Goal: Task Accomplishment & Management: Manage account settings

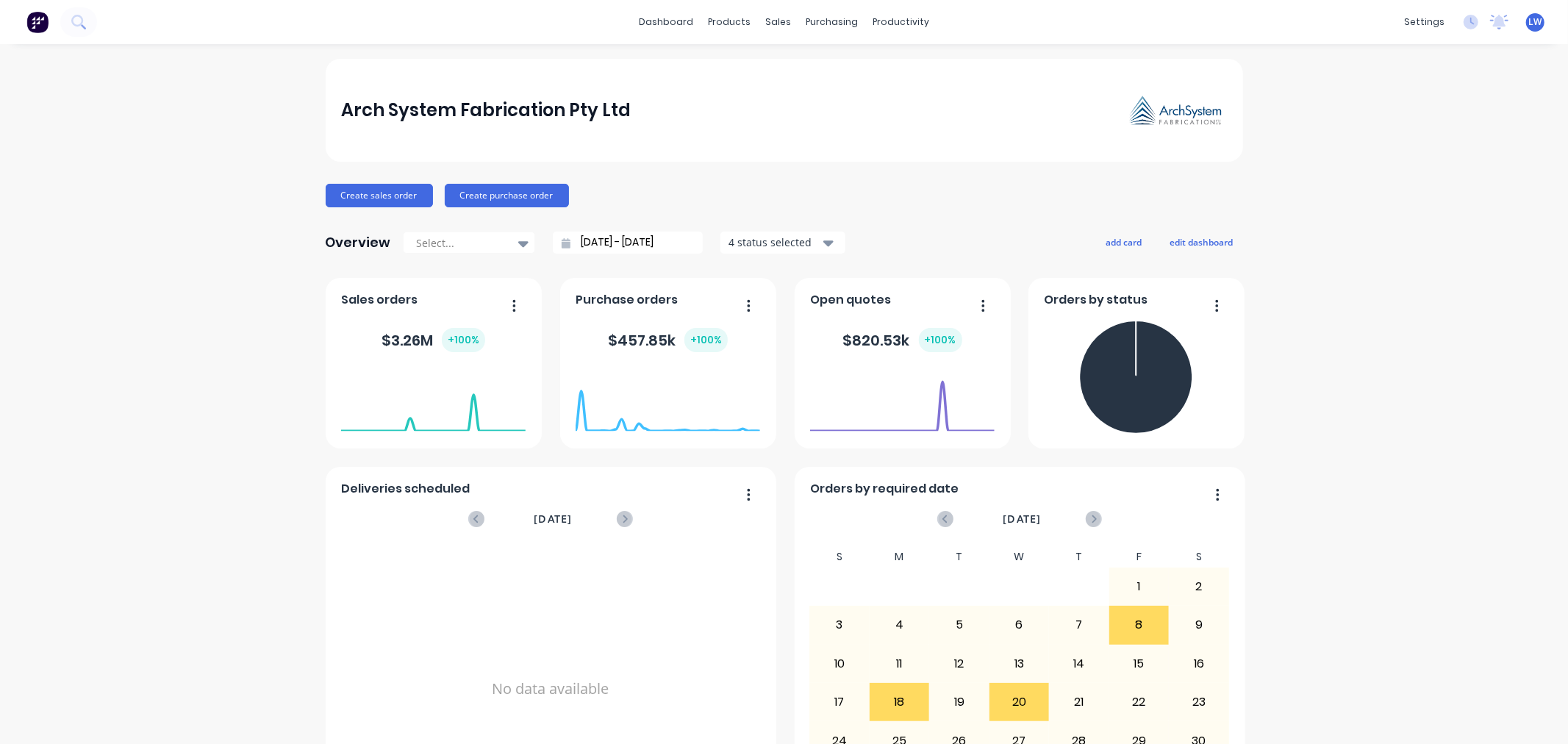
click at [1464, 28] on icon at bounding box center [1471, 22] width 15 height 15
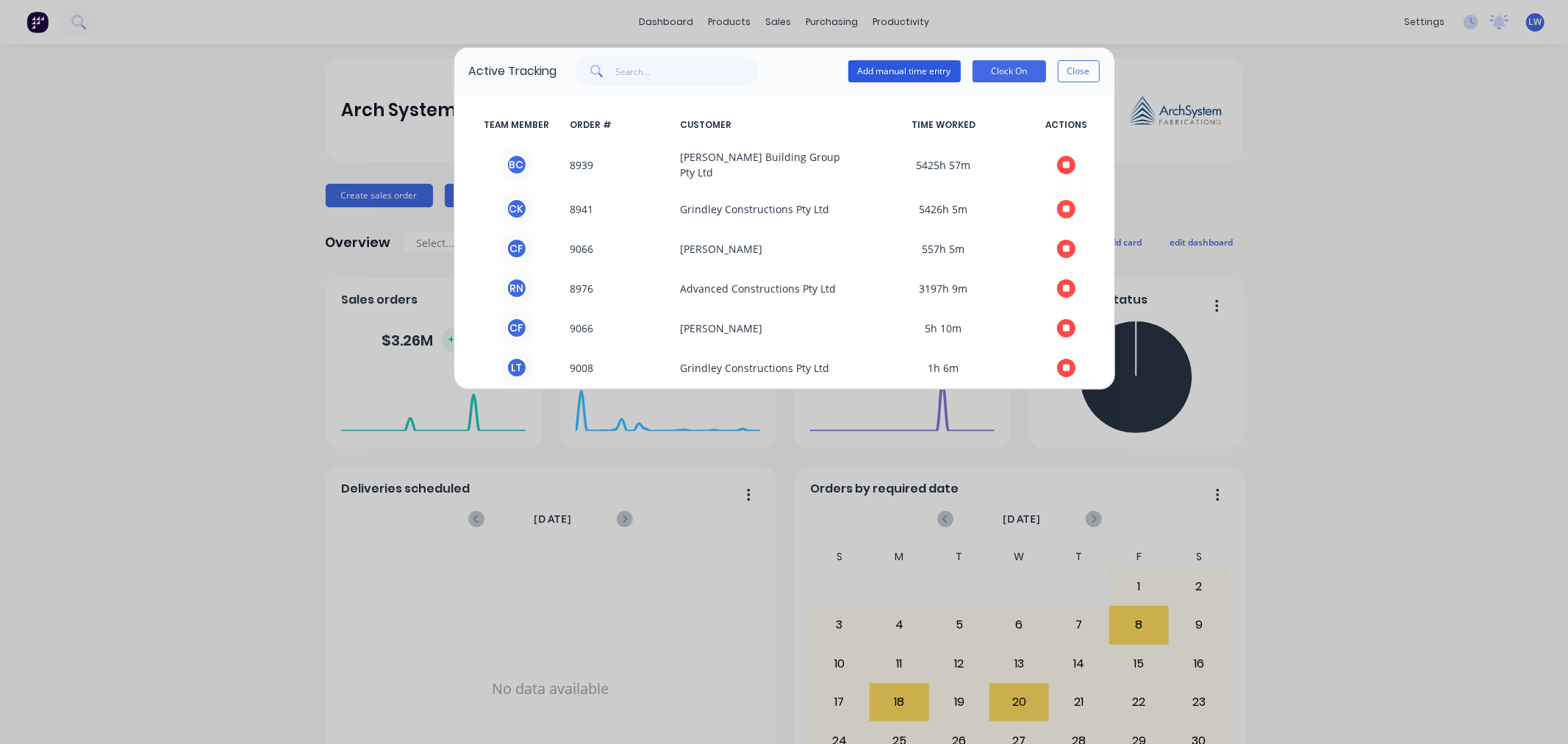
click at [915, 72] on button "Add manual time entry" at bounding box center [904, 70] width 112 height 22
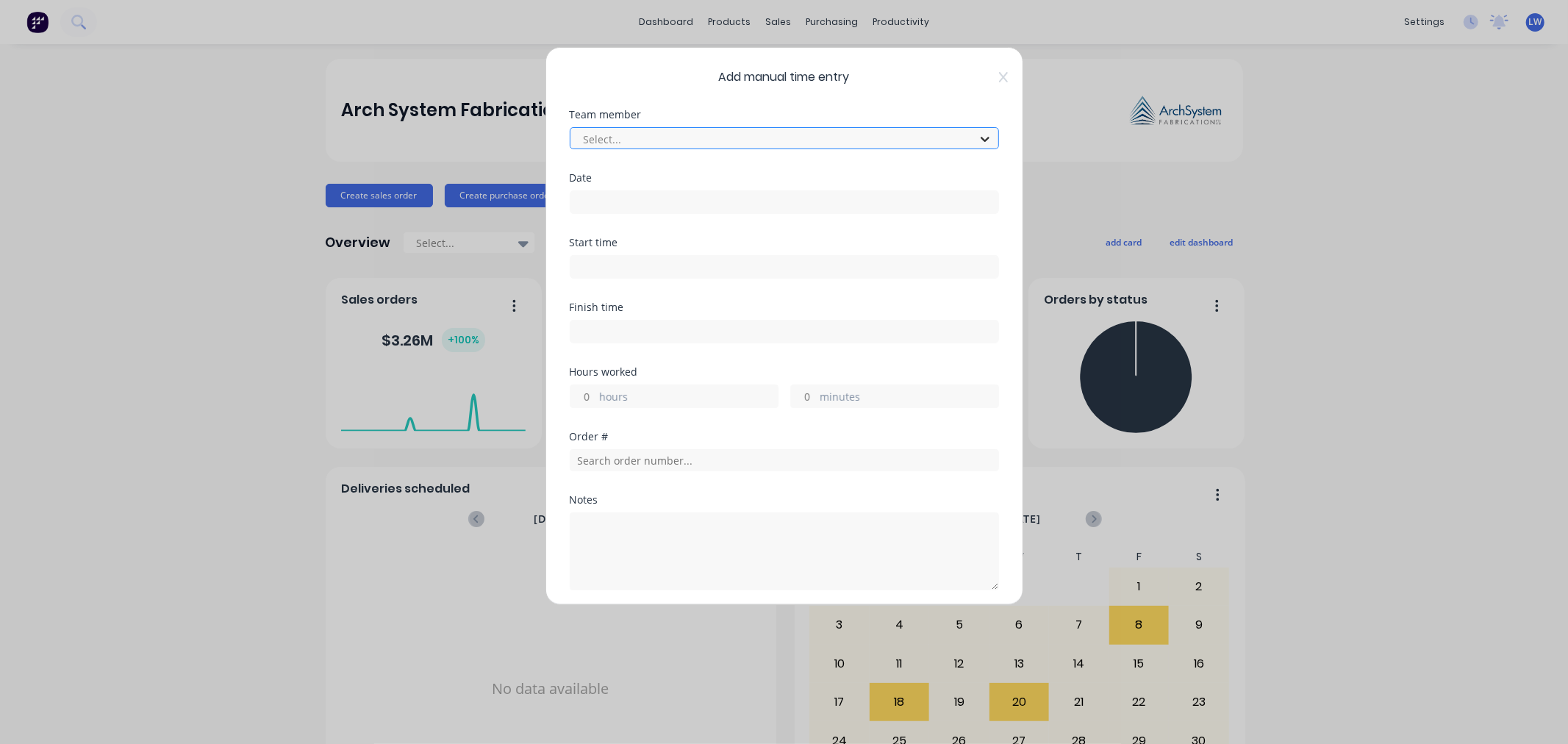
click at [978, 140] on icon at bounding box center [985, 138] width 15 height 15
click at [998, 81] on icon at bounding box center [1002, 77] width 9 height 10
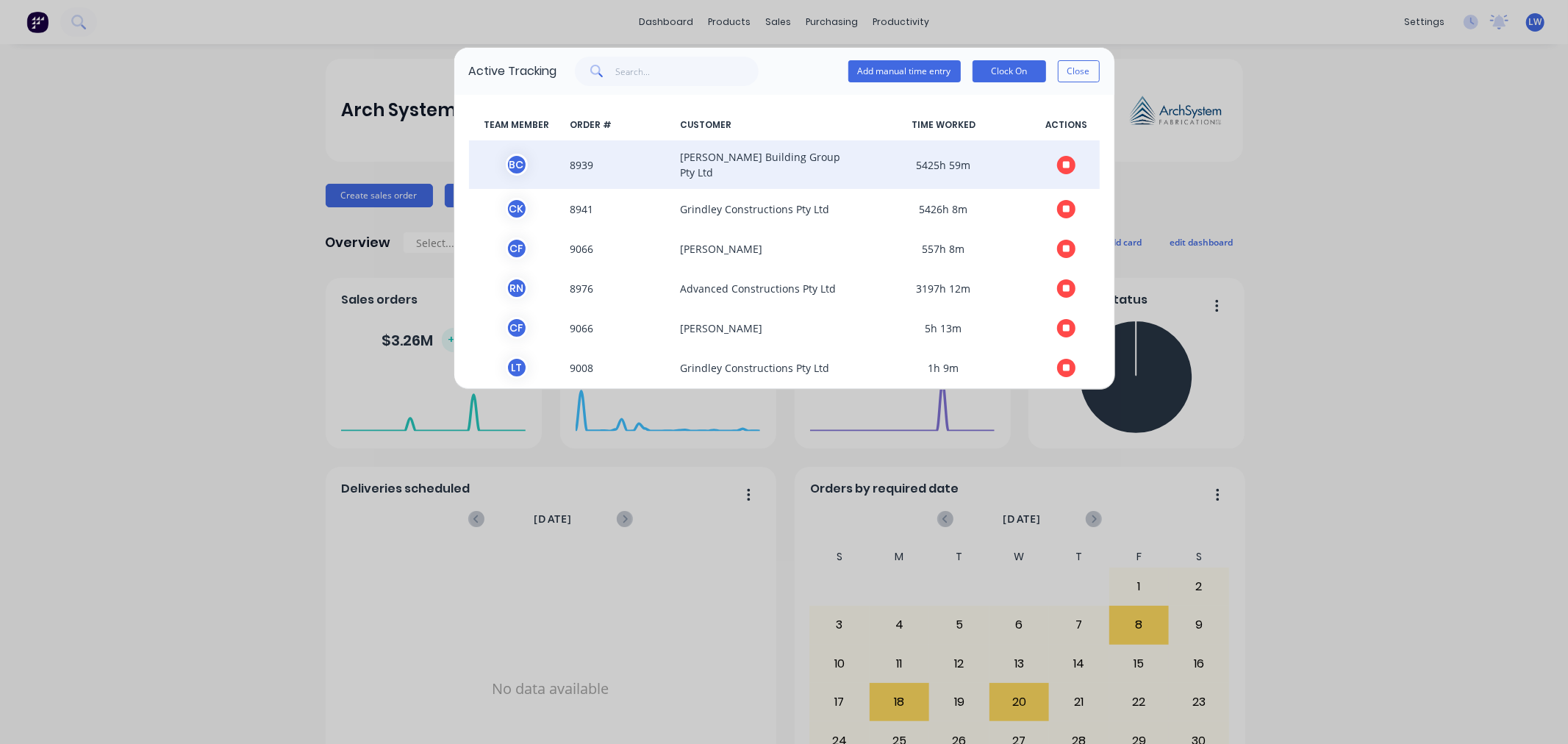
click at [809, 162] on span "Patterson Building Group Pty Ltd" at bounding box center [764, 164] width 179 height 30
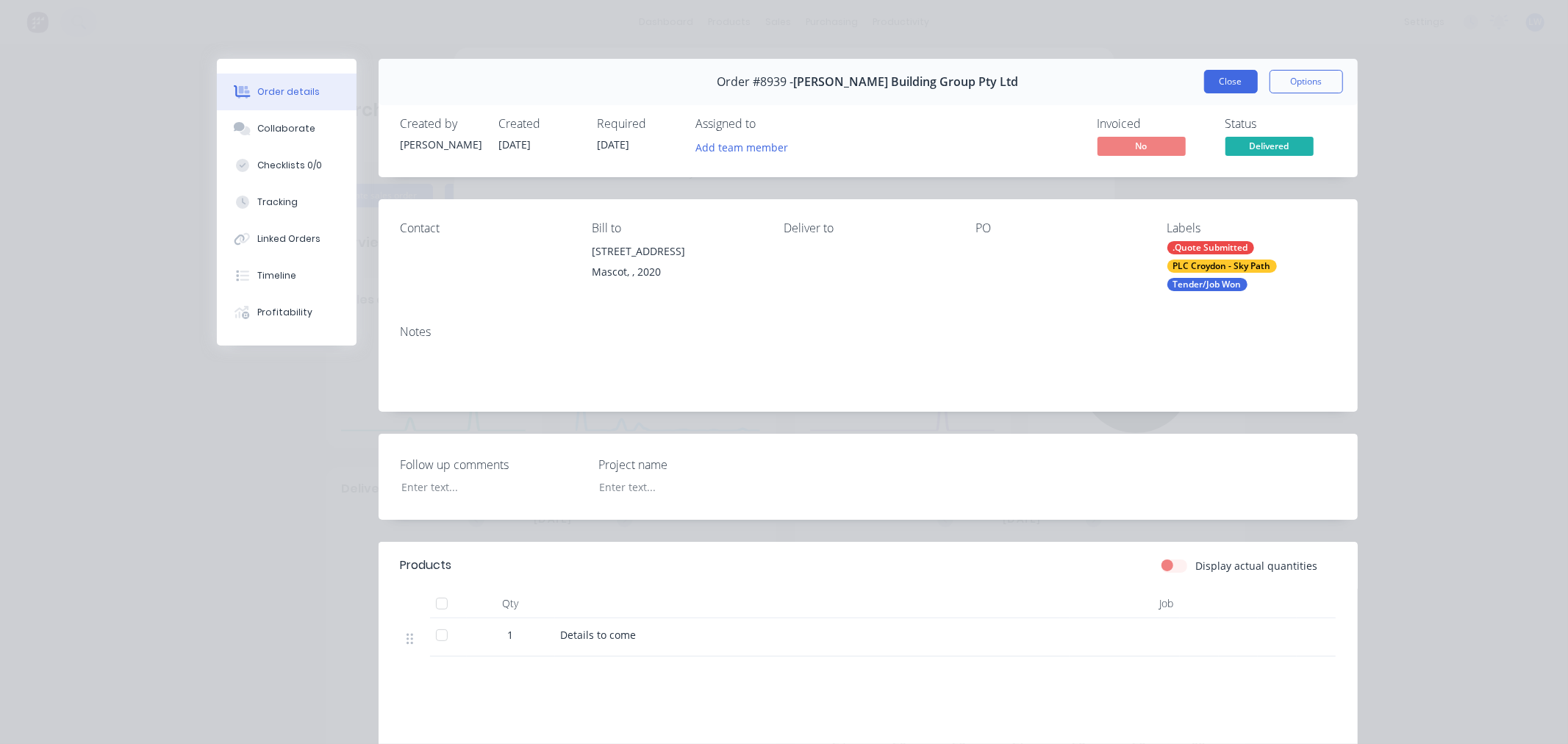
click at [1223, 84] on button "Close" at bounding box center [1231, 81] width 54 height 23
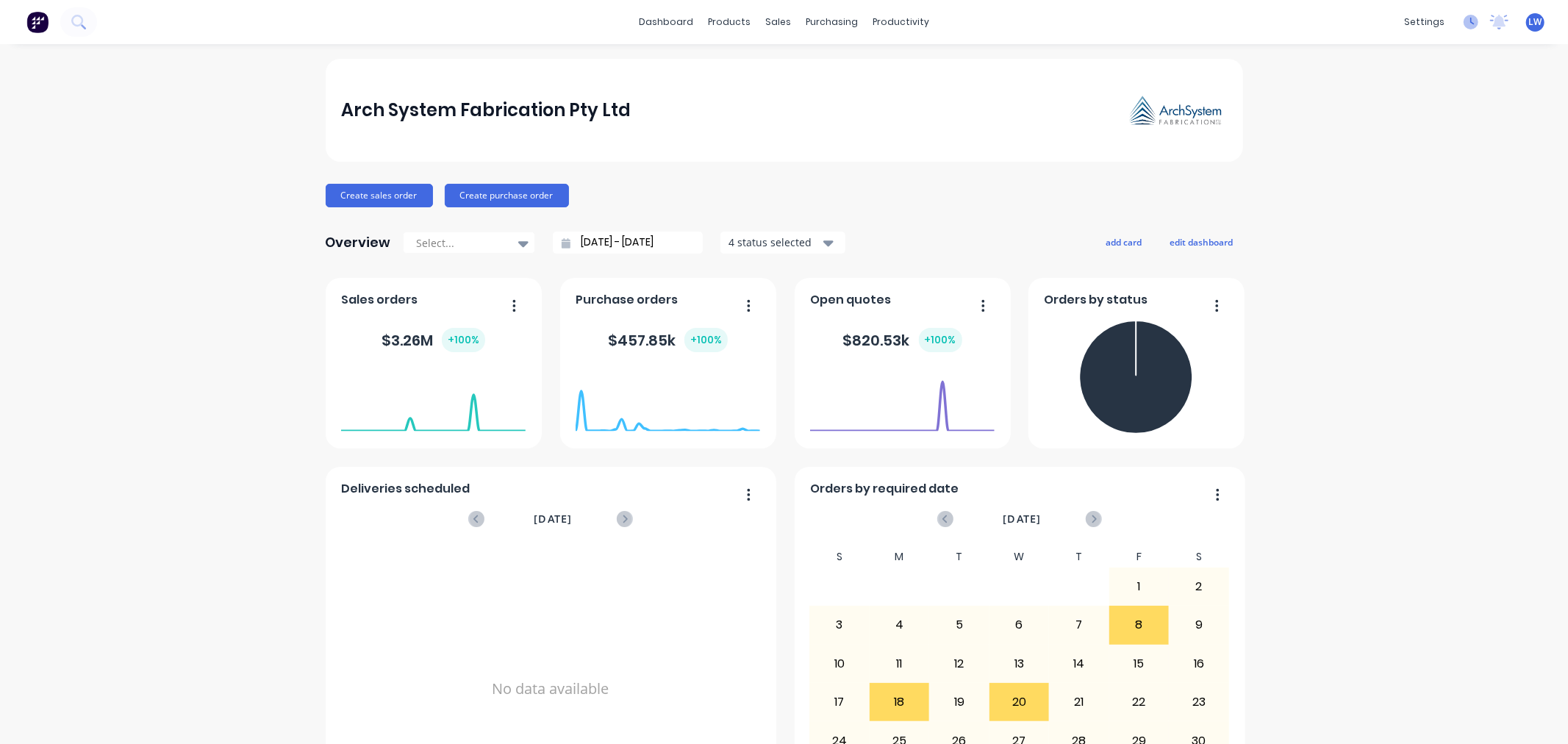
click at [1464, 23] on icon at bounding box center [1471, 22] width 15 height 15
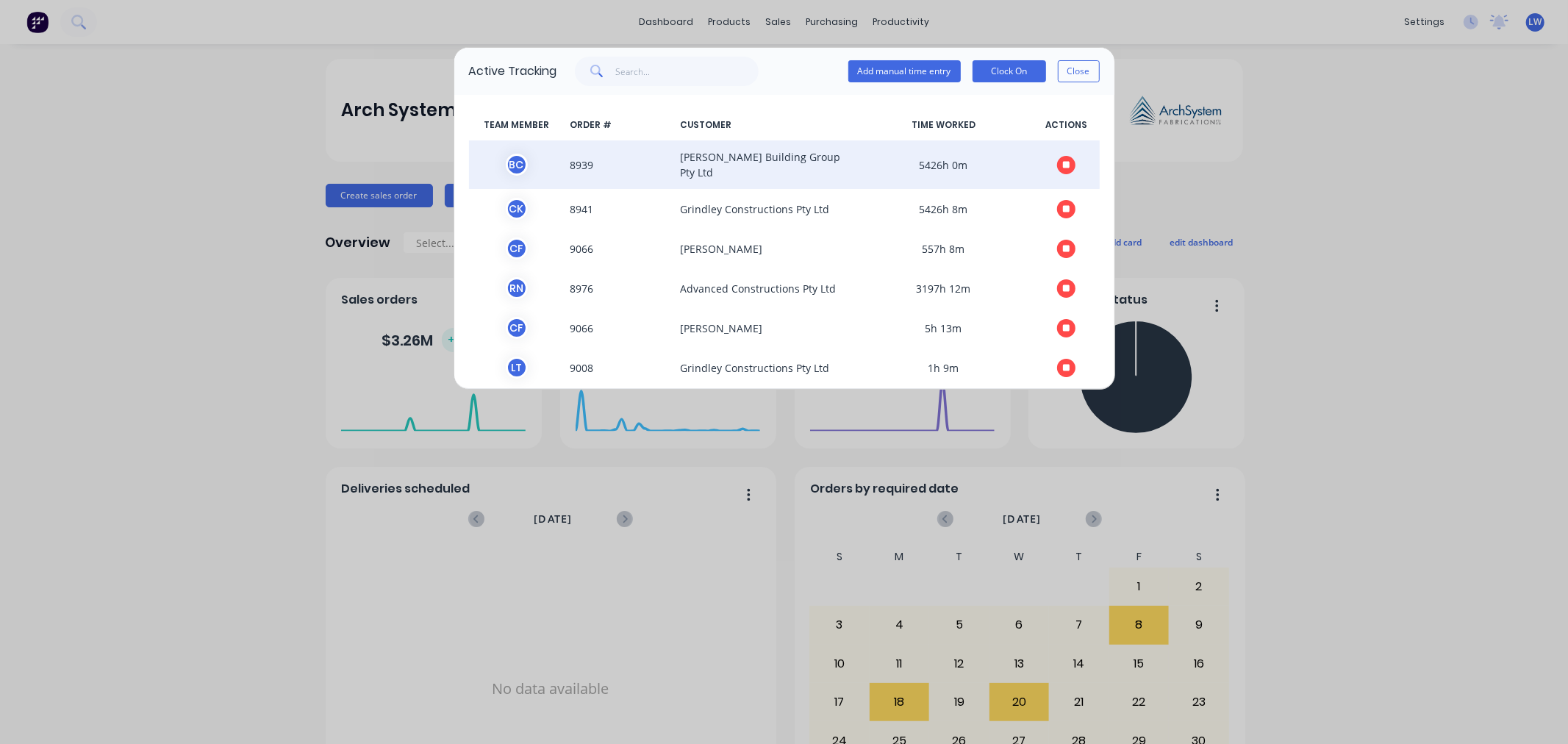
click at [1063, 161] on icon "button" at bounding box center [1067, 164] width 7 height 7
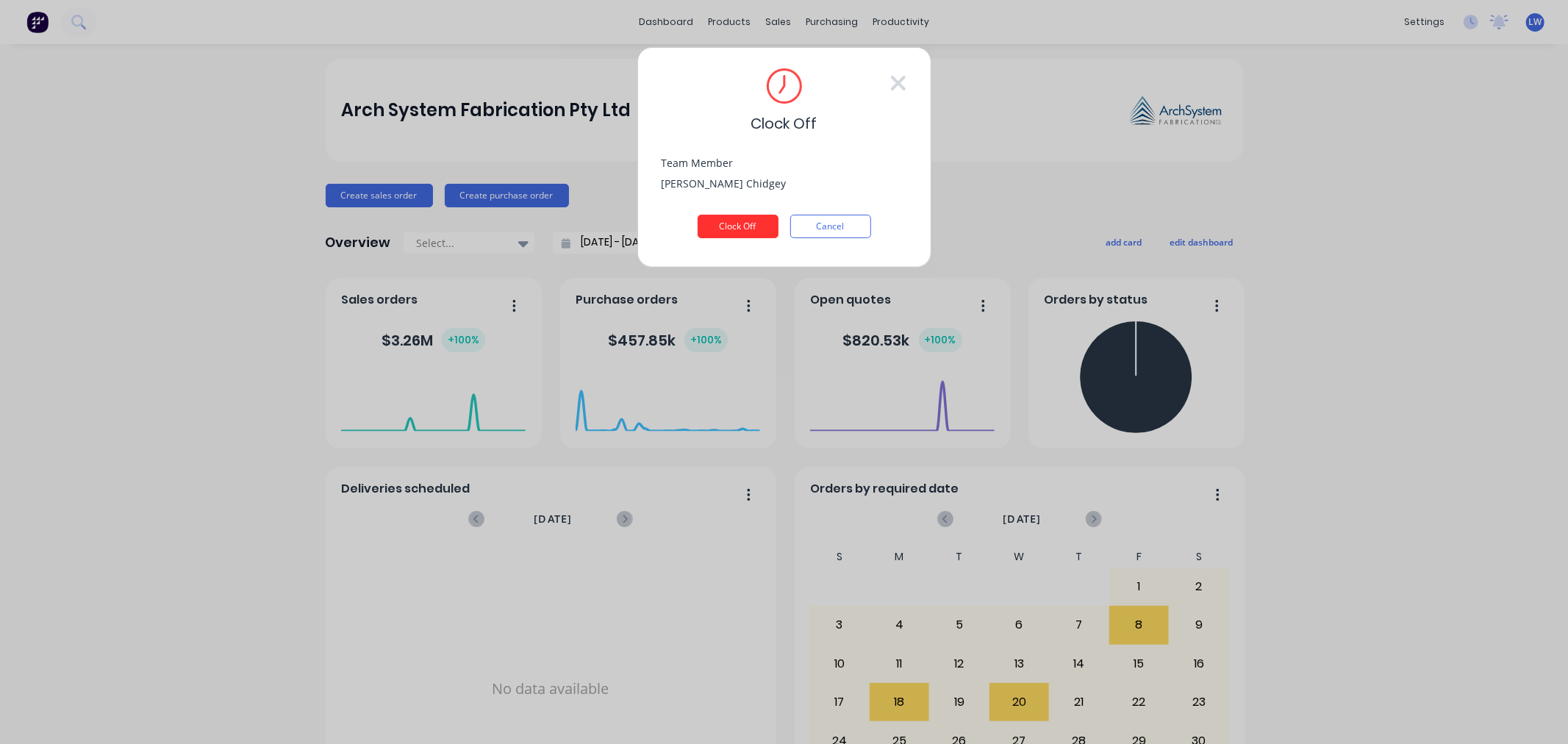
click at [751, 230] on button "Clock Off" at bounding box center [738, 226] width 81 height 23
click at [901, 87] on icon at bounding box center [897, 83] width 15 height 15
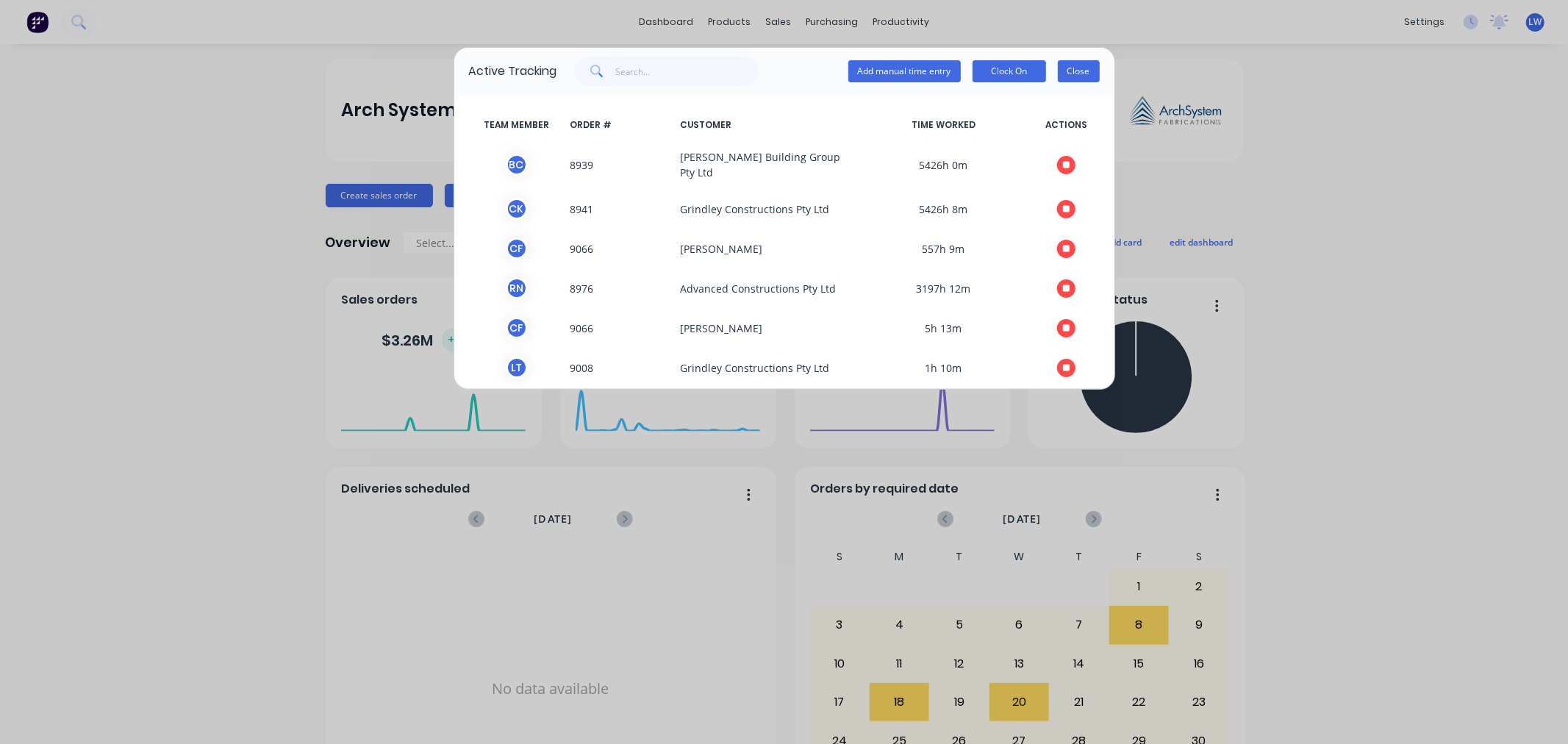
click at [1082, 69] on button "Close" at bounding box center [1079, 70] width 42 height 22
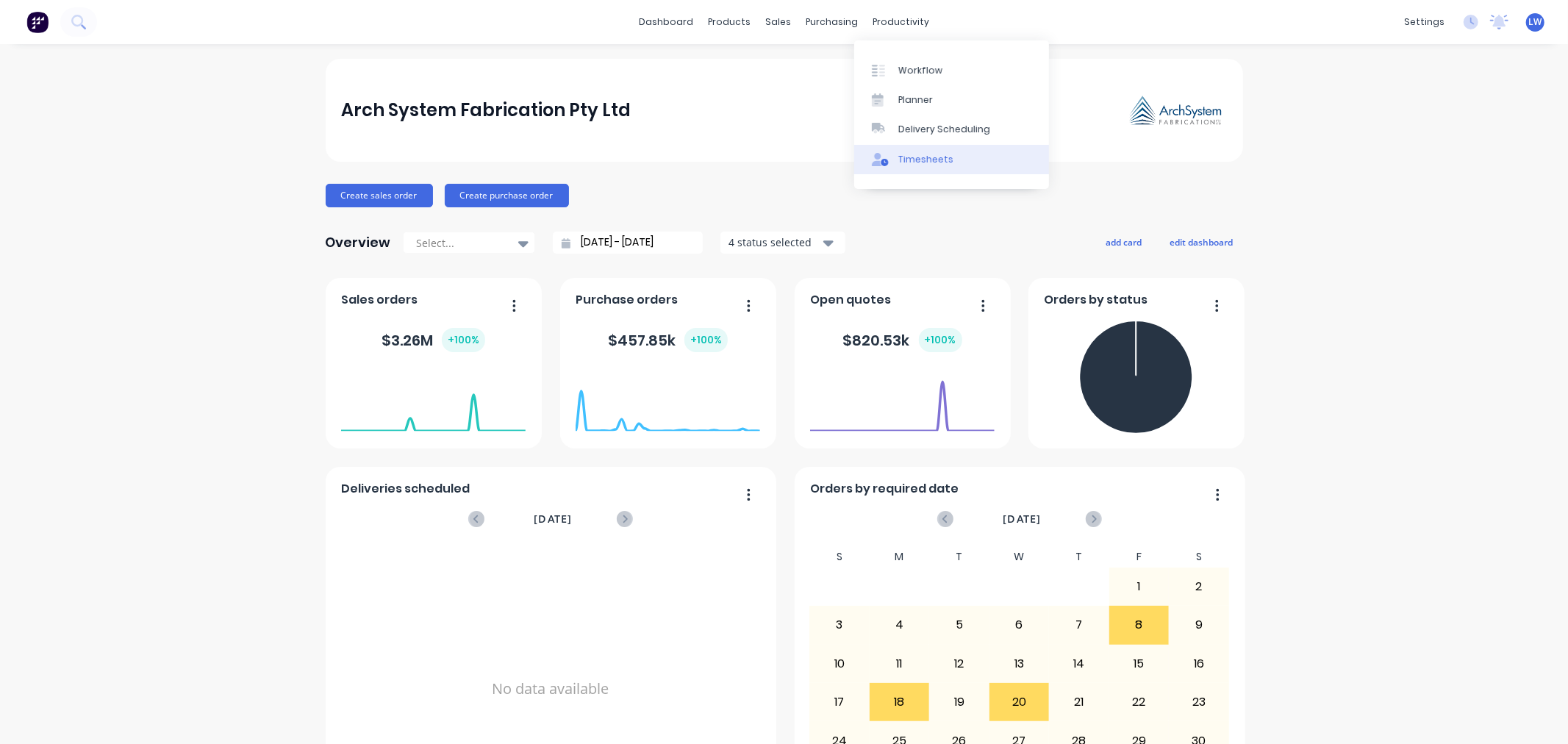
click at [928, 163] on div "Timesheets" at bounding box center [925, 159] width 55 height 13
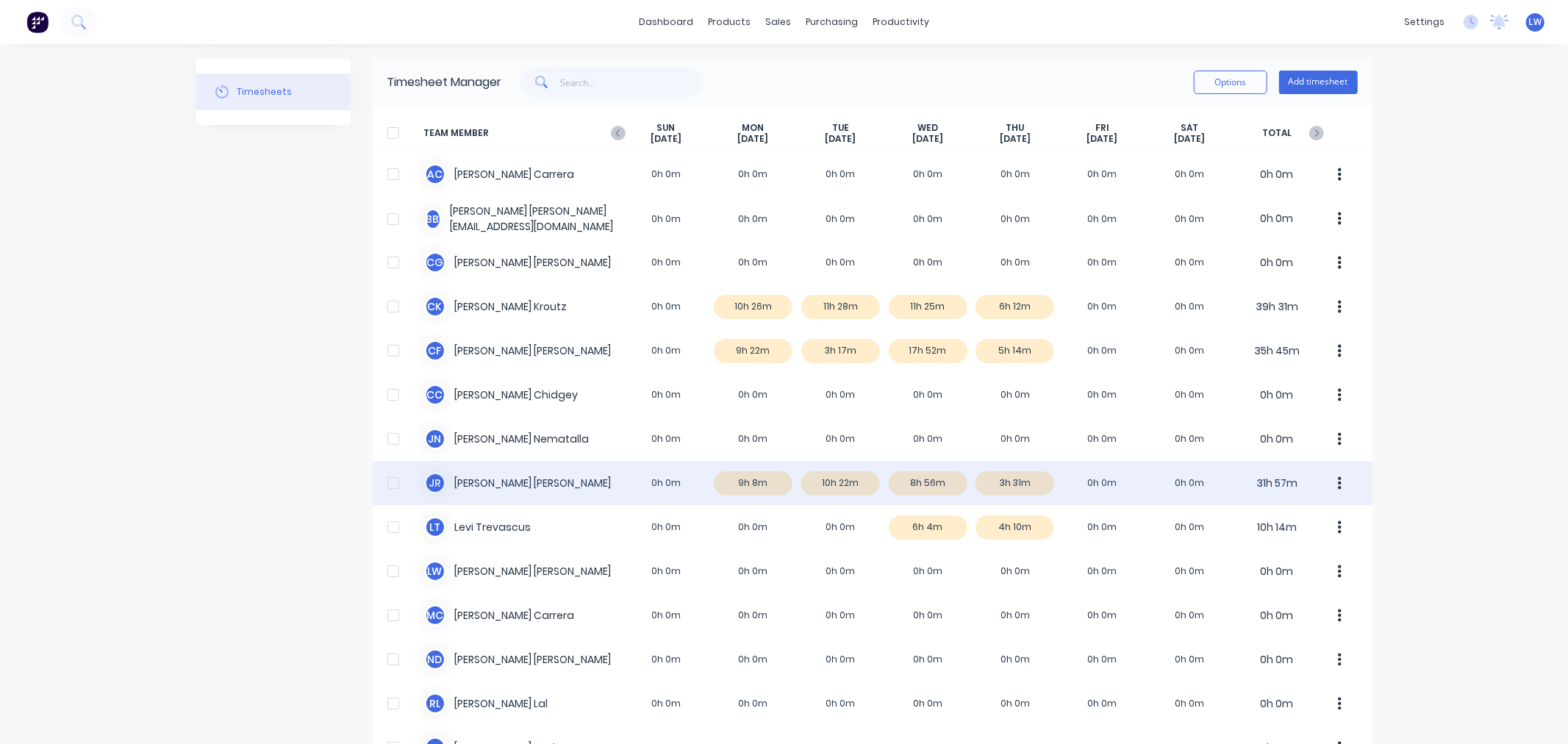
click at [1011, 480] on div "J R Joshua Roach 0h 0m 9h 8m 10h 22m 8h 56m 3h 31m 0h 0m 0h 0m 31h 57m" at bounding box center [872, 483] width 1000 height 44
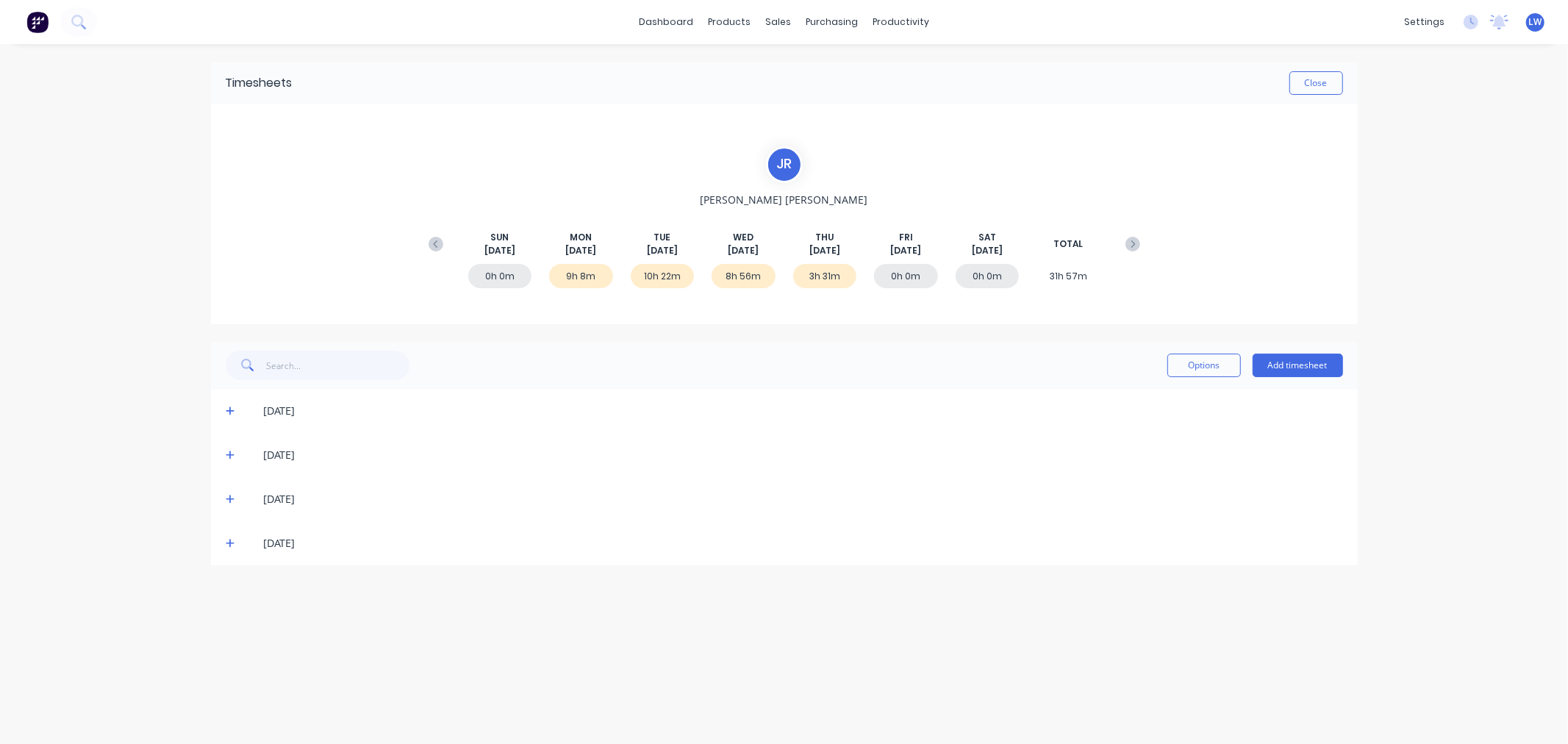
click at [230, 546] on icon at bounding box center [230, 544] width 9 height 9
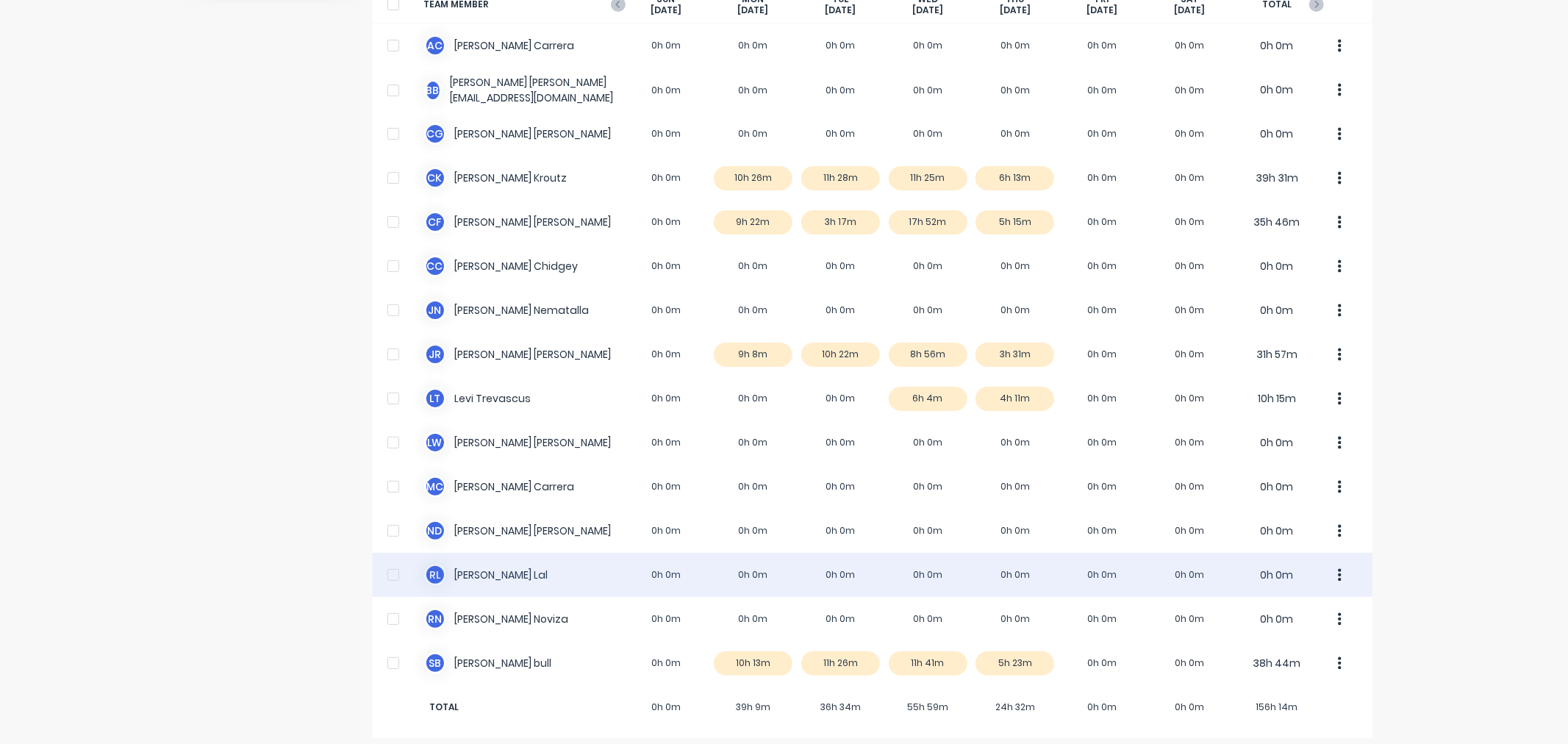
scroll to position [137, 0]
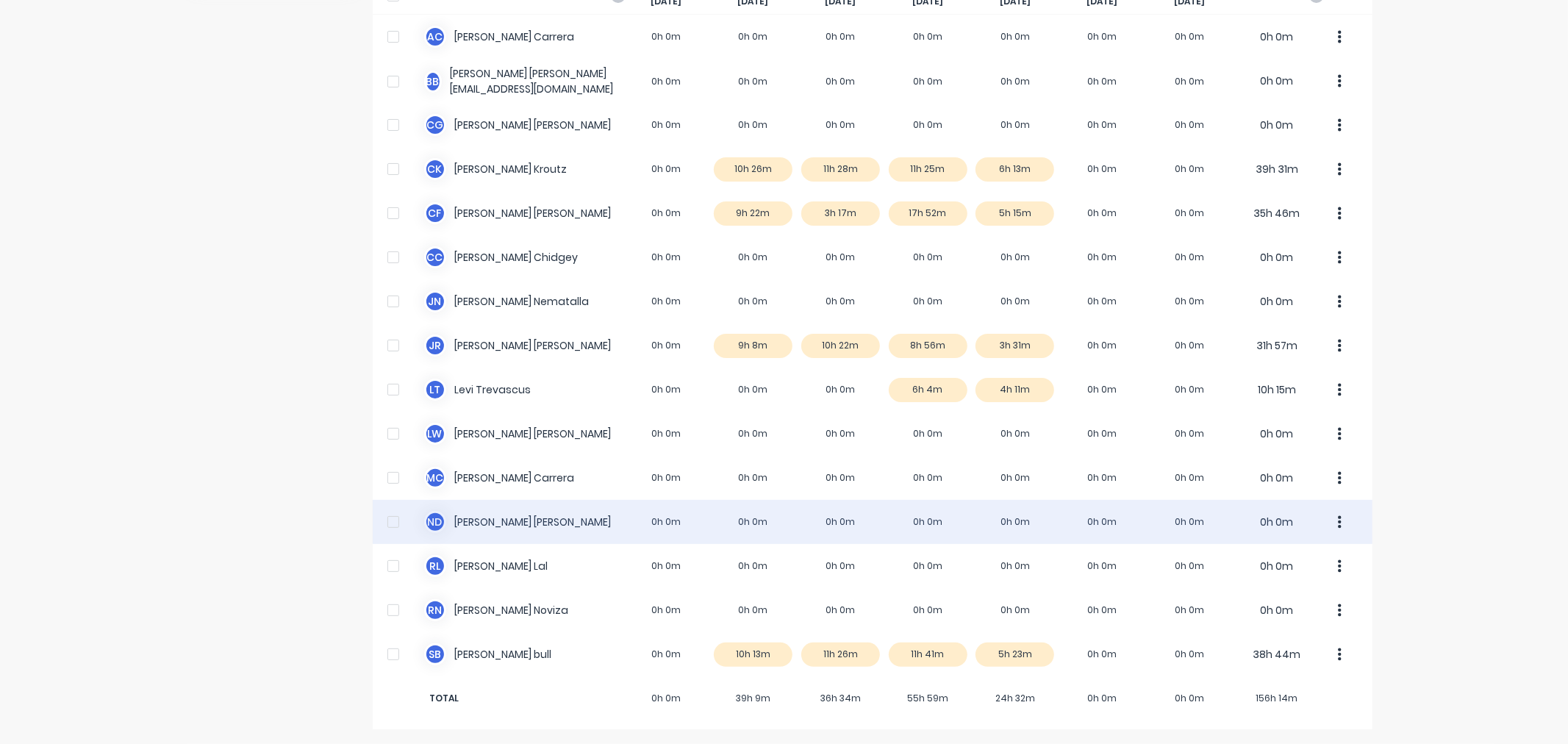
click at [478, 509] on div "N D Neil De Castro 0h 0m 0h 0m 0h 0m 0h 0m 0h 0m 0h 0m 0h 0m 0h 0m" at bounding box center [872, 521] width 1000 height 44
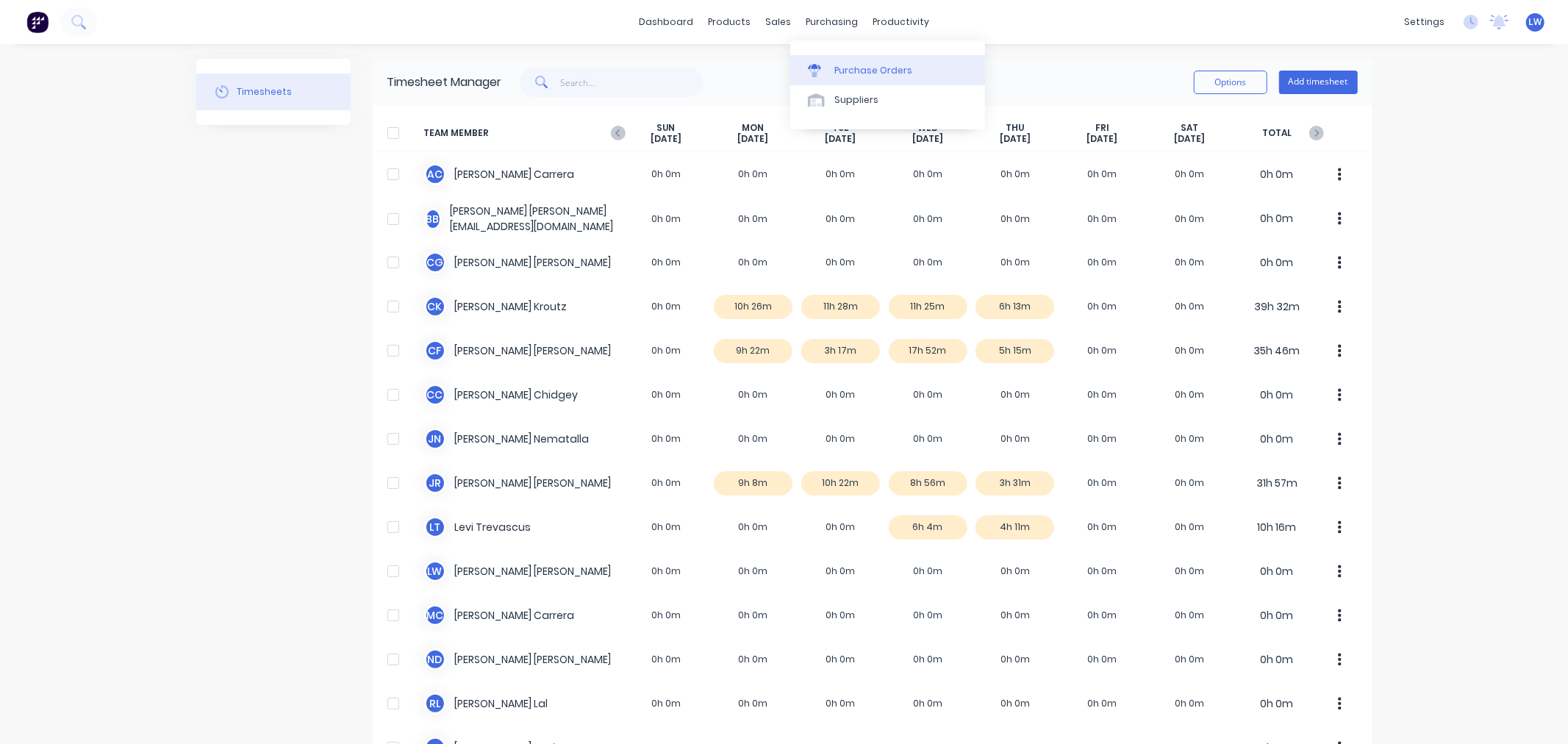
click at [828, 69] on div at bounding box center [818, 70] width 22 height 13
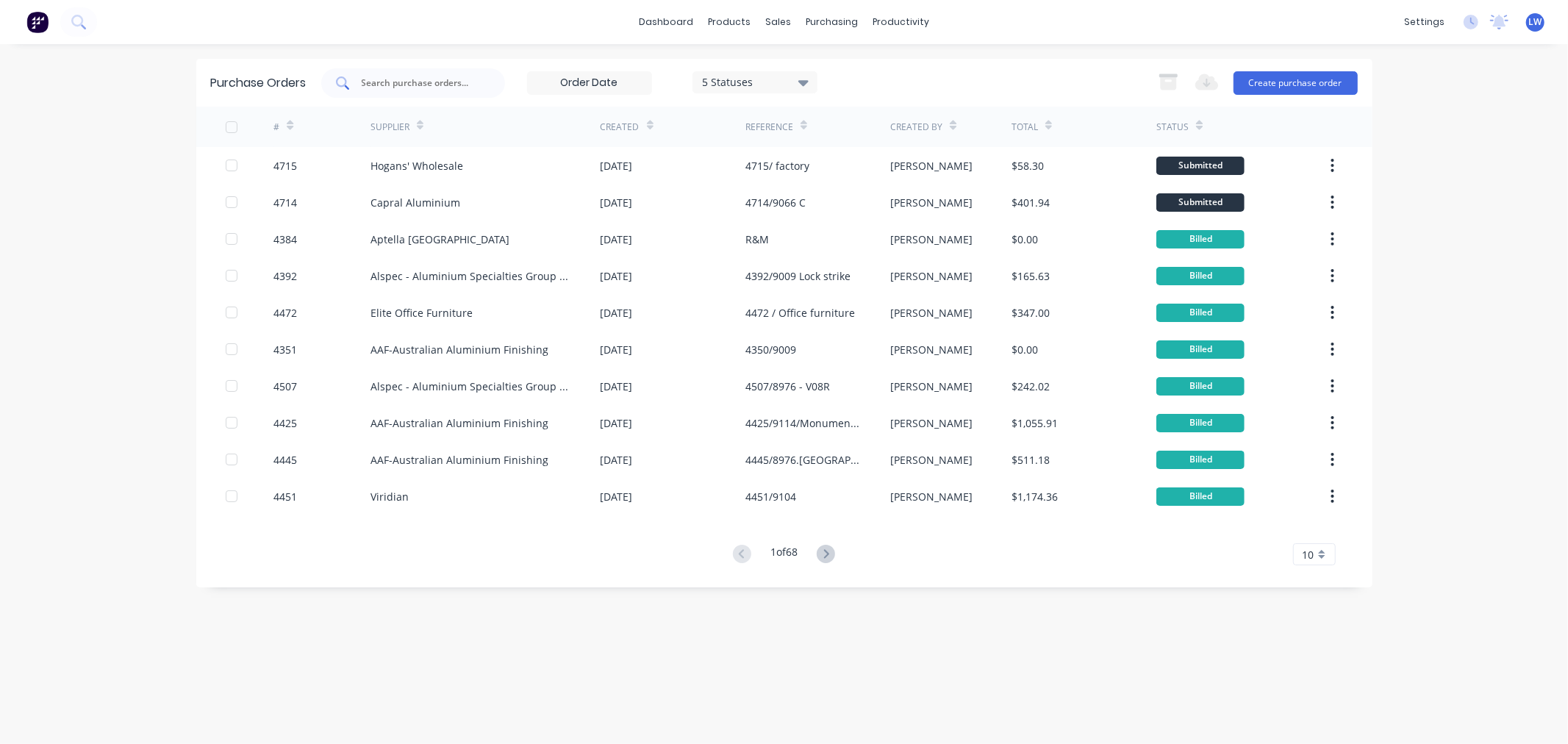
click at [414, 71] on div at bounding box center [412, 84] width 184 height 30
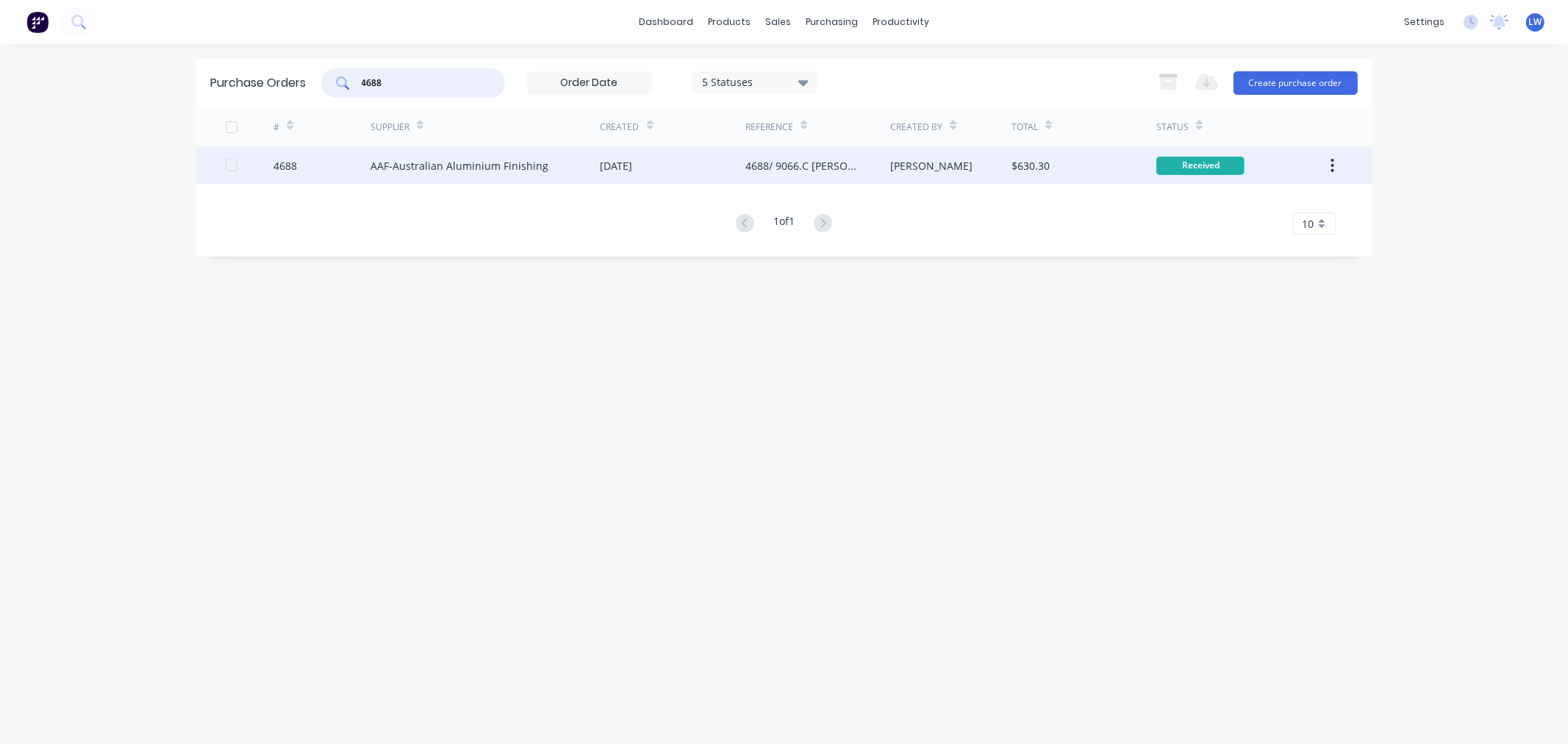
type input "4688"
click at [513, 158] on div "AAF-Australian Aluminium Finishing" at bounding box center [459, 166] width 178 height 16
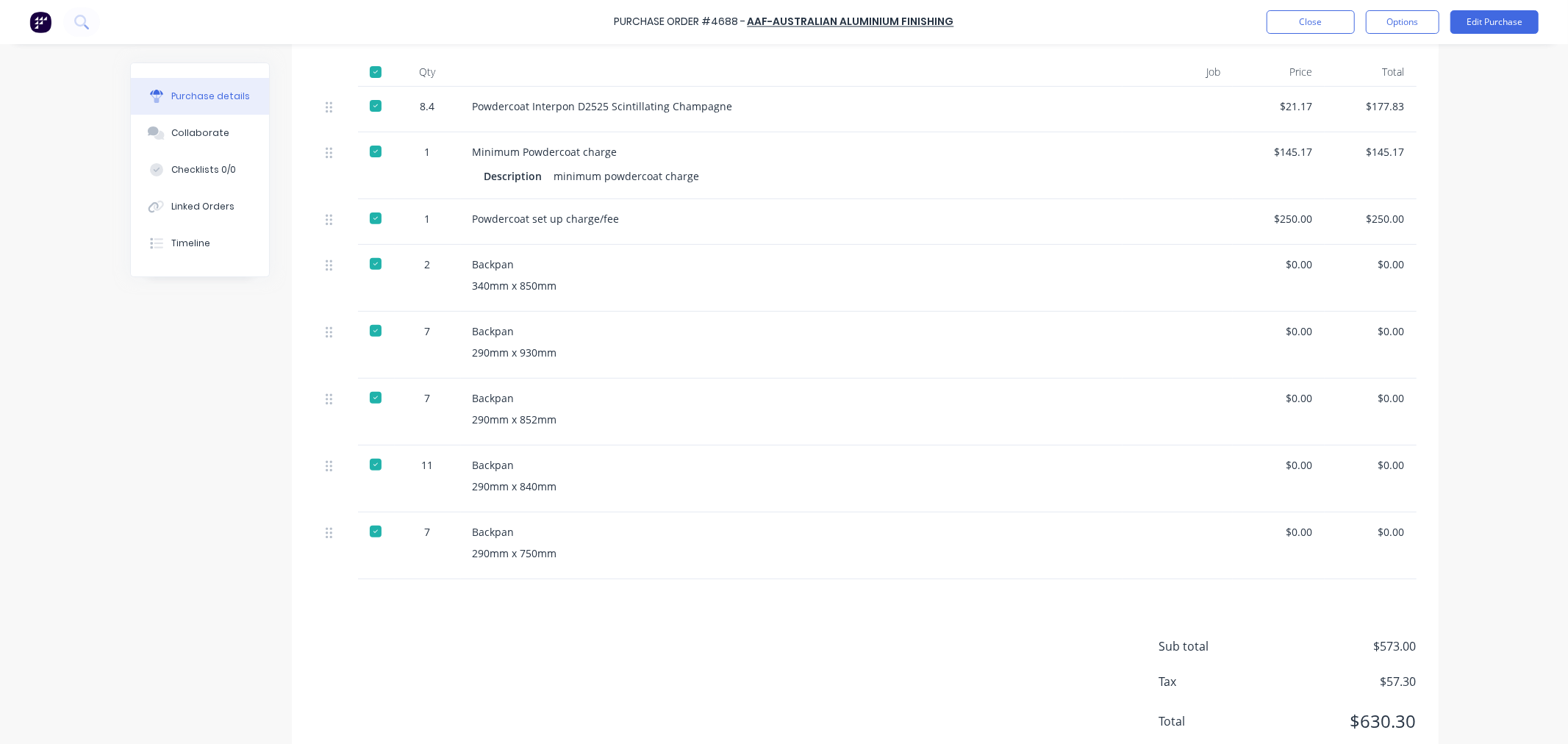
scroll to position [418, 0]
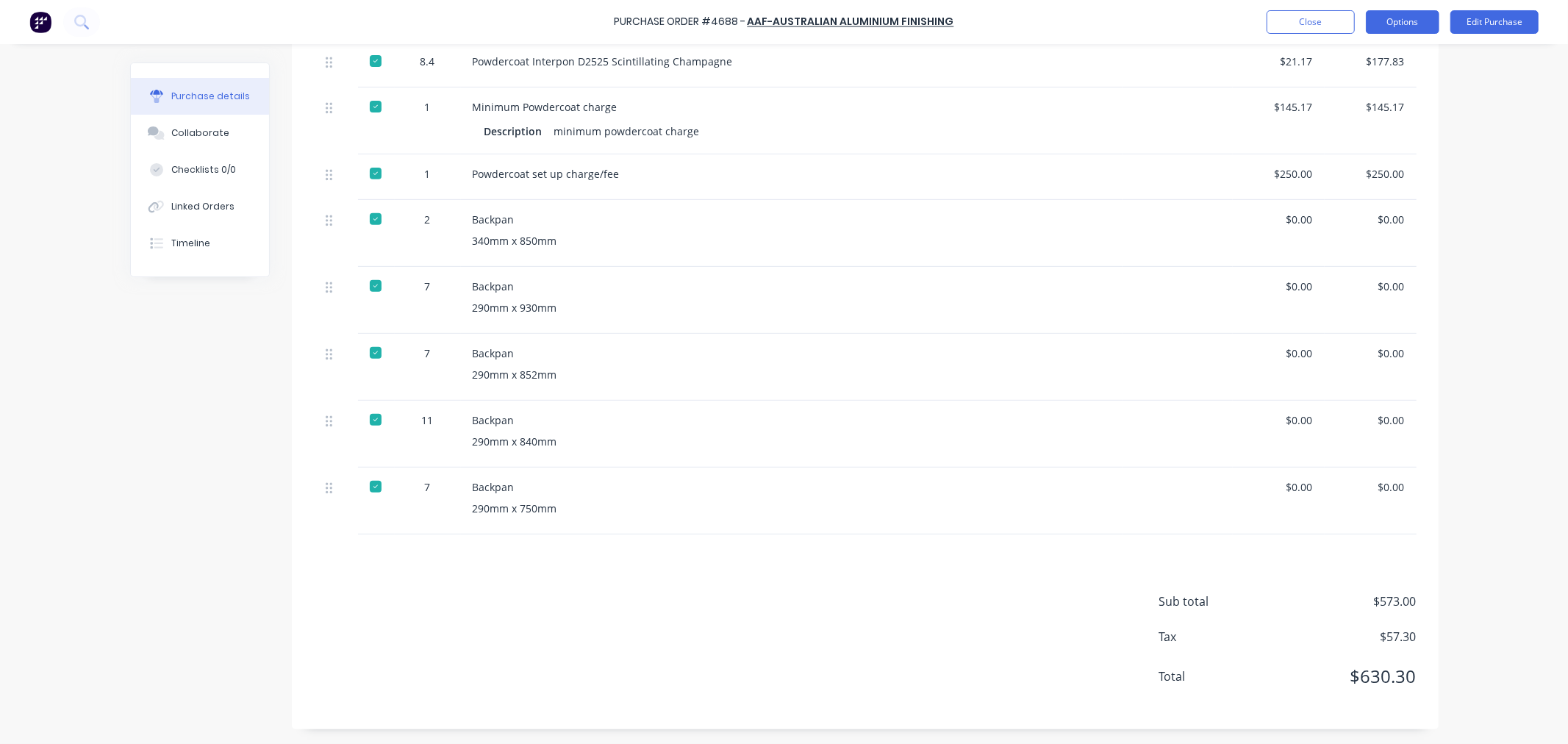
click at [1386, 20] on button "Options" at bounding box center [1403, 22] width 73 height 23
click at [1356, 81] on div "Convert to Bill" at bounding box center [1370, 89] width 113 height 21
type textarea "x"
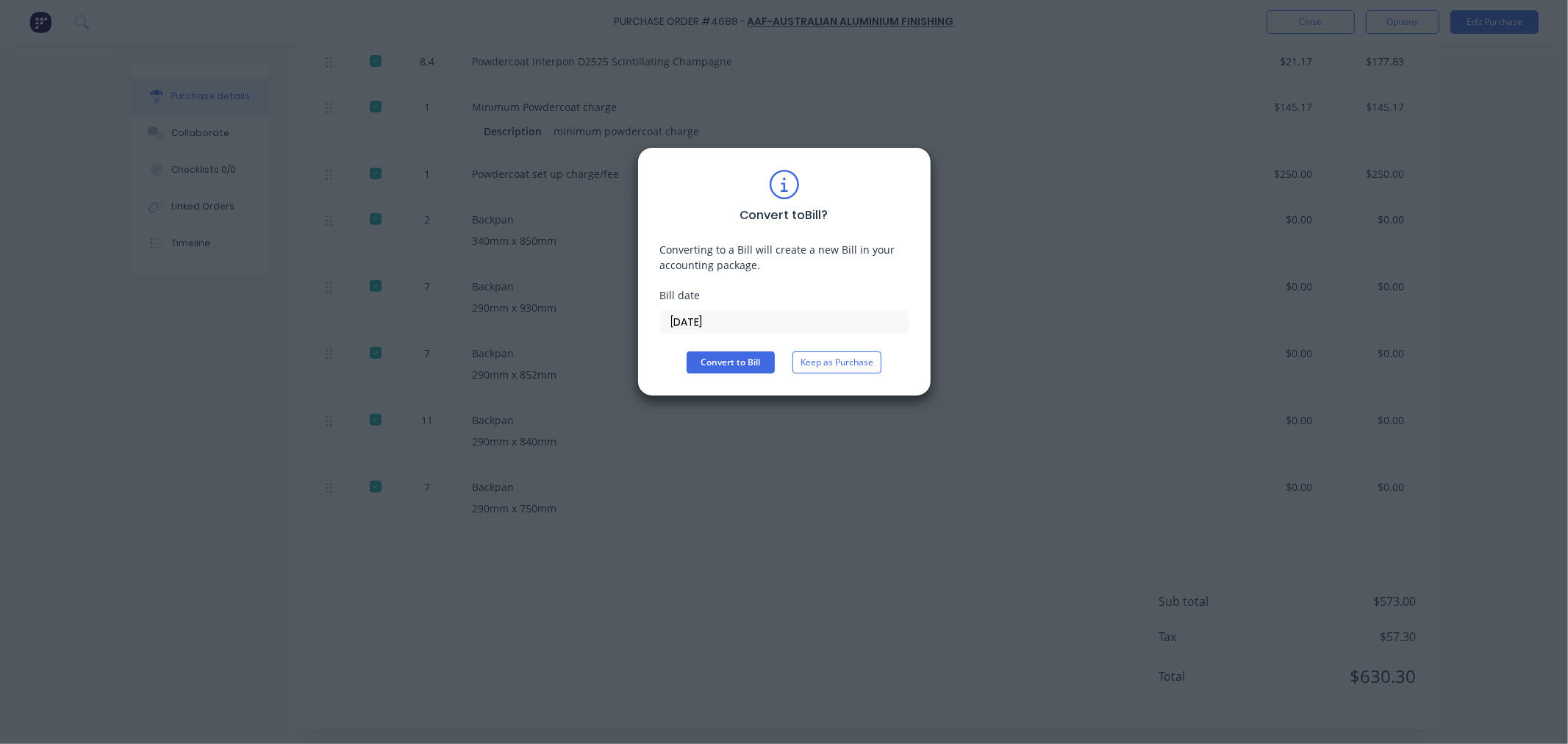
click at [670, 321] on input "[DATE]" at bounding box center [784, 321] width 247 height 22
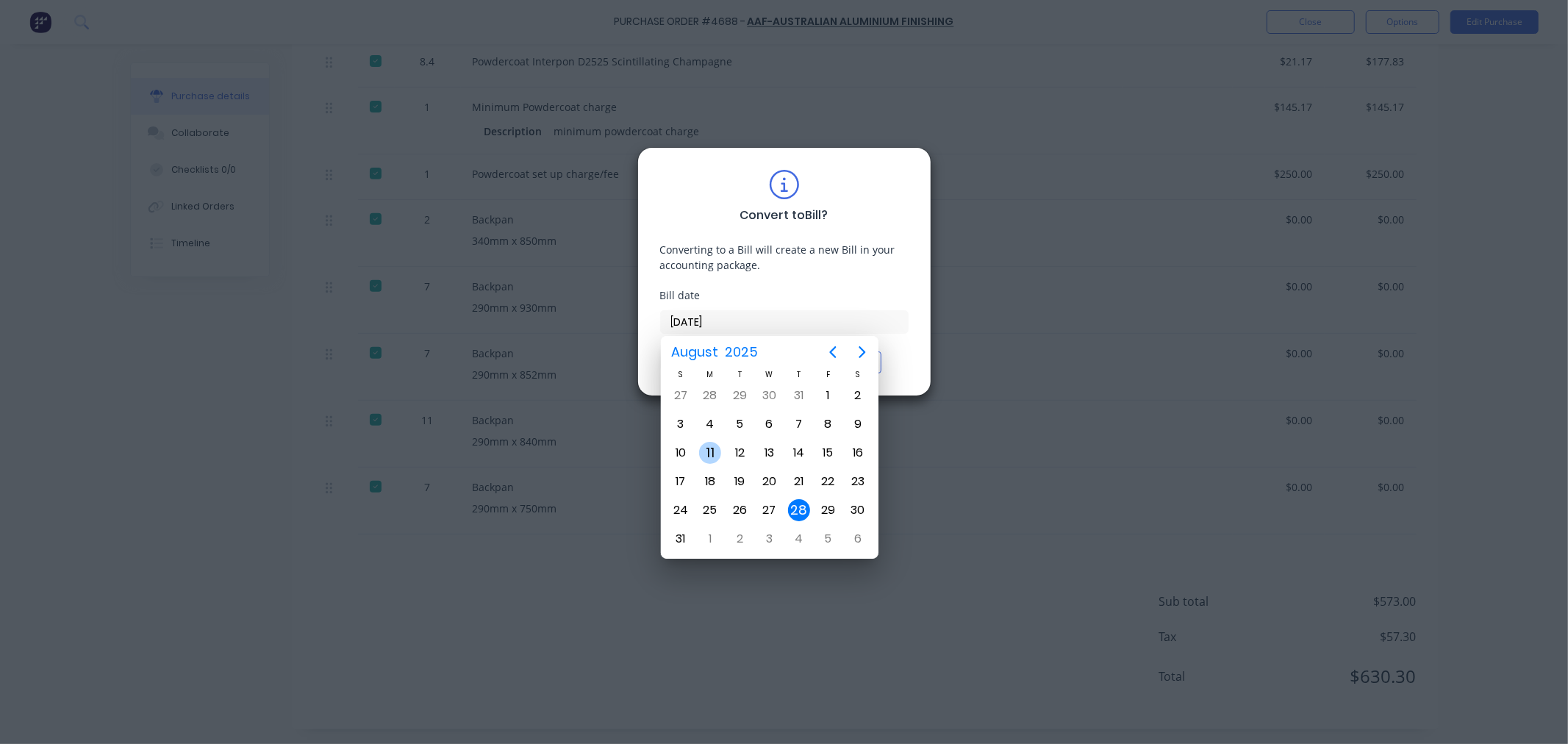
click at [719, 448] on div "11" at bounding box center [709, 452] width 22 height 22
type input "11/08/25"
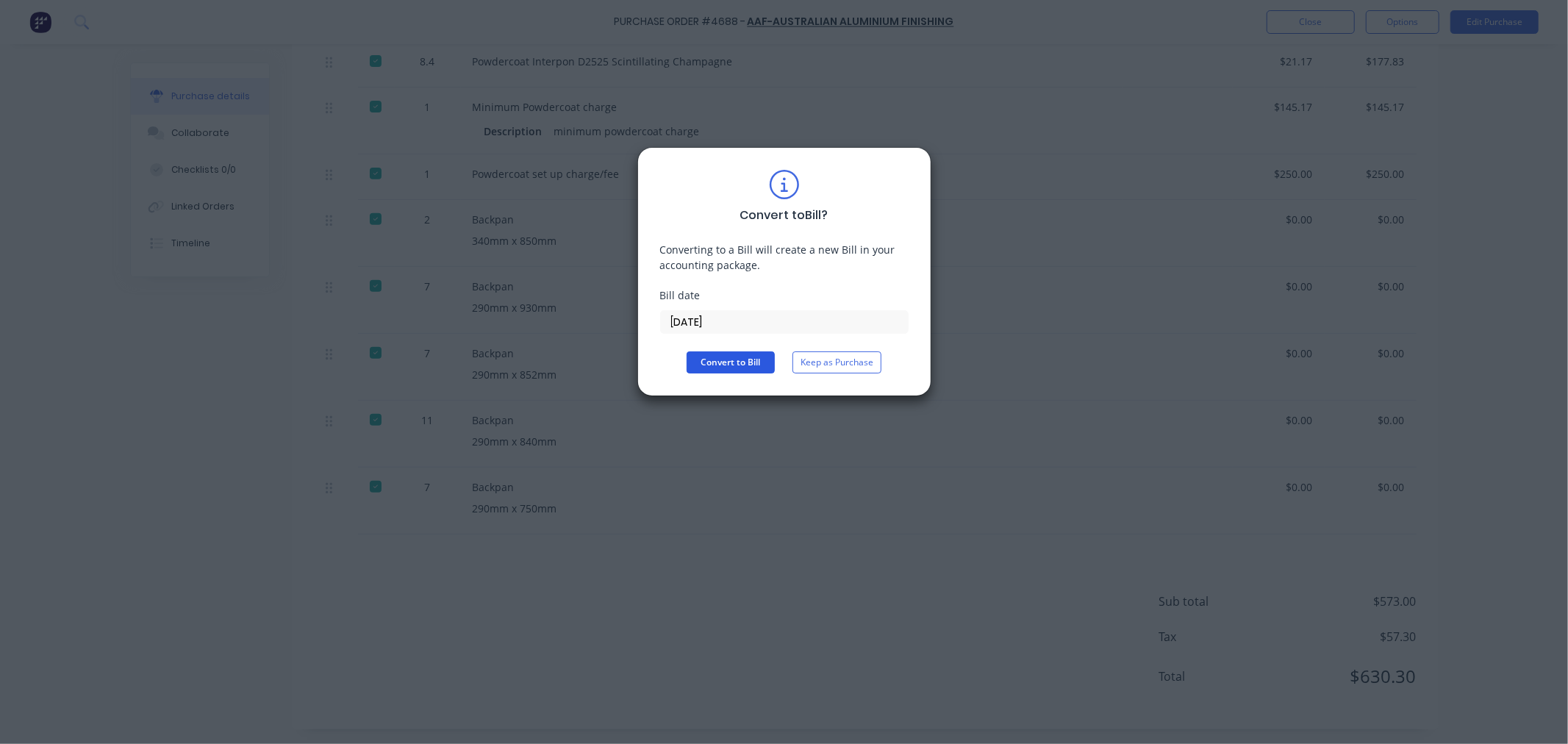
click at [736, 362] on button "Convert to Bill" at bounding box center [730, 362] width 88 height 22
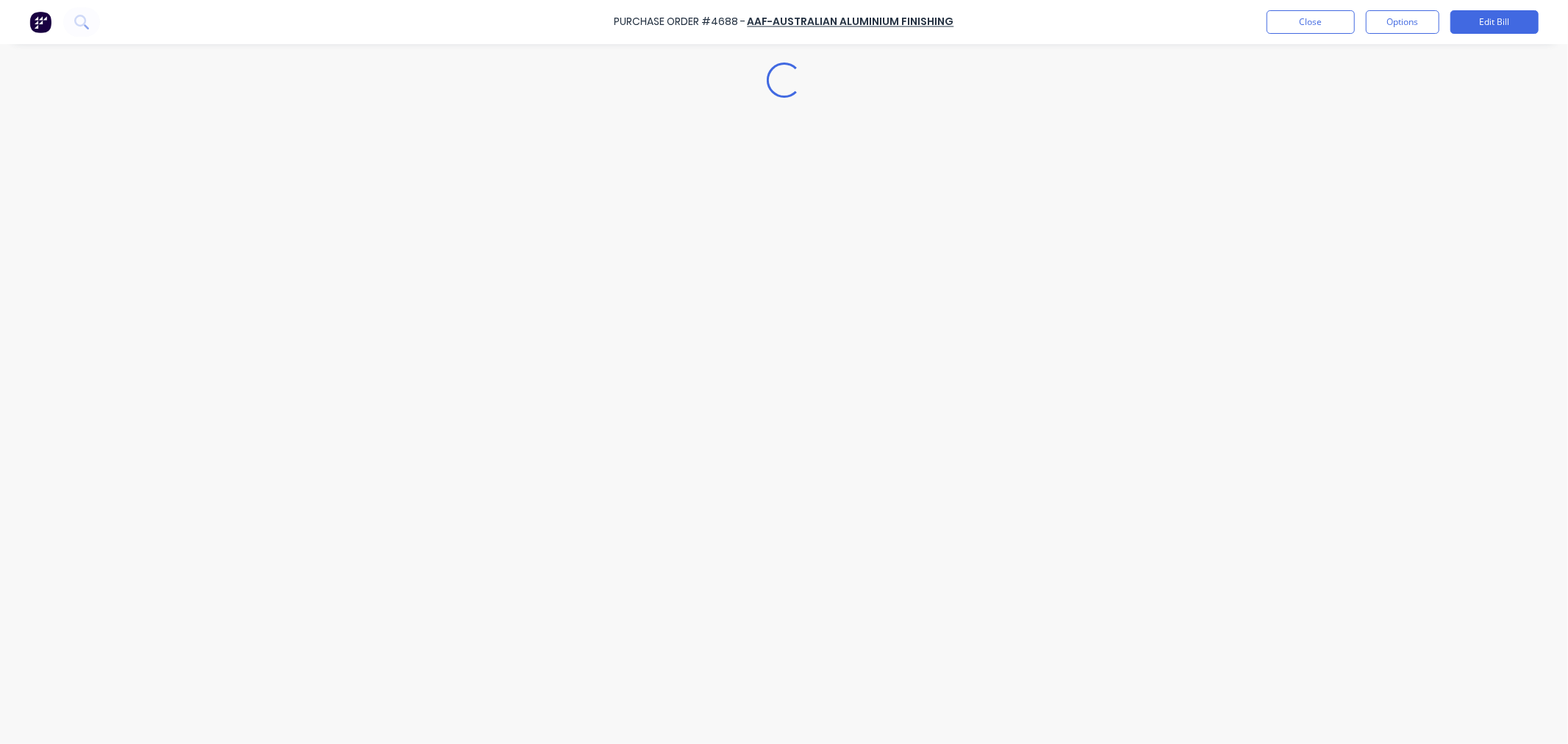
type textarea "x"
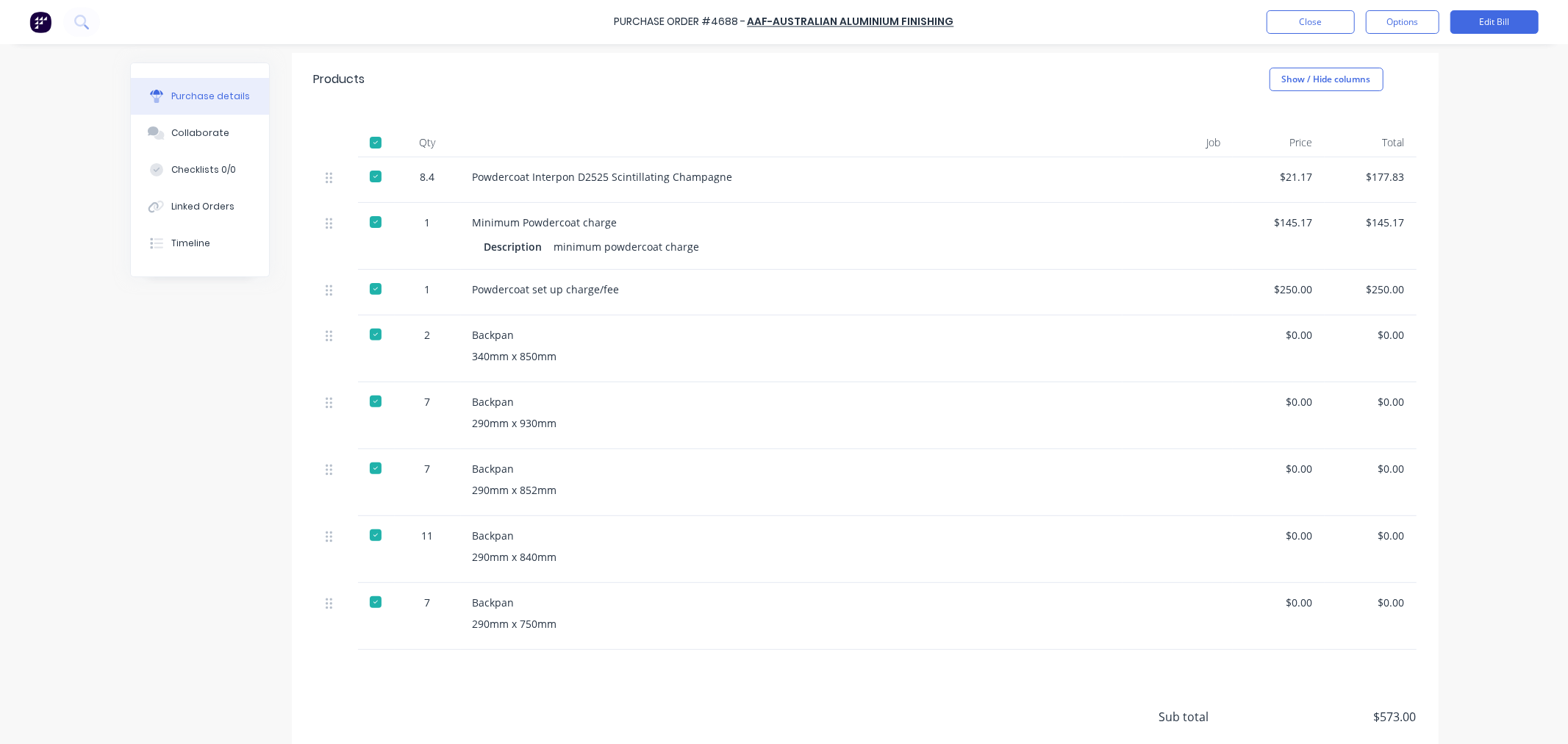
scroll to position [326, 0]
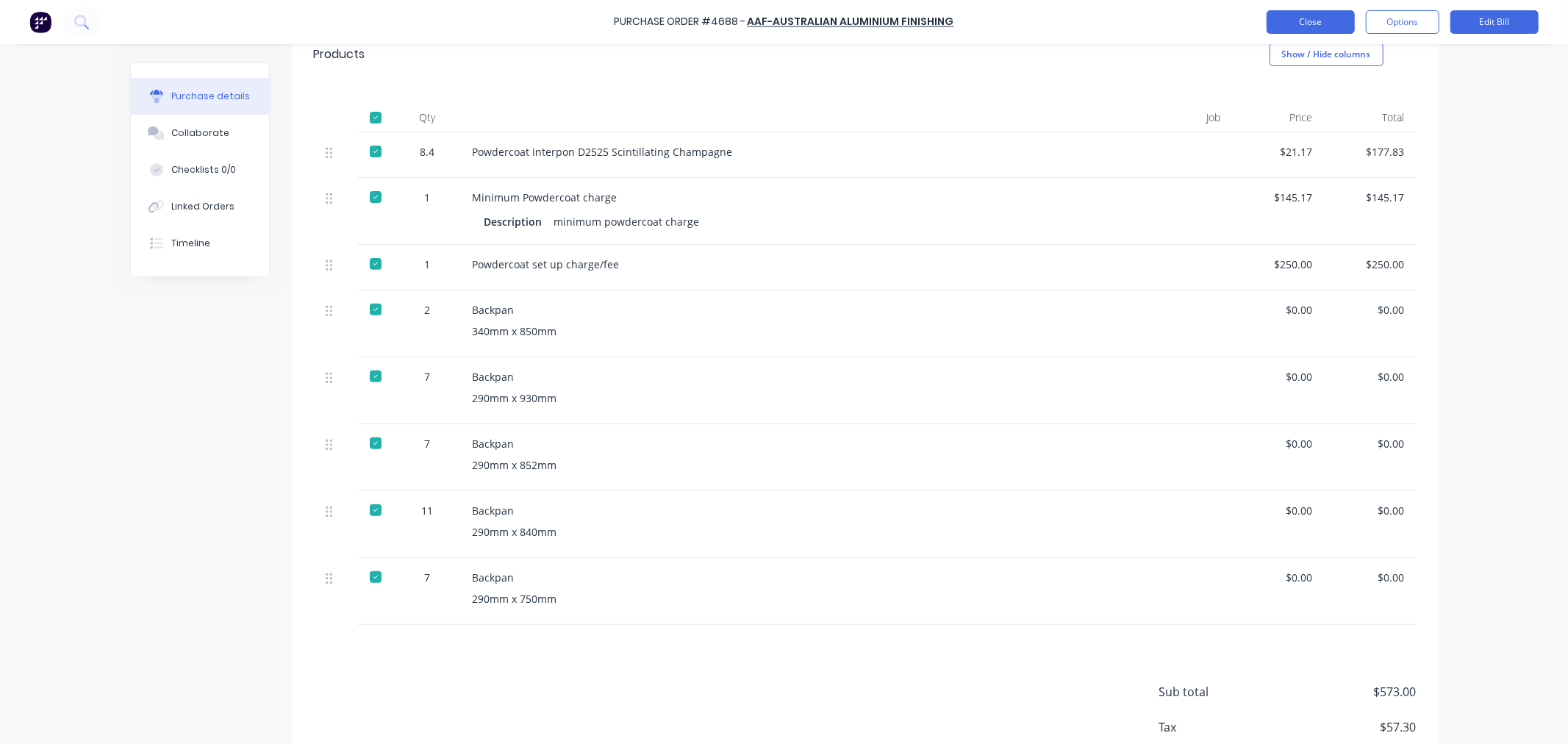
click at [1309, 22] on button "Close" at bounding box center [1310, 22] width 88 height 23
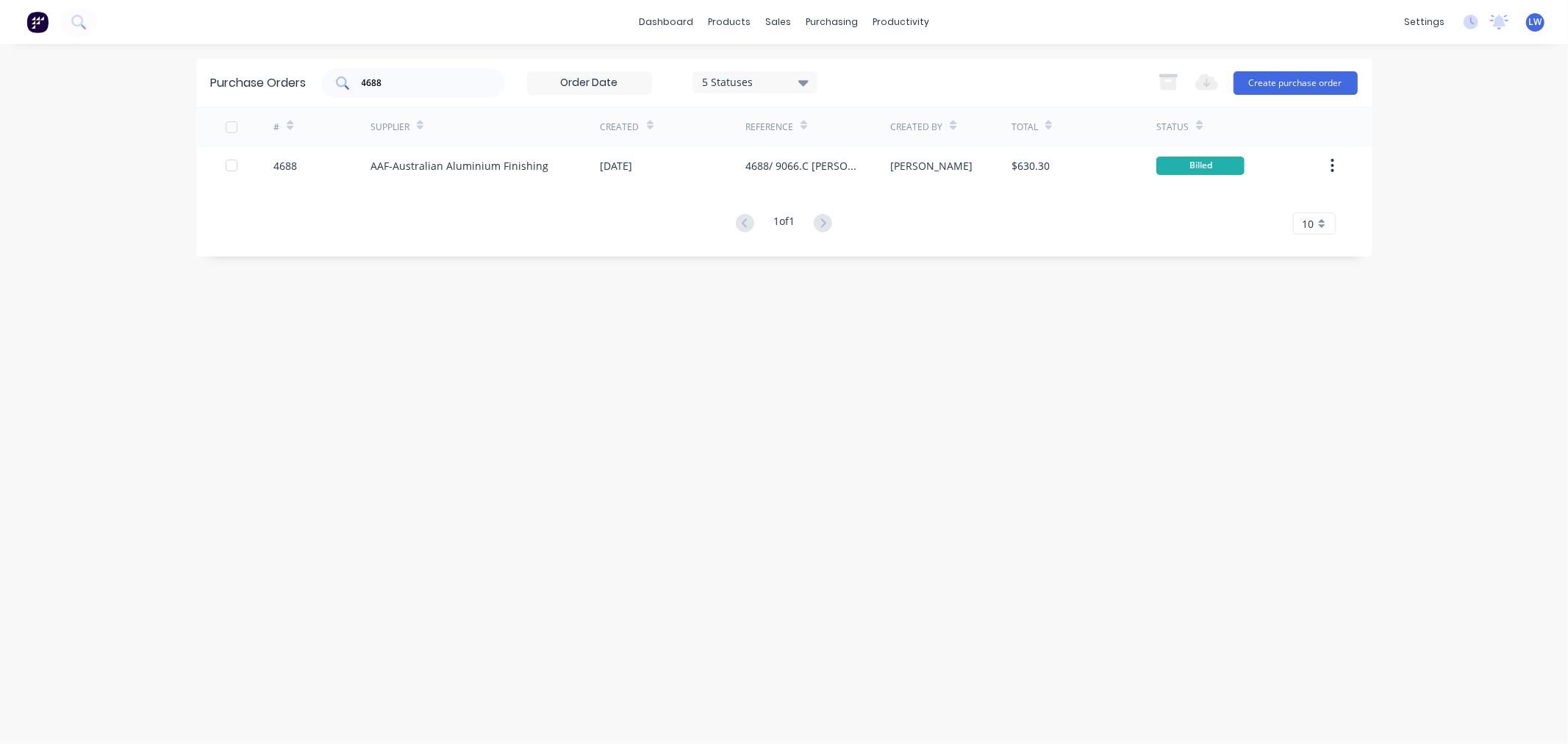
click at [473, 83] on input "4688" at bounding box center [421, 83] width 122 height 15
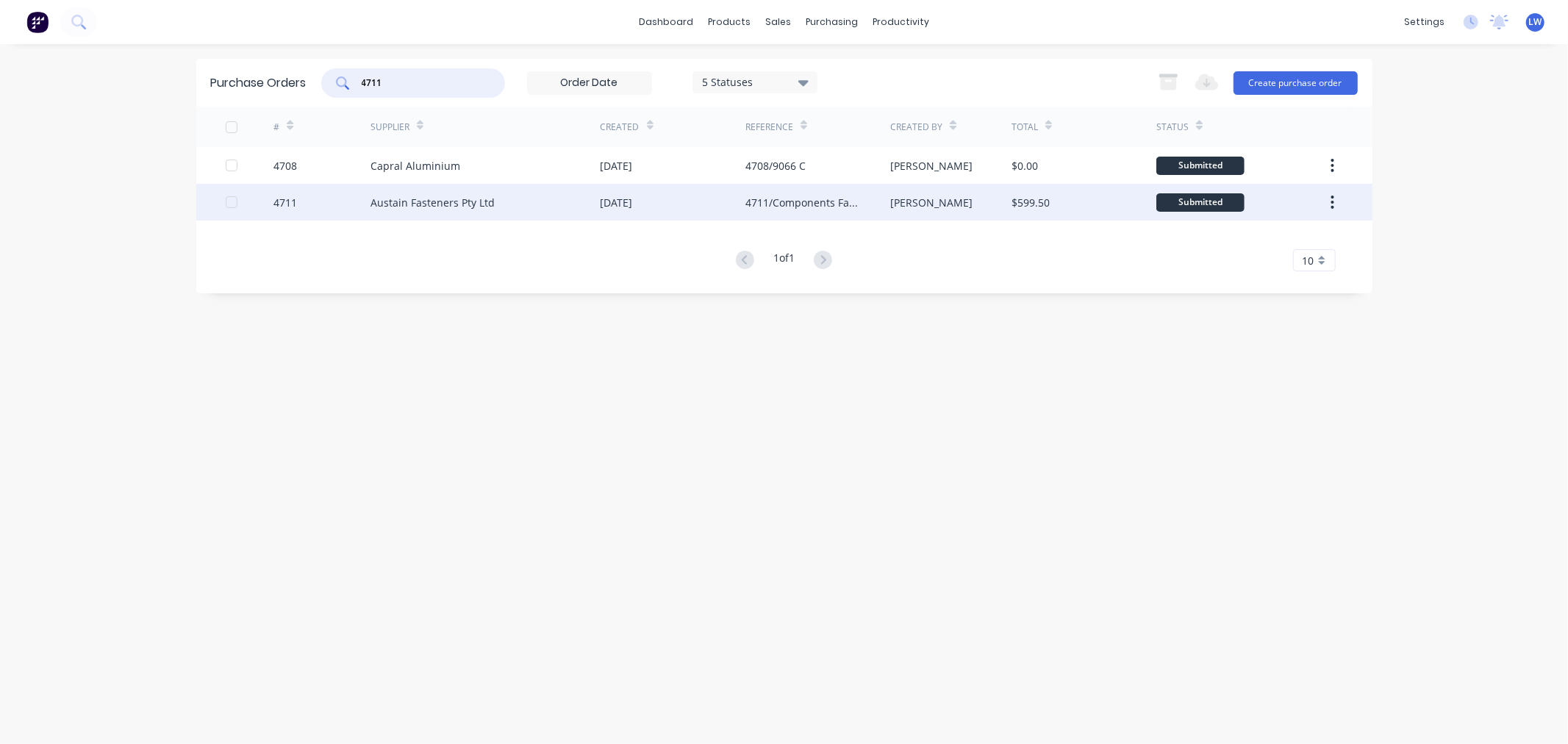
type input "4711"
drag, startPoint x: 282, startPoint y: 202, endPoint x: 282, endPoint y: 210, distance: 8.0
click at [282, 210] on div "4711" at bounding box center [322, 202] width 97 height 37
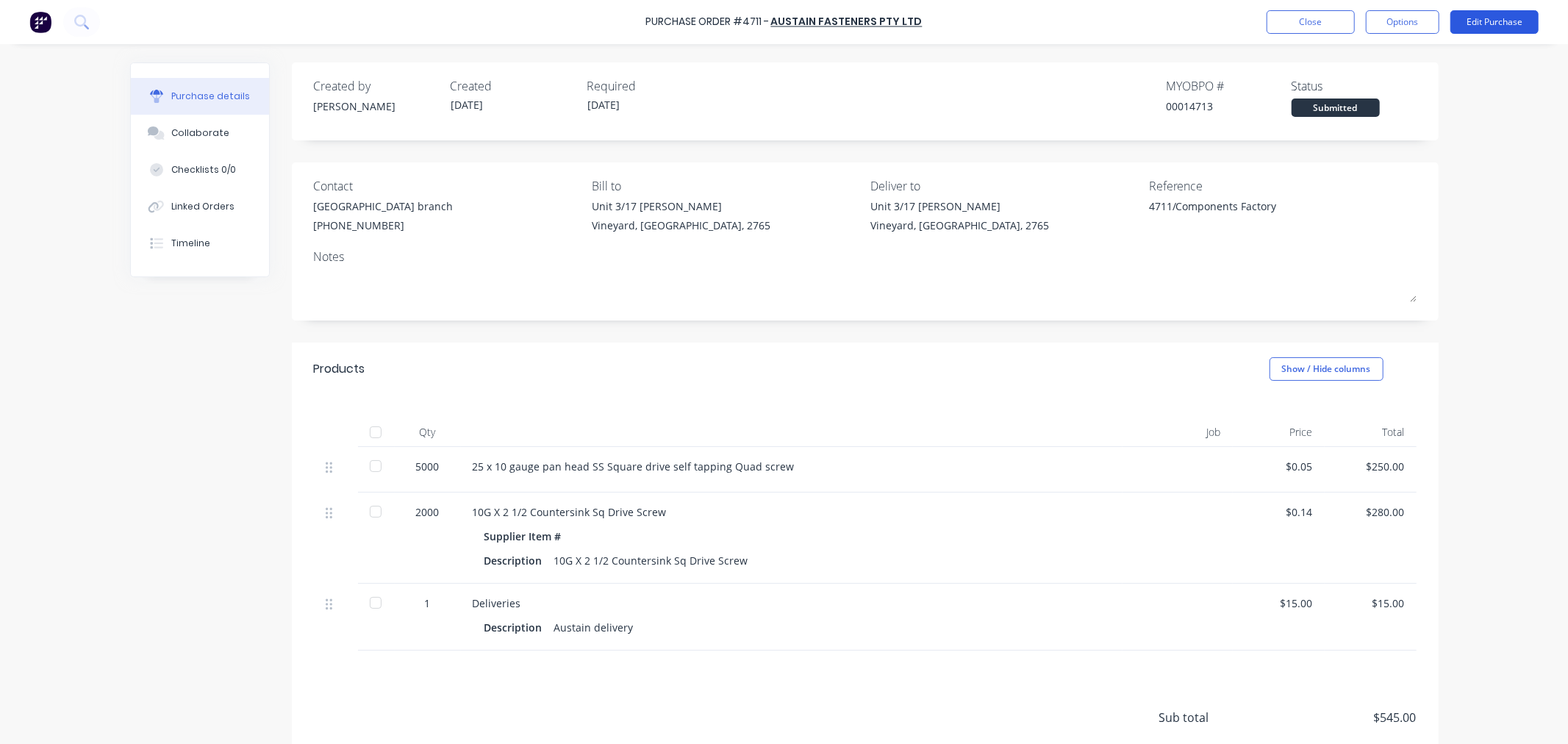
click at [1474, 15] on button "Edit Purchase" at bounding box center [1494, 22] width 88 height 23
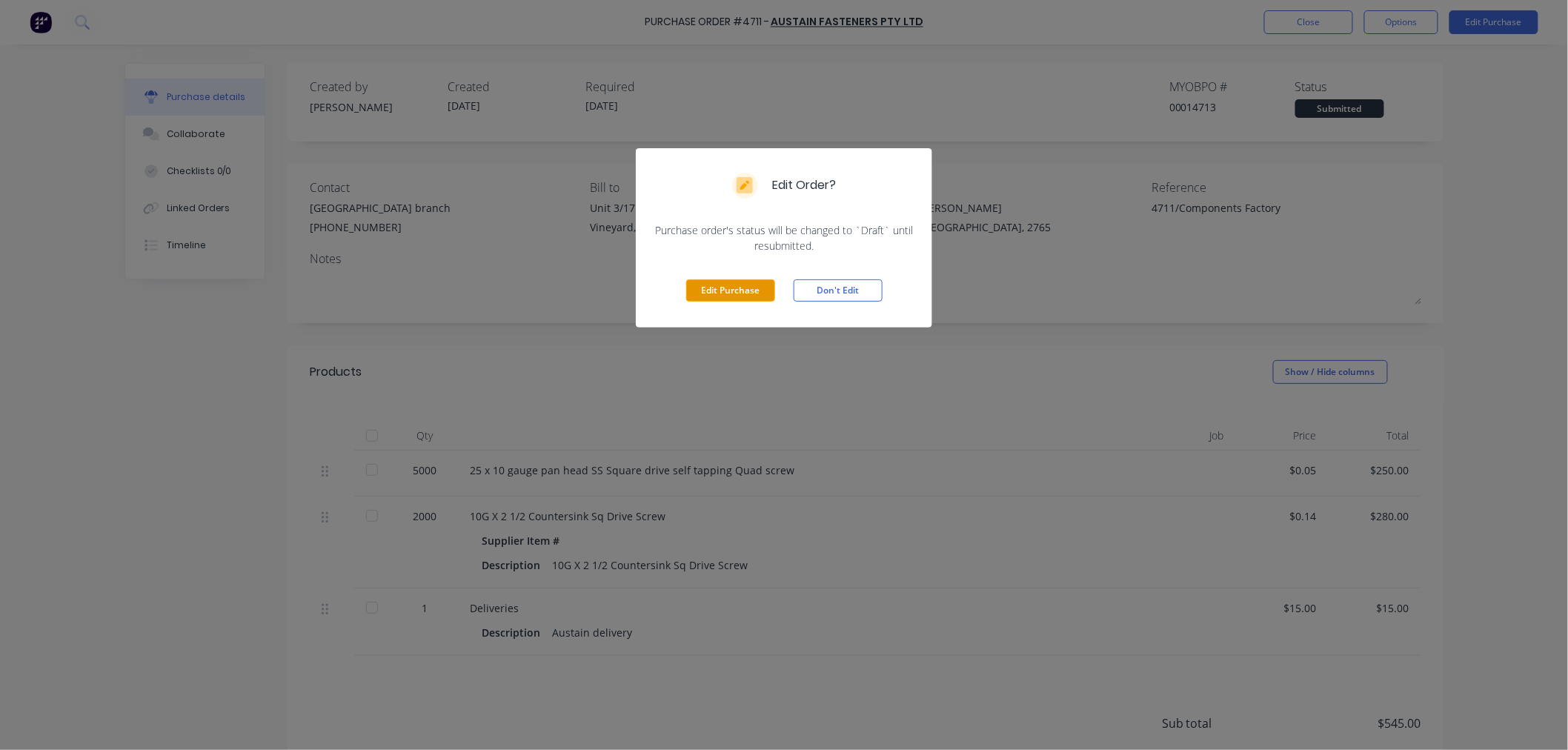
click at [734, 288] on button "Edit Purchase" at bounding box center [730, 289] width 89 height 22
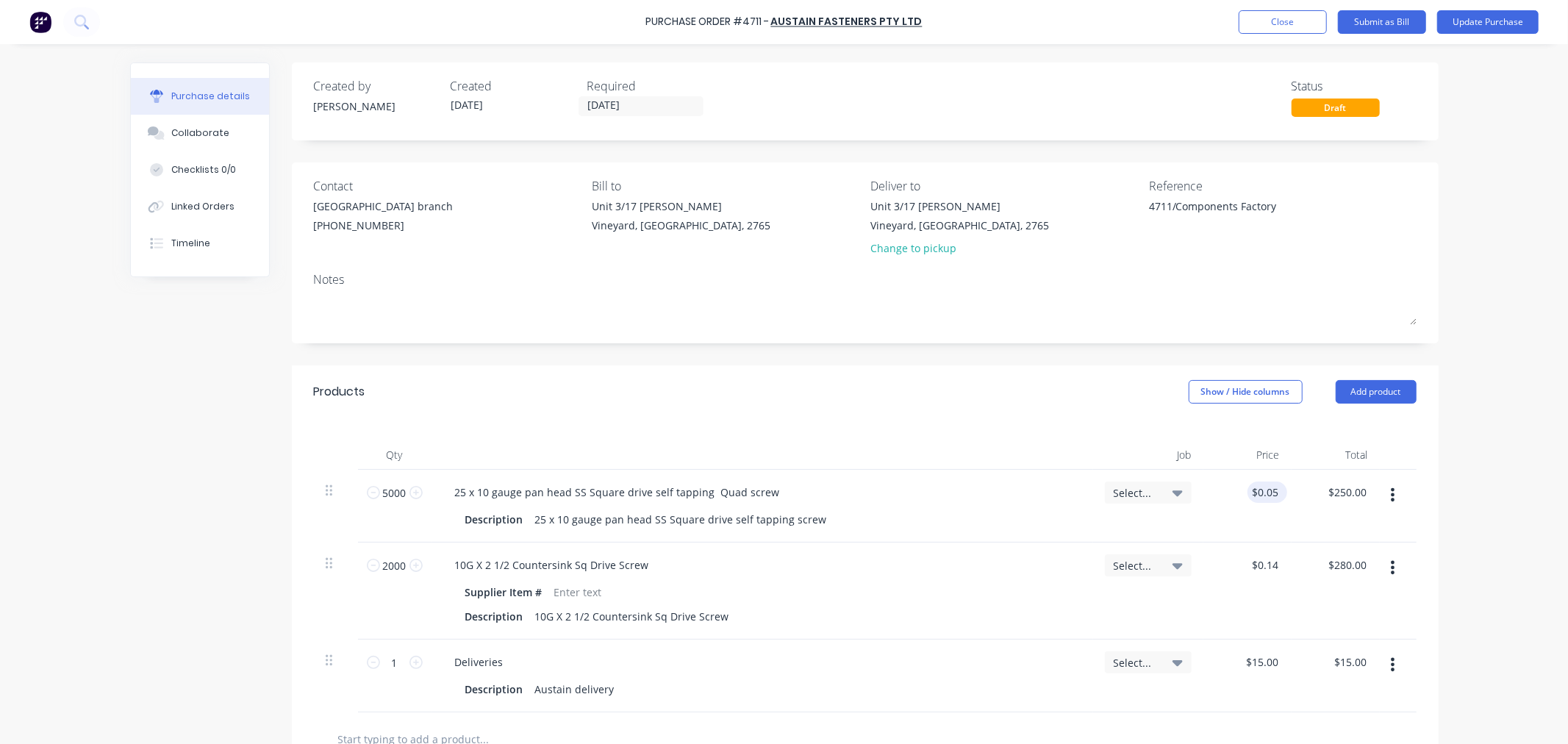
type textarea "x"
click at [1272, 490] on input "0.0500" at bounding box center [1264, 492] width 34 height 21
type input "0.0534"
type textarea "x"
type input "$0.0534"
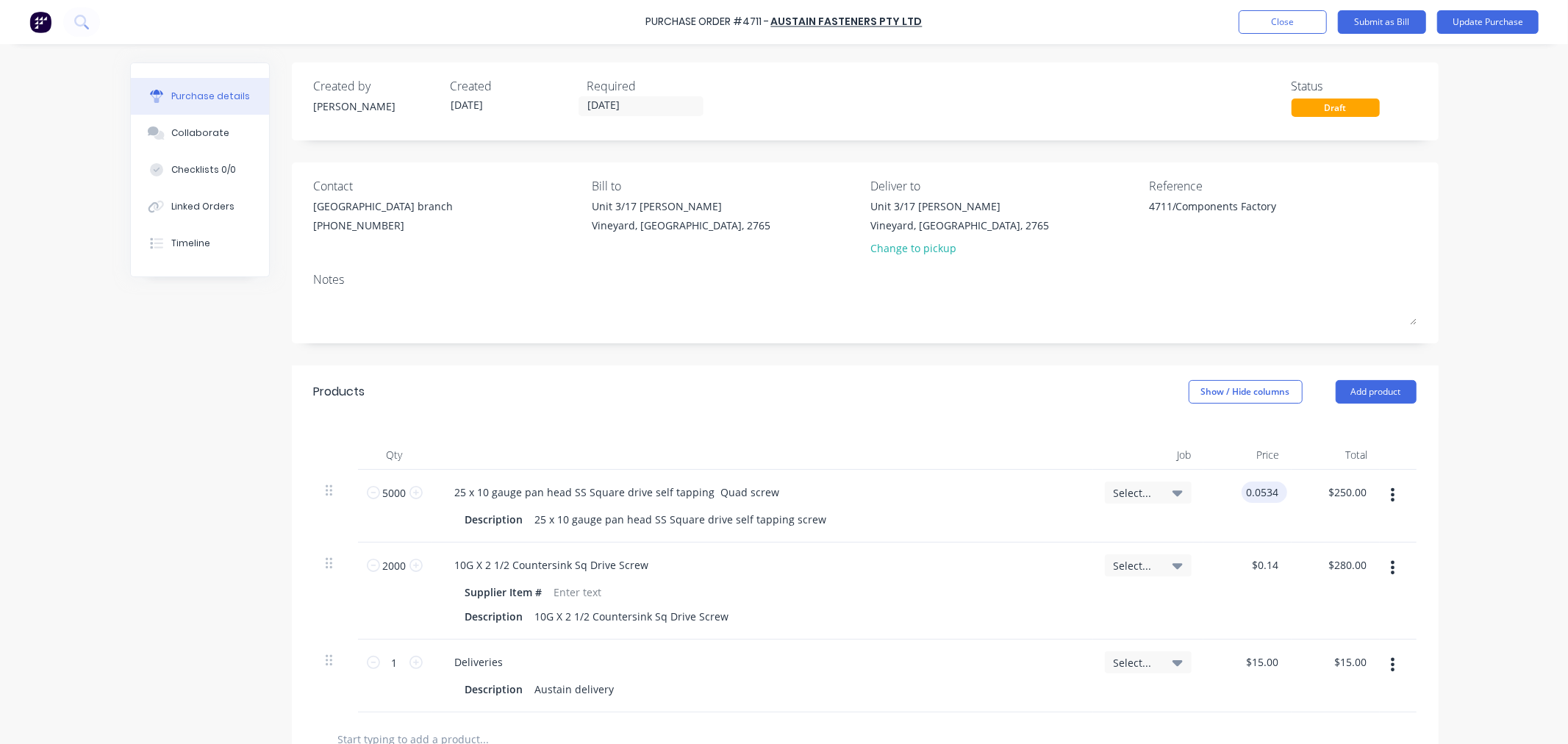
type input "267.00"
type textarea "x"
type input "$267.00"
click at [1475, 21] on button "Update Purchase" at bounding box center [1487, 22] width 102 height 23
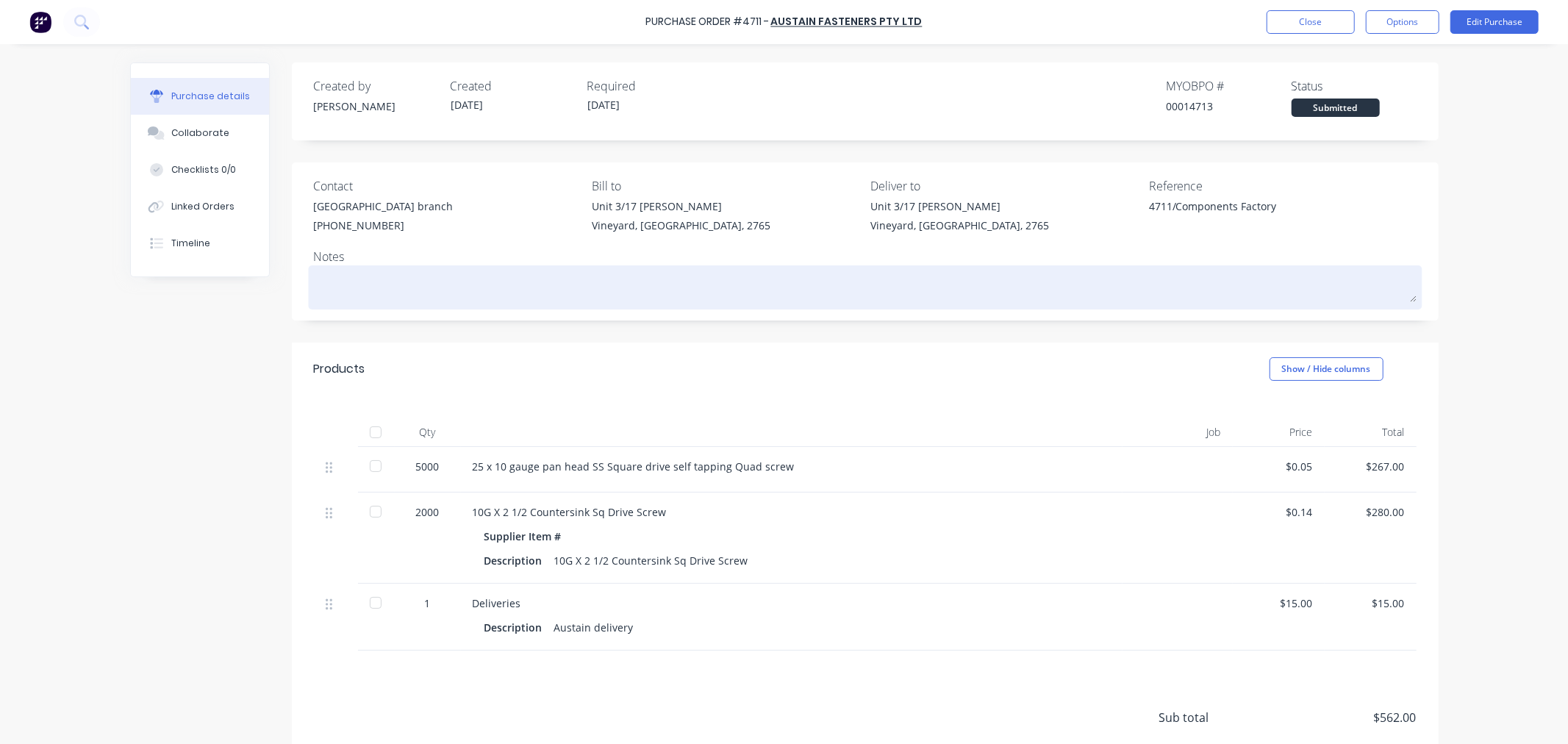
click at [338, 274] on textarea at bounding box center [865, 285] width 1102 height 33
type textarea "x"
type textarea "r"
type textarea "x"
type textarea "re"
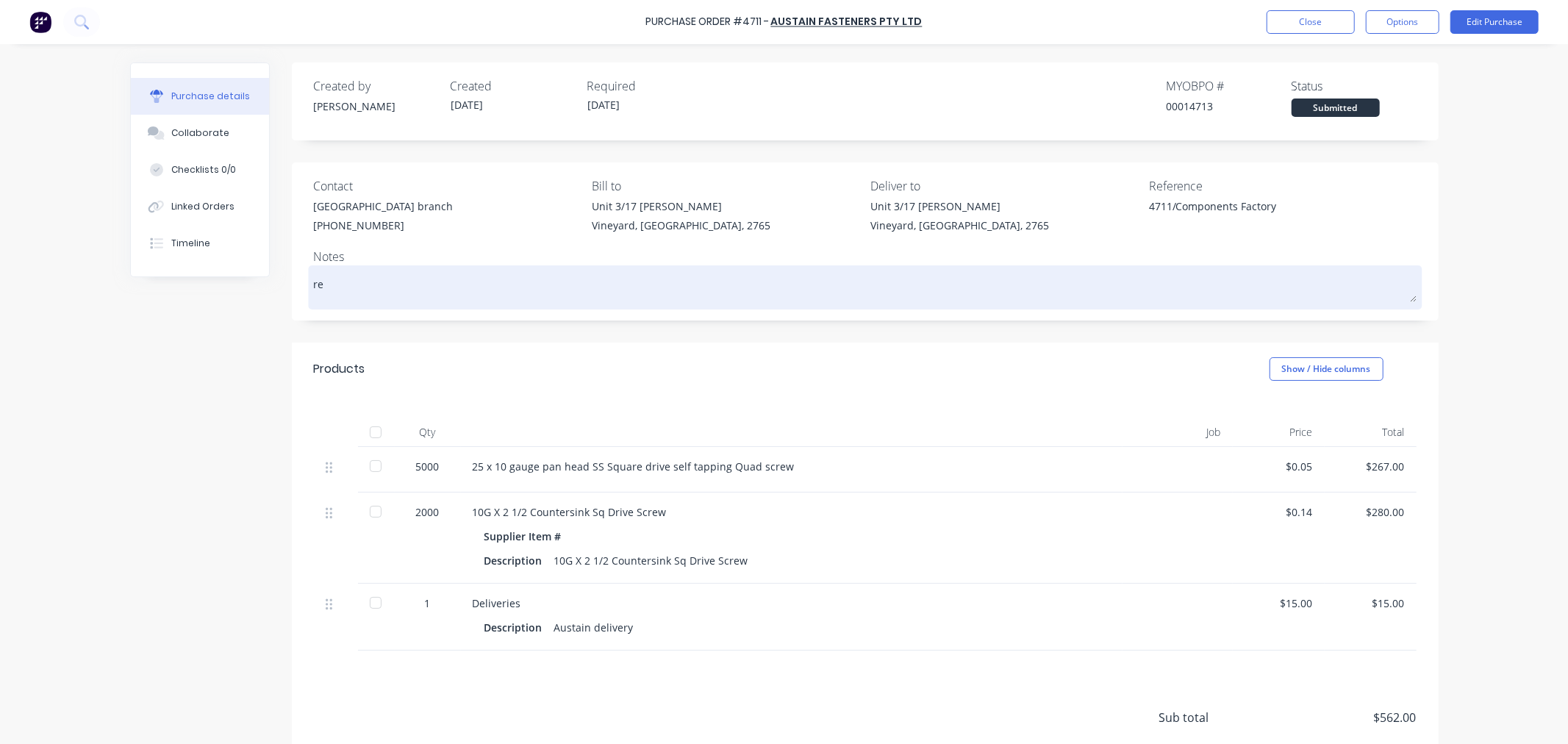
type textarea "x"
type textarea "rec"
type textarea "x"
type textarea "recd"
type textarea "x"
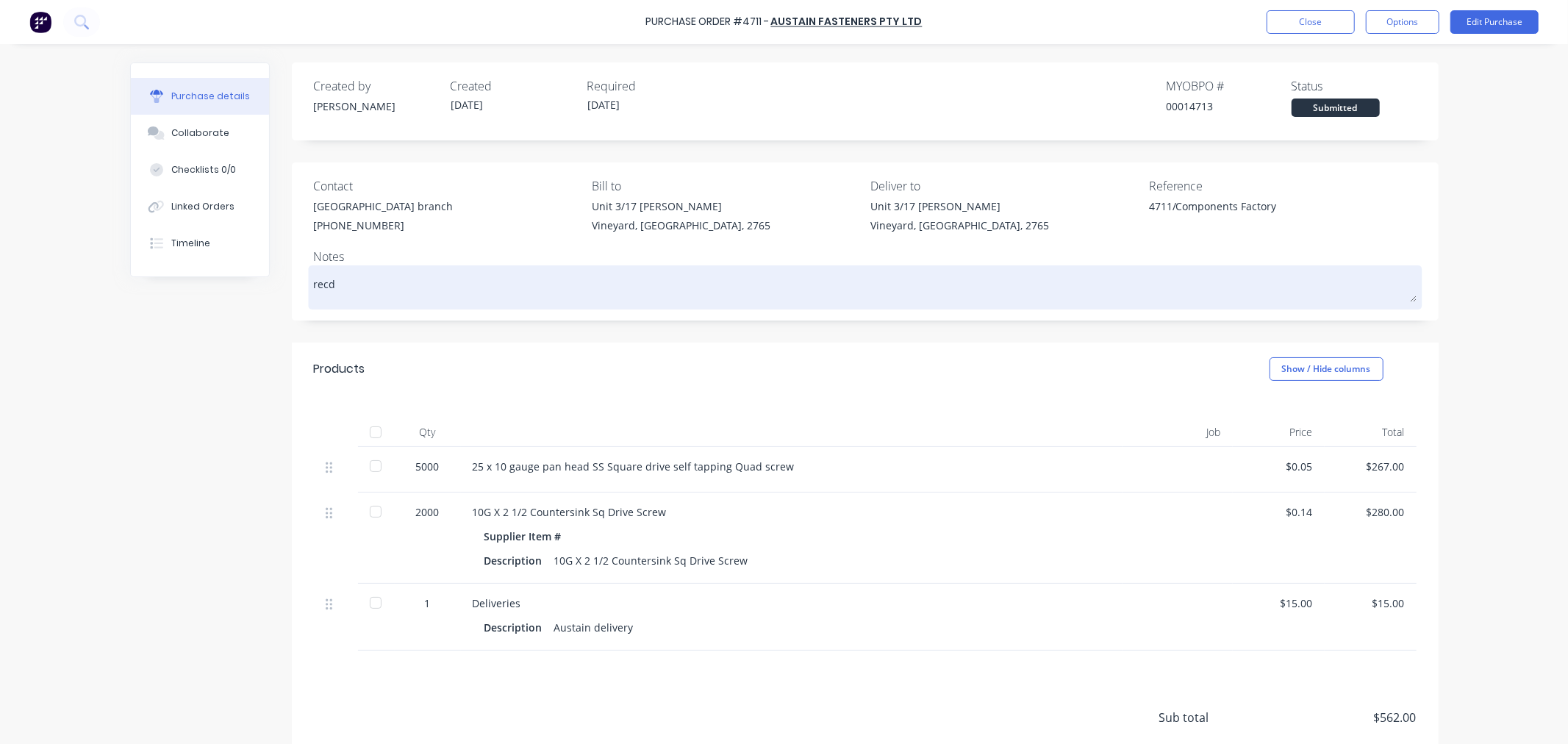
type textarea "recd"
type textarea "x"
type textarea "recd x"
type textarea "x"
type textarea "recd x"
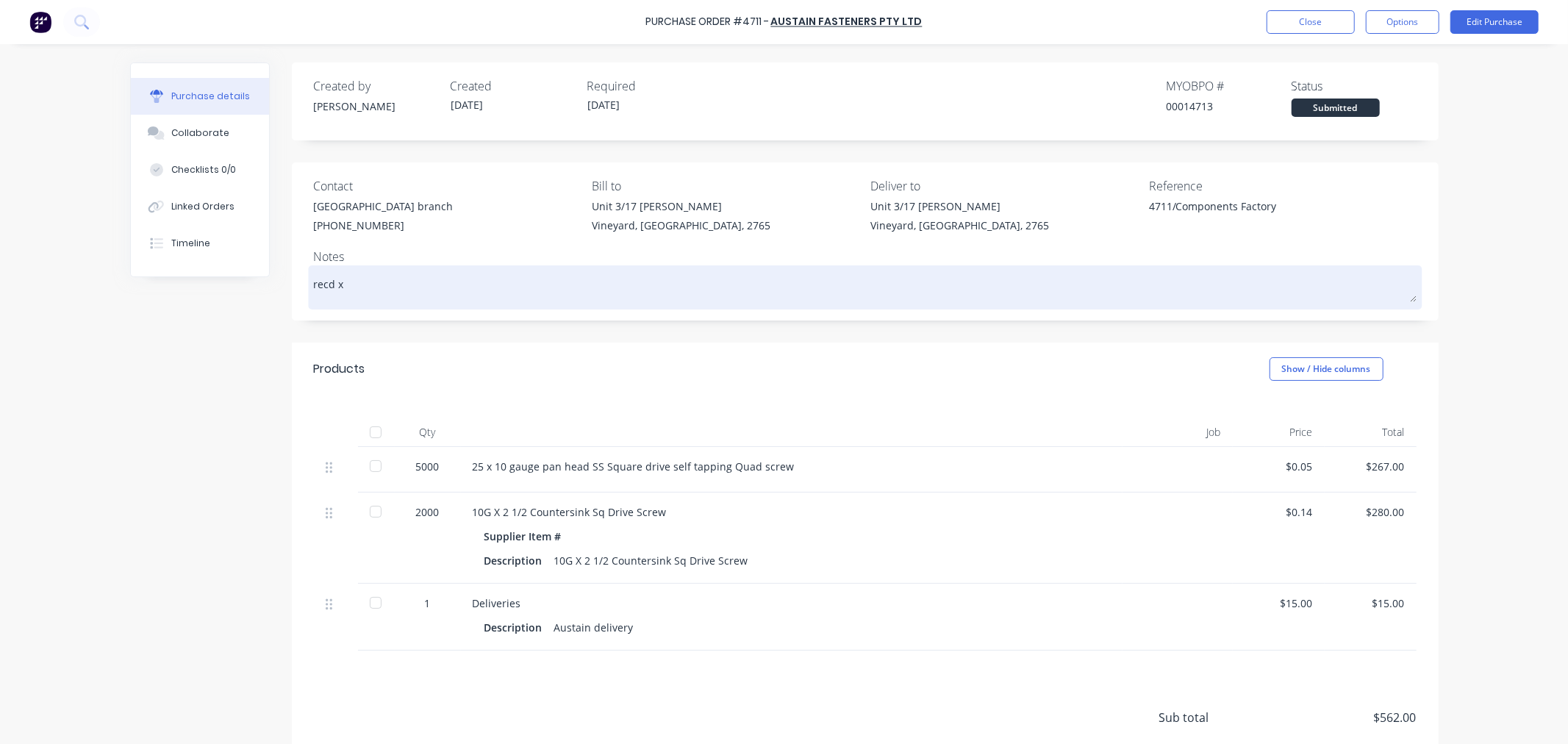
type textarea "x"
type textarea "recd x J"
type textarea "x"
type textarea "recd x Jo"
type textarea "x"
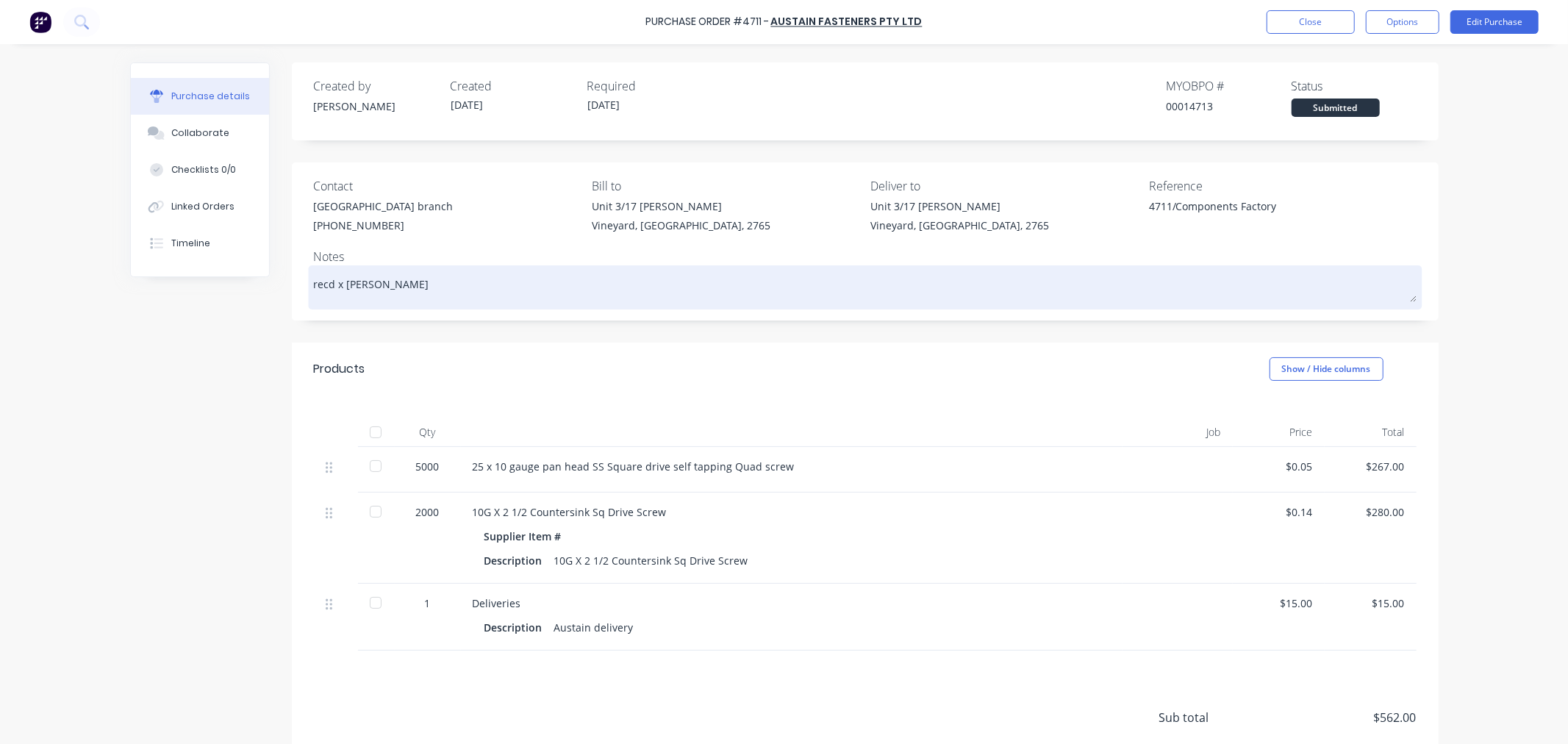
type textarea "recd x Jos"
type textarea "x"
type textarea "recd x Josj"
type textarea "x"
type textarea "recd x Jos"
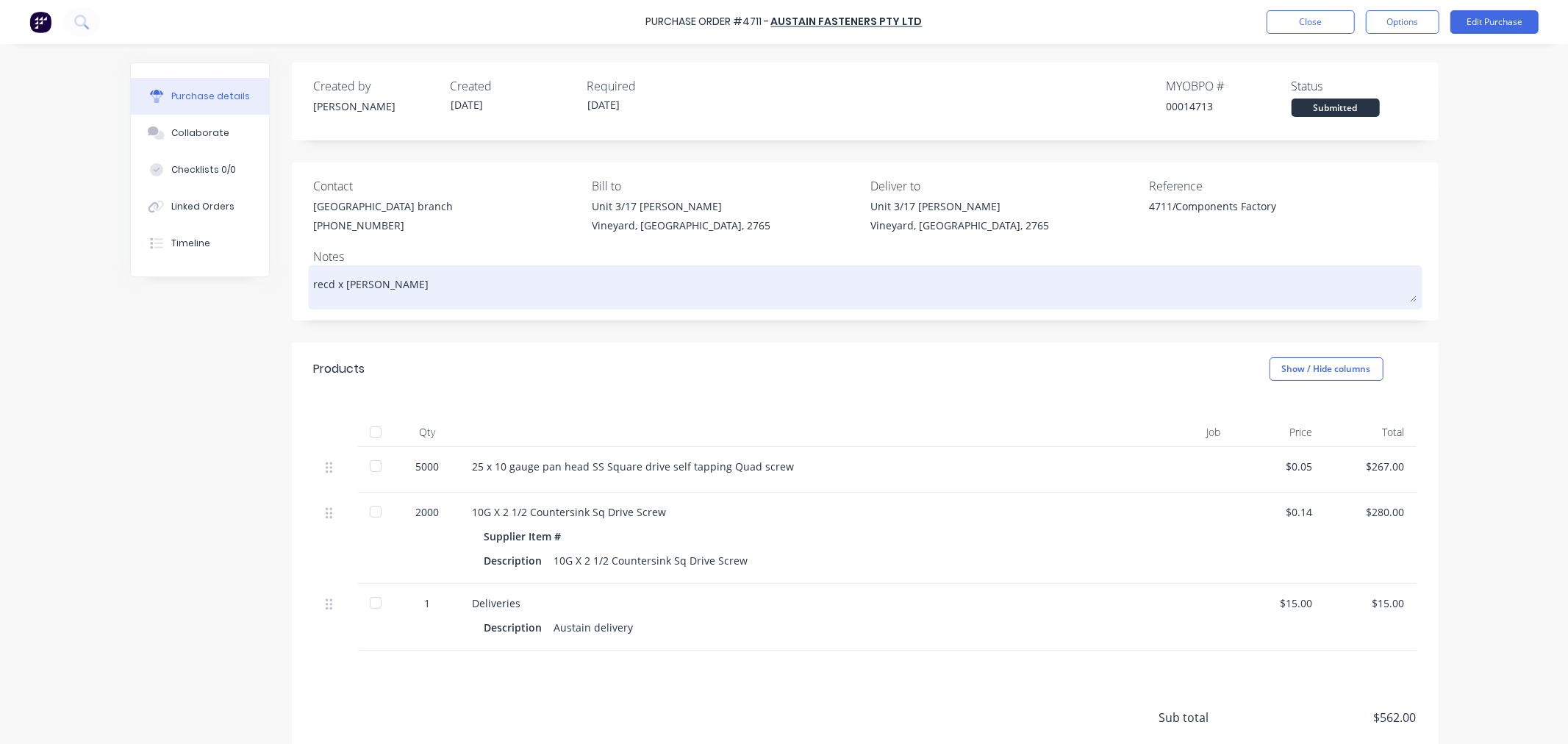
type textarea "x"
type textarea "recd x Josh"
type textarea "x"
type textarea "recd x Josh"
type textarea "x"
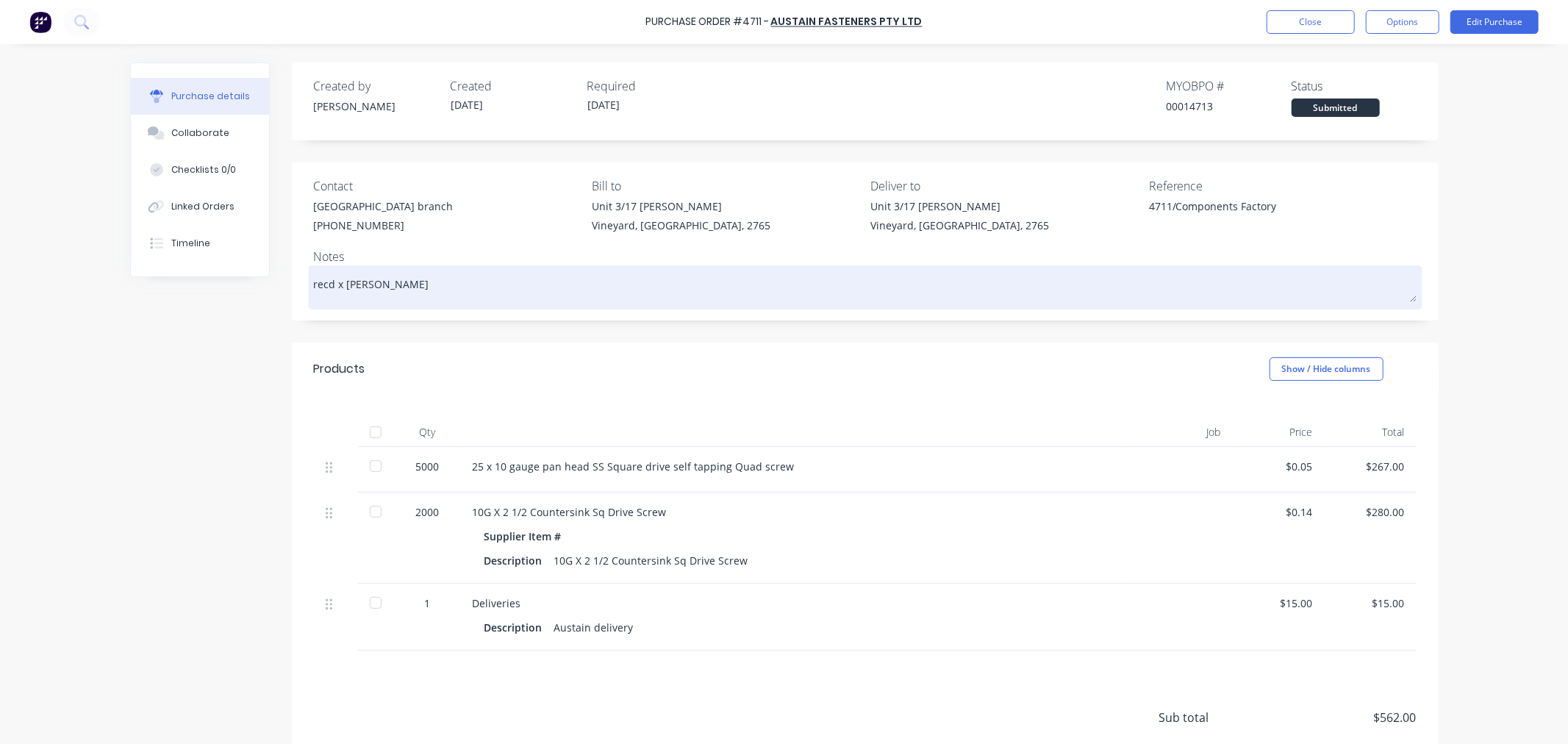
type textarea "recd x Josh R"
type textarea "x"
type textarea "recd x Josh Ro"
type textarea "x"
type textarea "recd x Josh Roa"
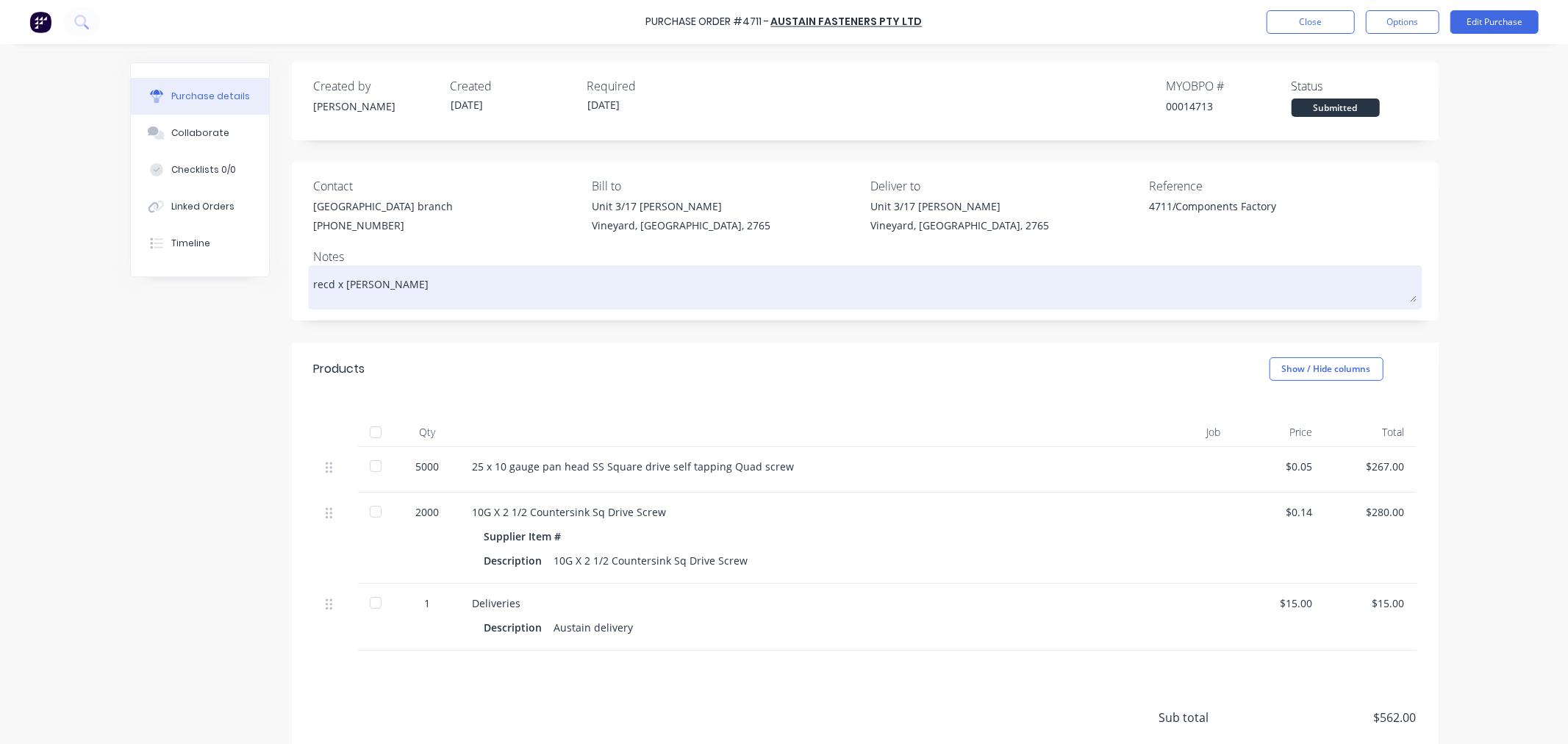
type textarea "x"
type textarea "recd x Josh Roac"
type textarea "x"
type textarea "recd x Josh Roach"
type textarea "x"
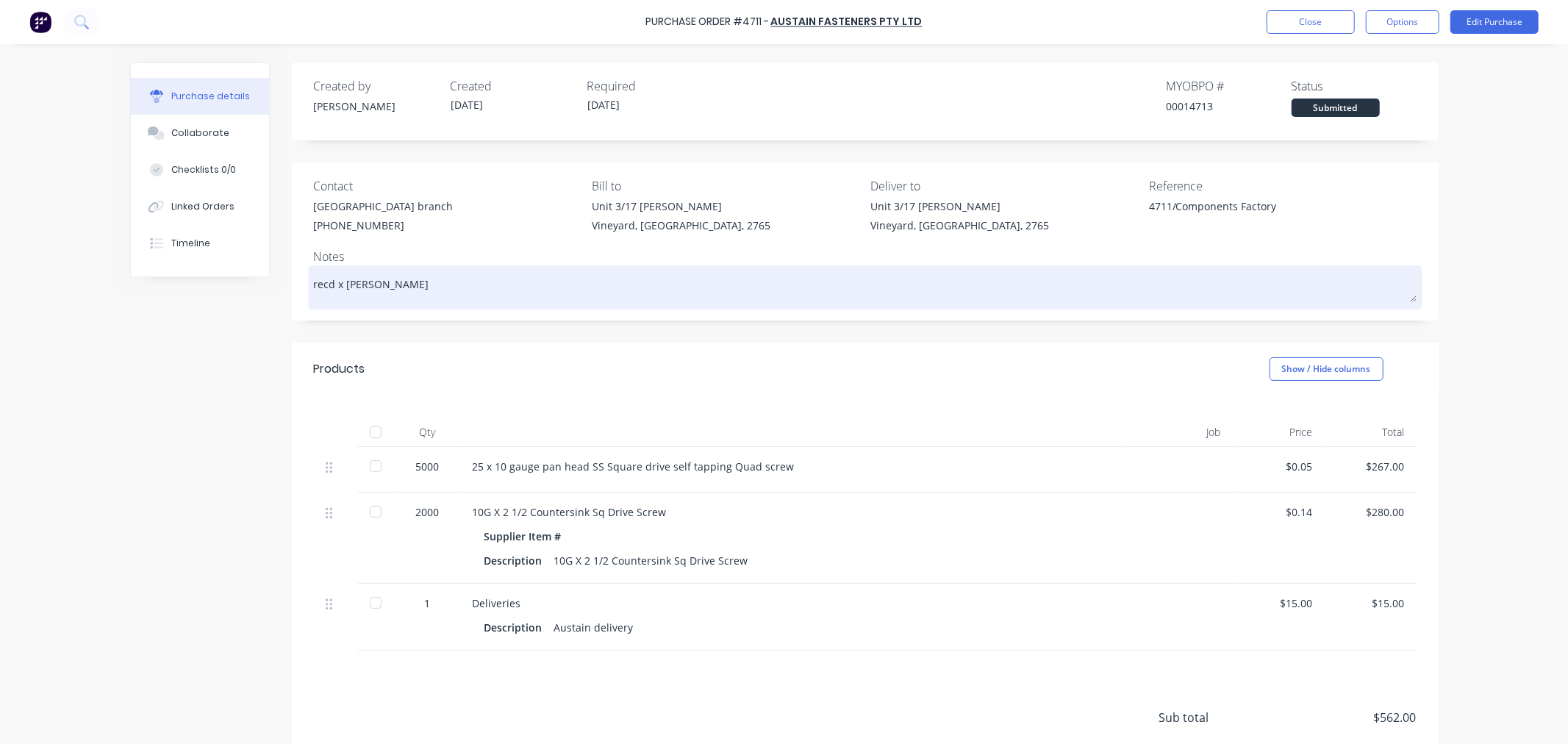
type textarea "recd x Josh Roach"
type textarea "x"
type textarea "recd x Josh Roach -"
type textarea "x"
type textarea "recd x Josh Roach -"
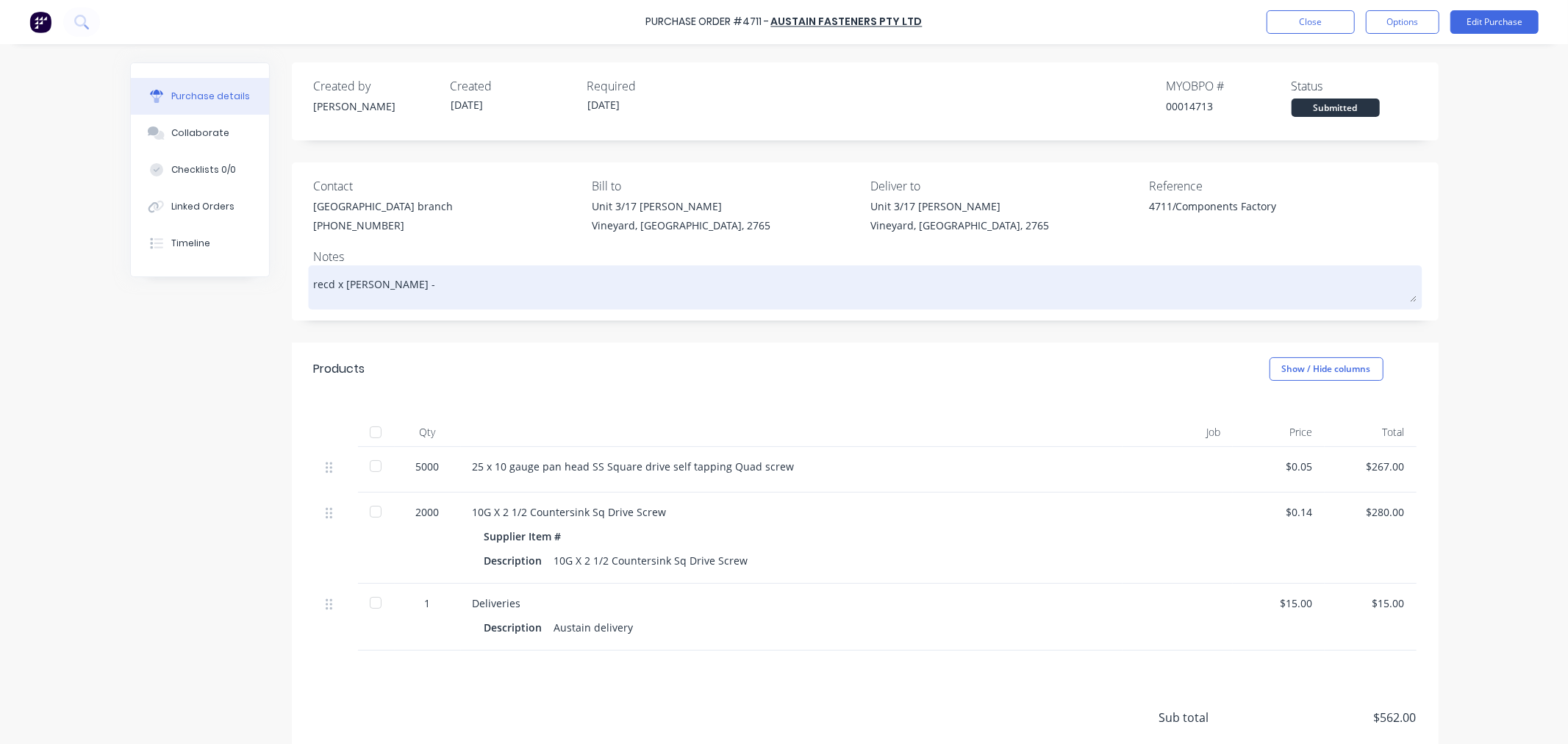
type textarea "x"
type textarea "recd x Josh Roach - d"
type textarea "x"
type textarea "recd x Josh Roach - di"
type textarea "x"
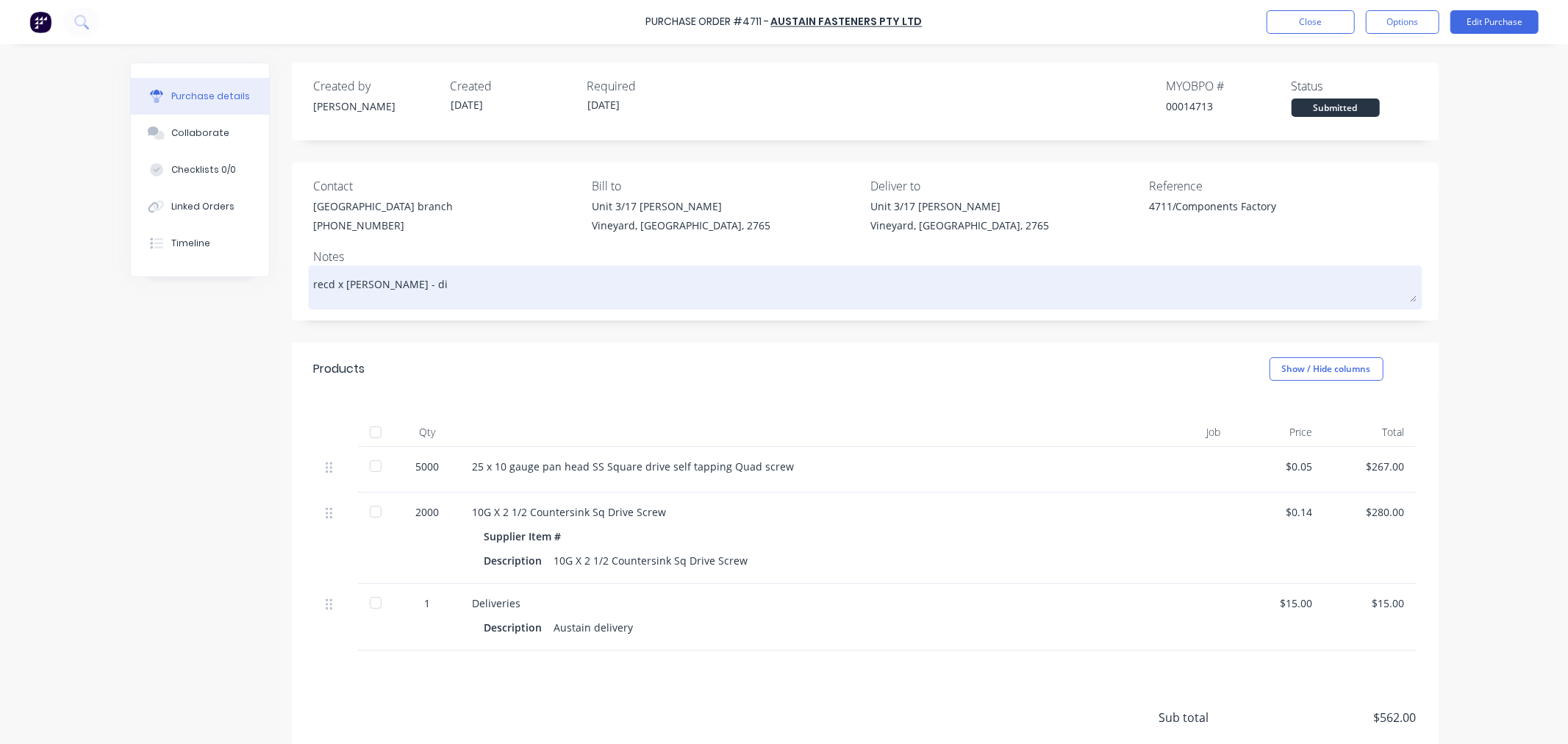
type textarea "recd x Josh Roach - did"
type textarea "x"
type textarea "recd x Josh Roach - didn"
type textarea "x"
type textarea "recd x Josh Roach - didnt"
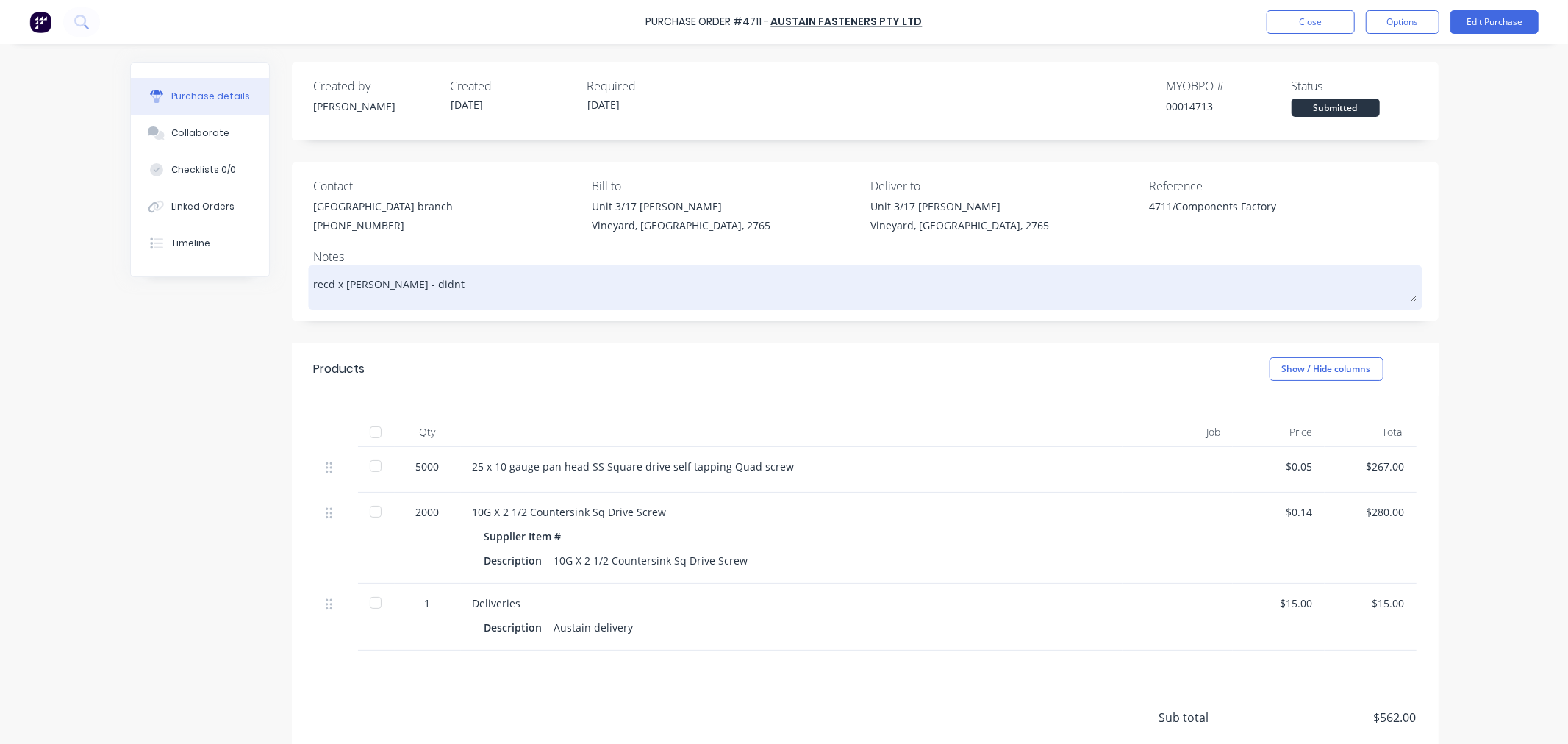
type textarea "x"
type textarea "recd x Josh Roach - didnt"
type textarea "x"
type textarea "recd x Josh Roach - didnt e"
type textarea "x"
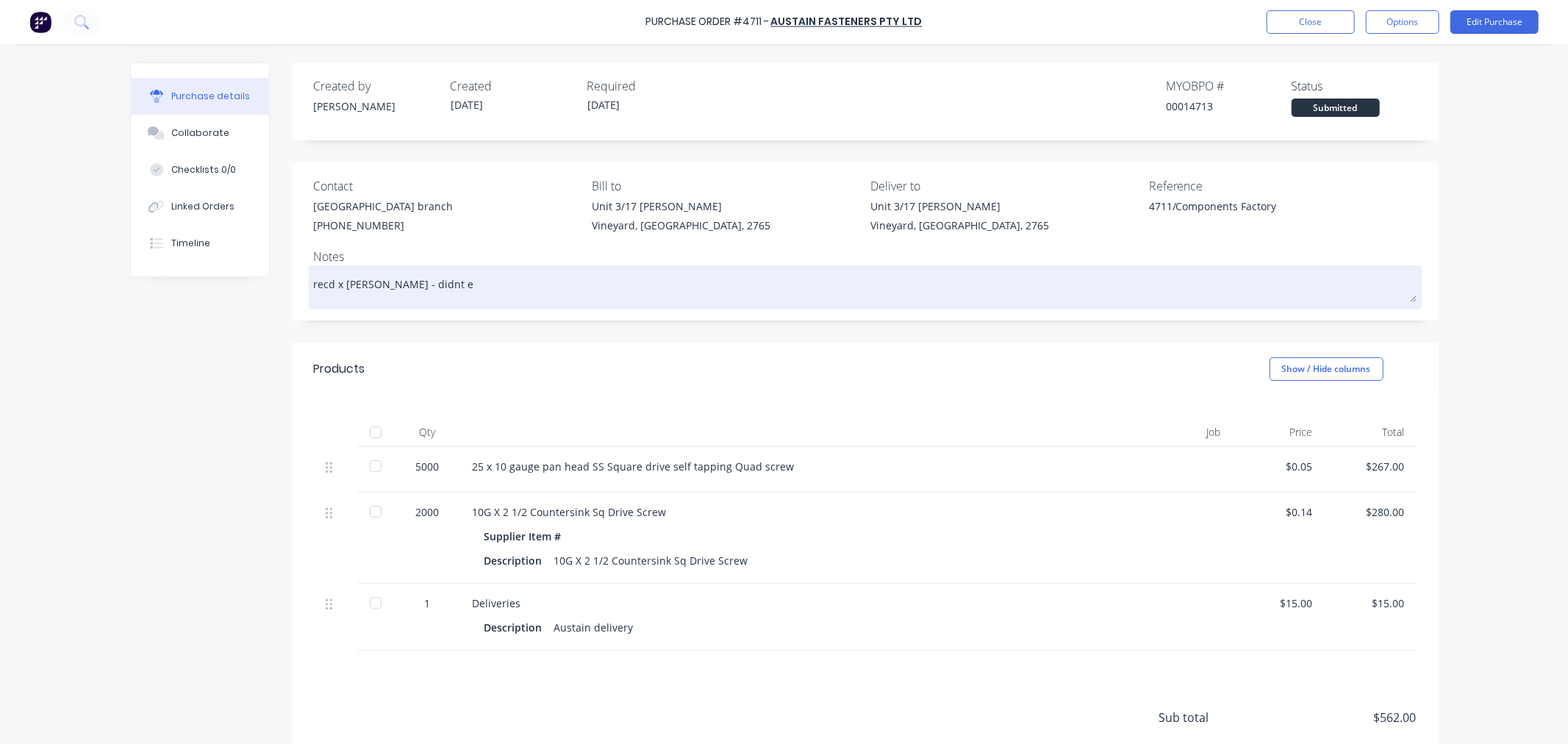
type textarea "recd x Josh Roach - didnt en"
type textarea "x"
type textarea "recd x Josh Roach - didnt ent"
type textarea "x"
type textarea "recd x Josh Roach - didnt ente"
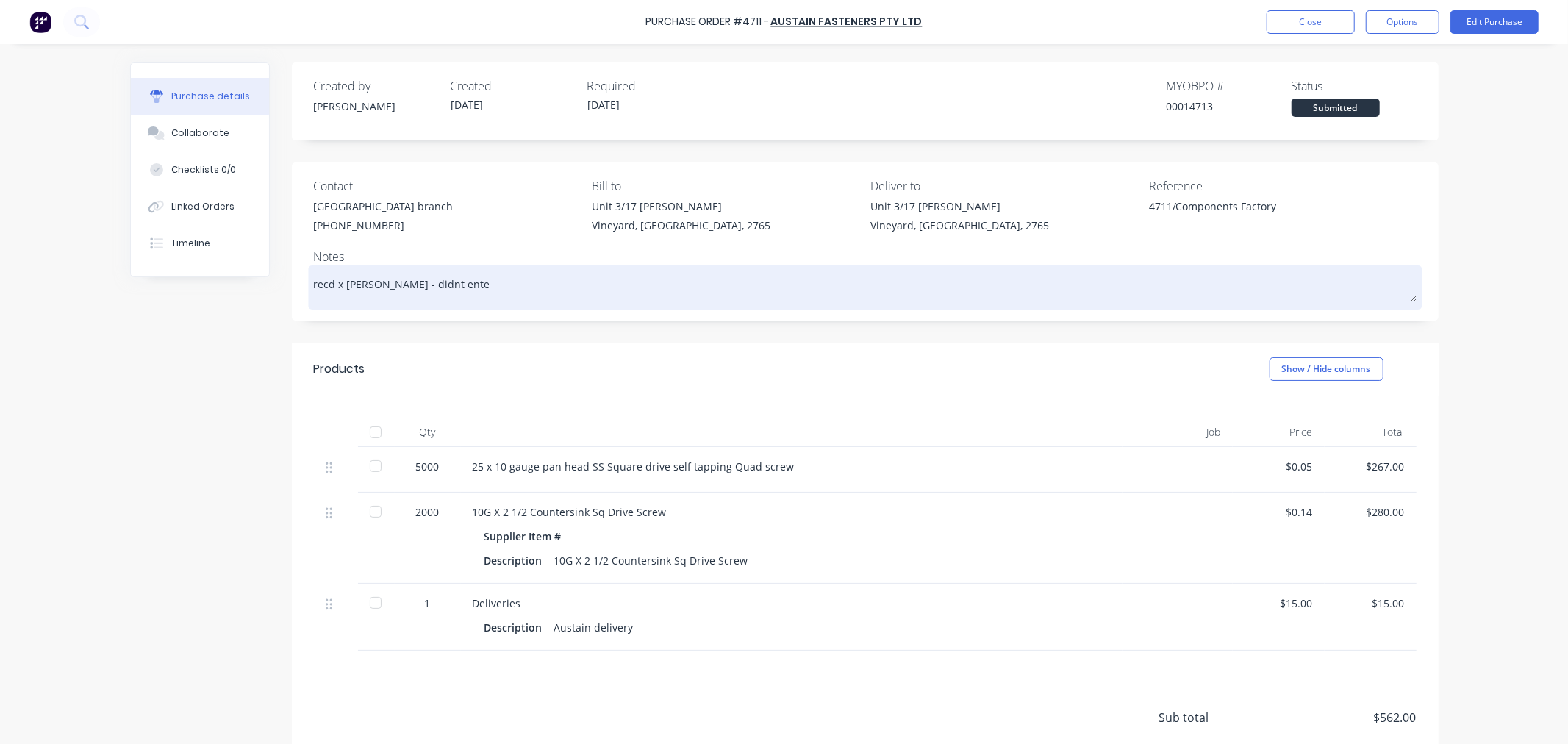
type textarea "x"
type textarea "recd x Josh Roach - didnt enter"
type textarea "x"
type textarea "recd x Josh Roach - didnt entere"
type textarea "x"
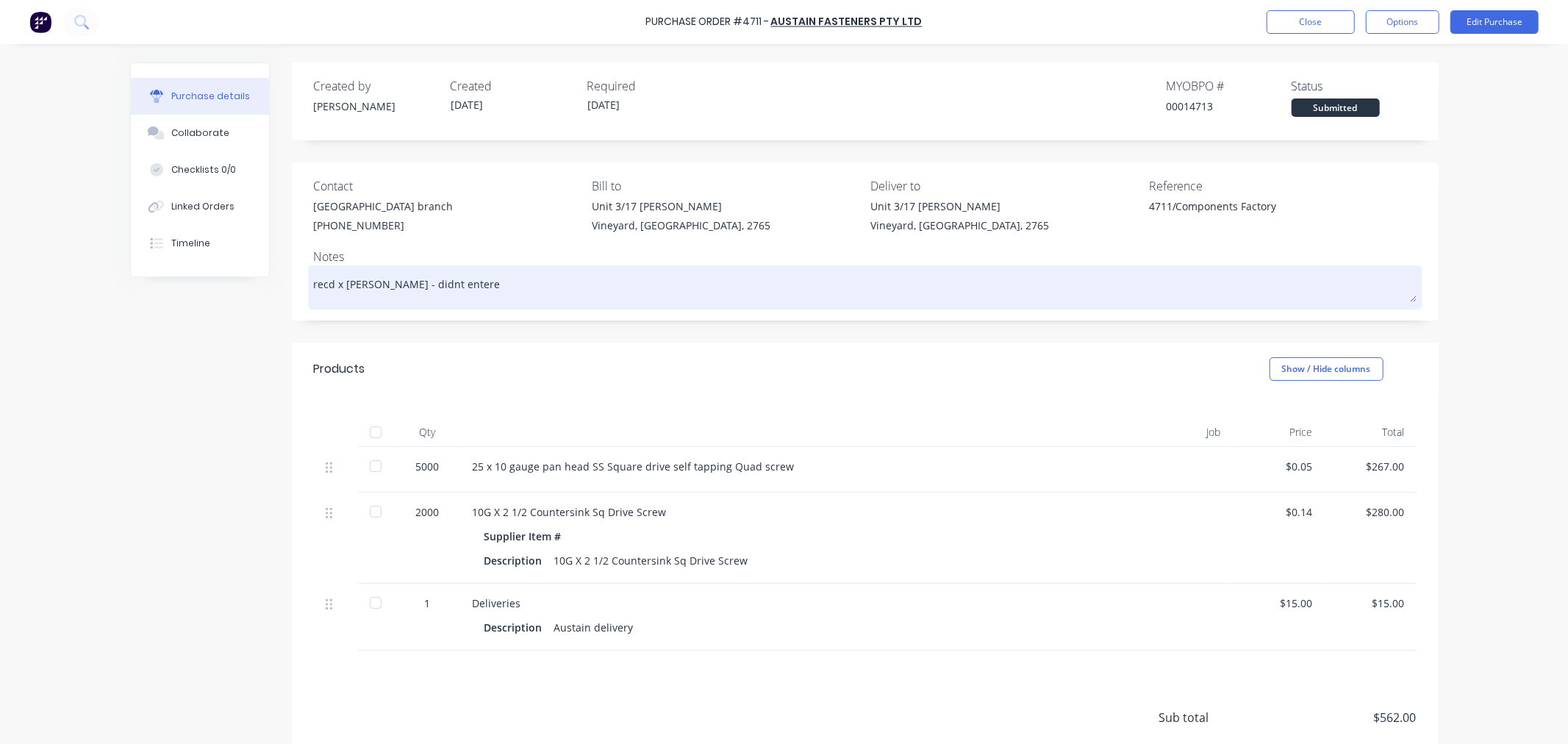
type textarea "recd x Josh Roach - didnt enterer"
type textarea "x"
type textarea "recd x Josh Roach - didnt entere"
type textarea "x"
type textarea "recd x Josh Roach - didnt enter"
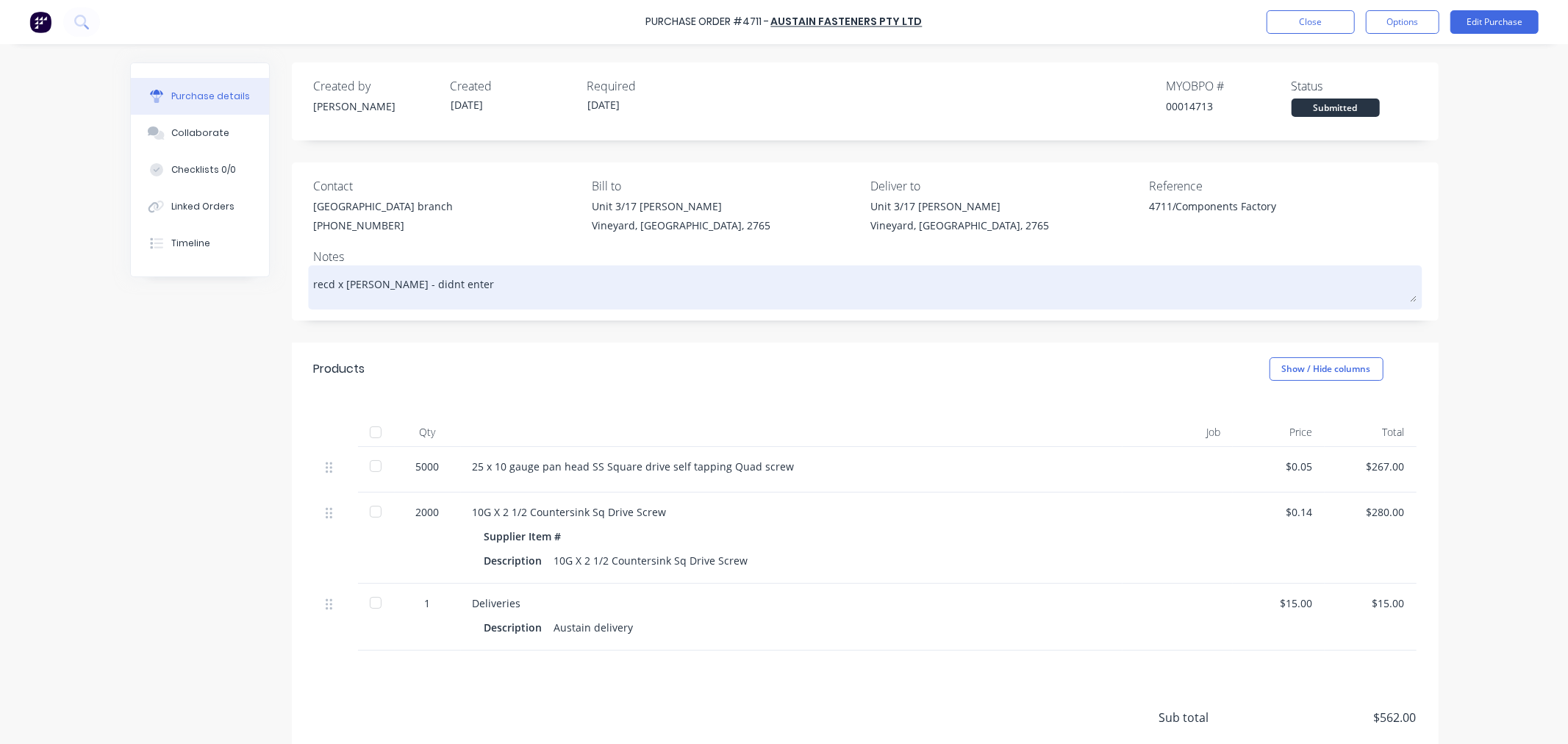
type textarea "x"
type textarea "recd x Josh Roach - didnt enter"
type textarea "x"
type textarea "recd x Josh Roach - didnt enter i"
type textarea "x"
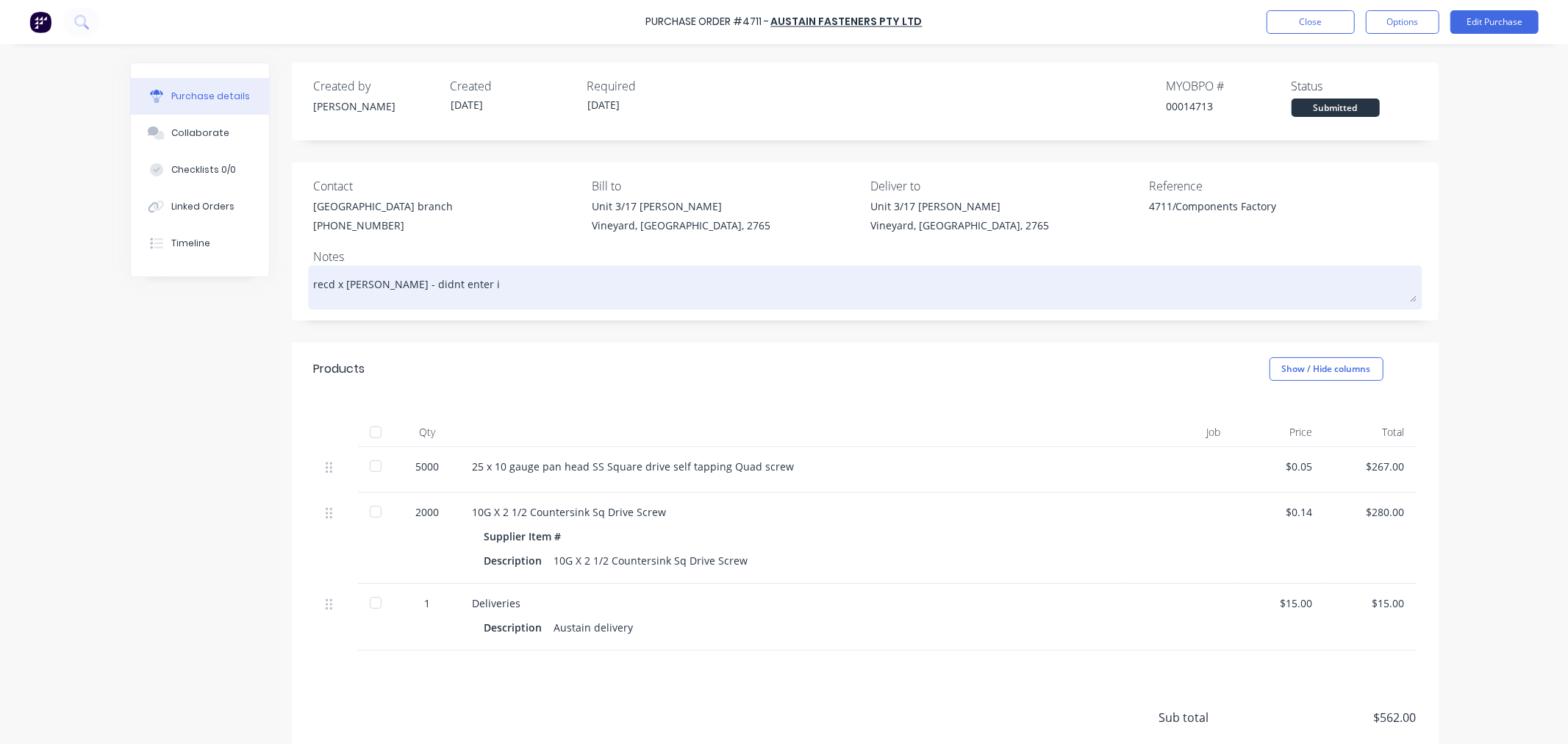
type textarea "recd x Josh Roach - didnt enter in"
type textarea "x"
type textarea "recd x Josh Roach - didnt enter in"
type textarea "x"
type textarea "recd x Josh Roach - didnt enter in F"
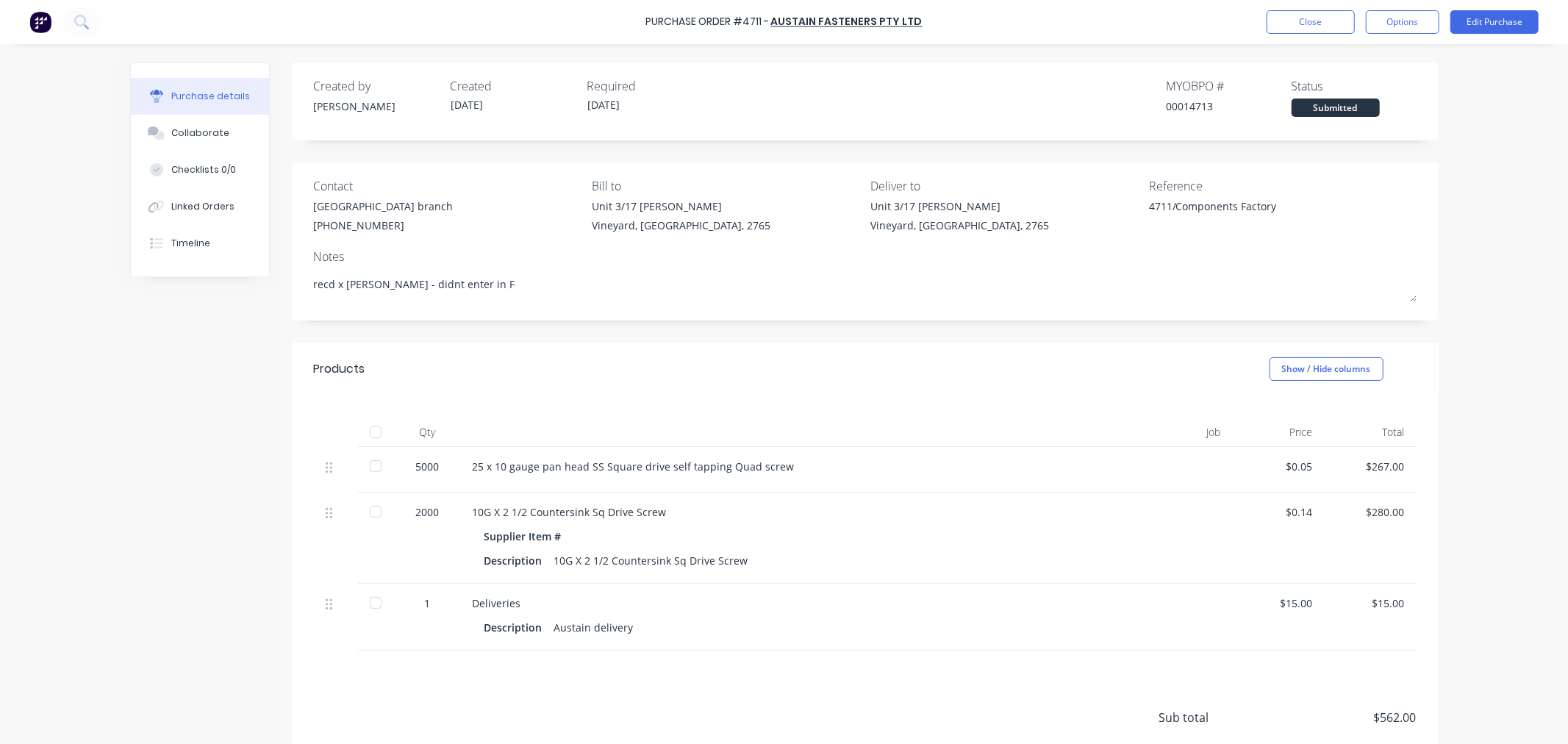
click at [363, 432] on div at bounding box center [376, 432] width 30 height 30
type textarea "x"
type textarea "recd x Josh Roach - didnt enter in F"
type textarea "x"
type textarea "recd x Josh Roach - didnt enter in F"
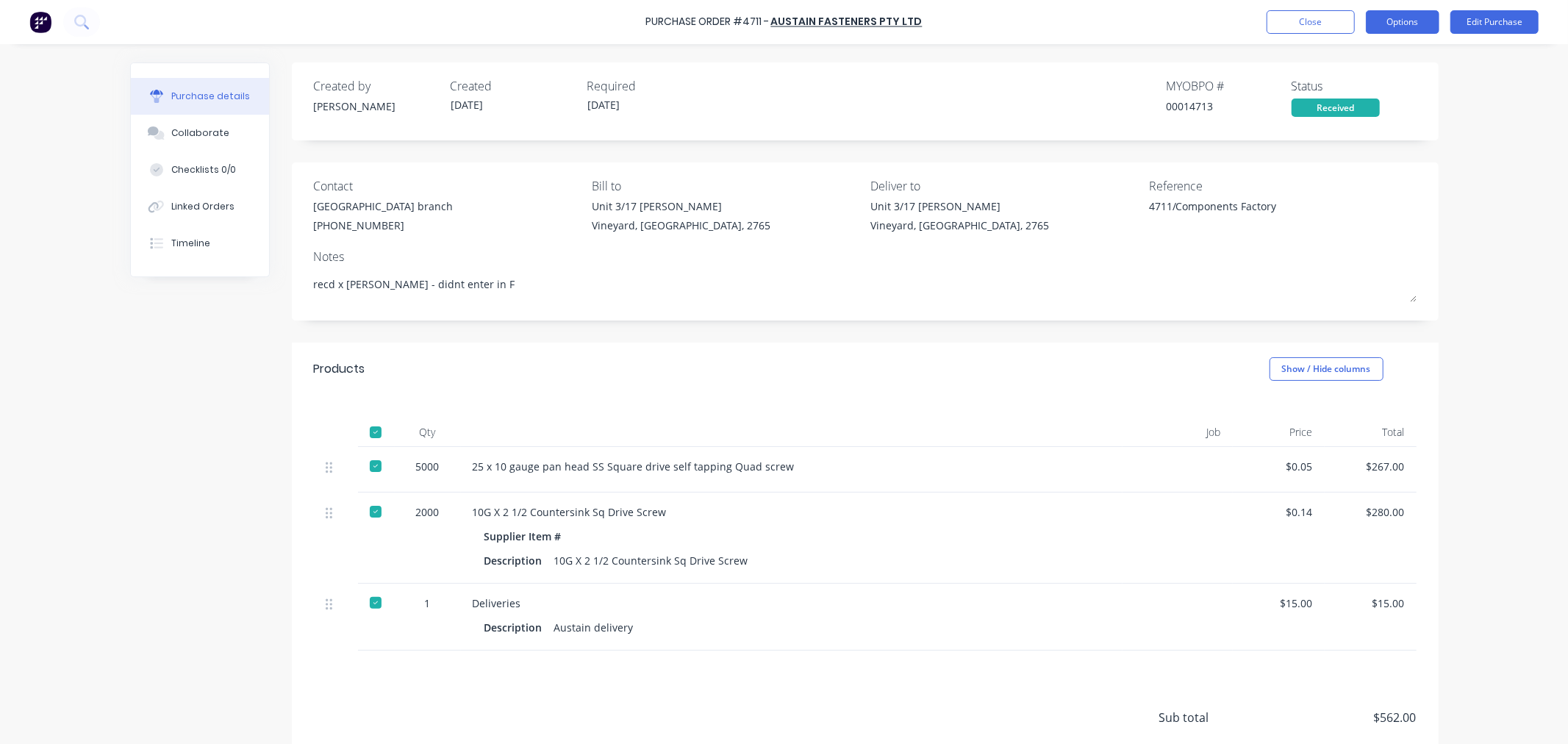
click at [1384, 12] on button "Options" at bounding box center [1403, 22] width 73 height 23
click at [1347, 93] on div "Convert to Bill" at bounding box center [1370, 89] width 113 height 21
type textarea "x"
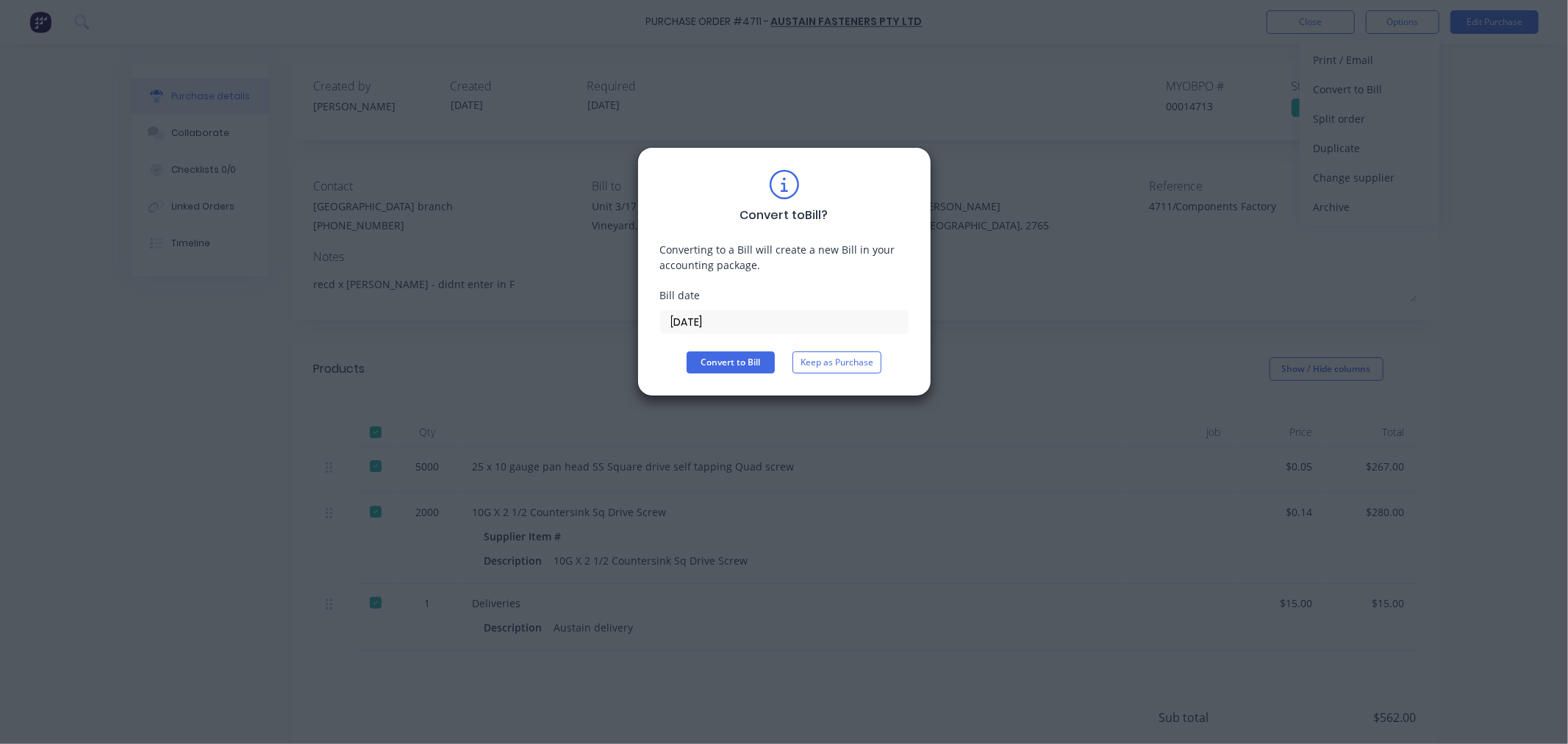
click at [677, 325] on input "[DATE]" at bounding box center [784, 321] width 247 height 22
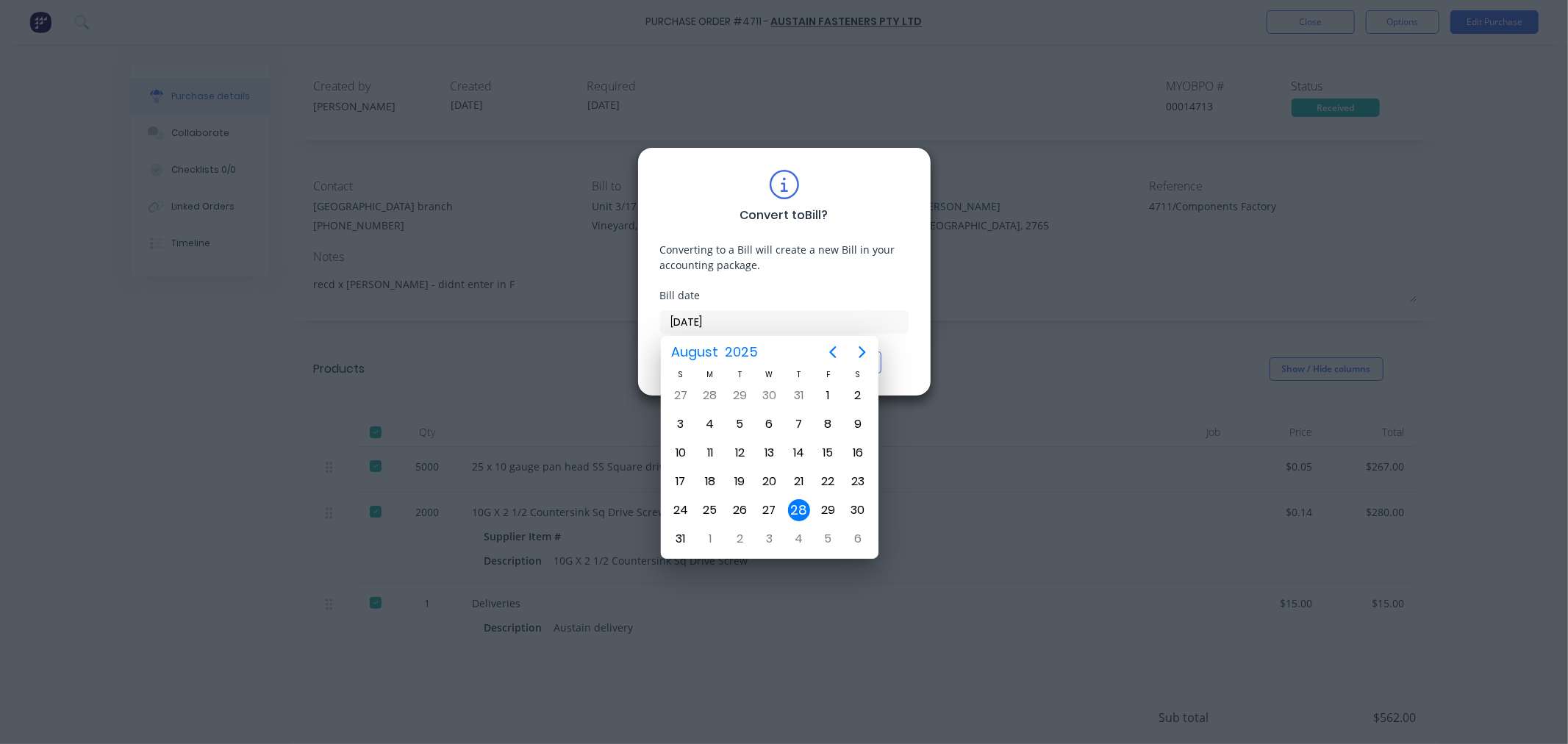
click at [738, 328] on input "25/08/25" at bounding box center [784, 321] width 247 height 22
type input "25/08/25"
click at [714, 509] on div "25" at bounding box center [709, 510] width 22 height 22
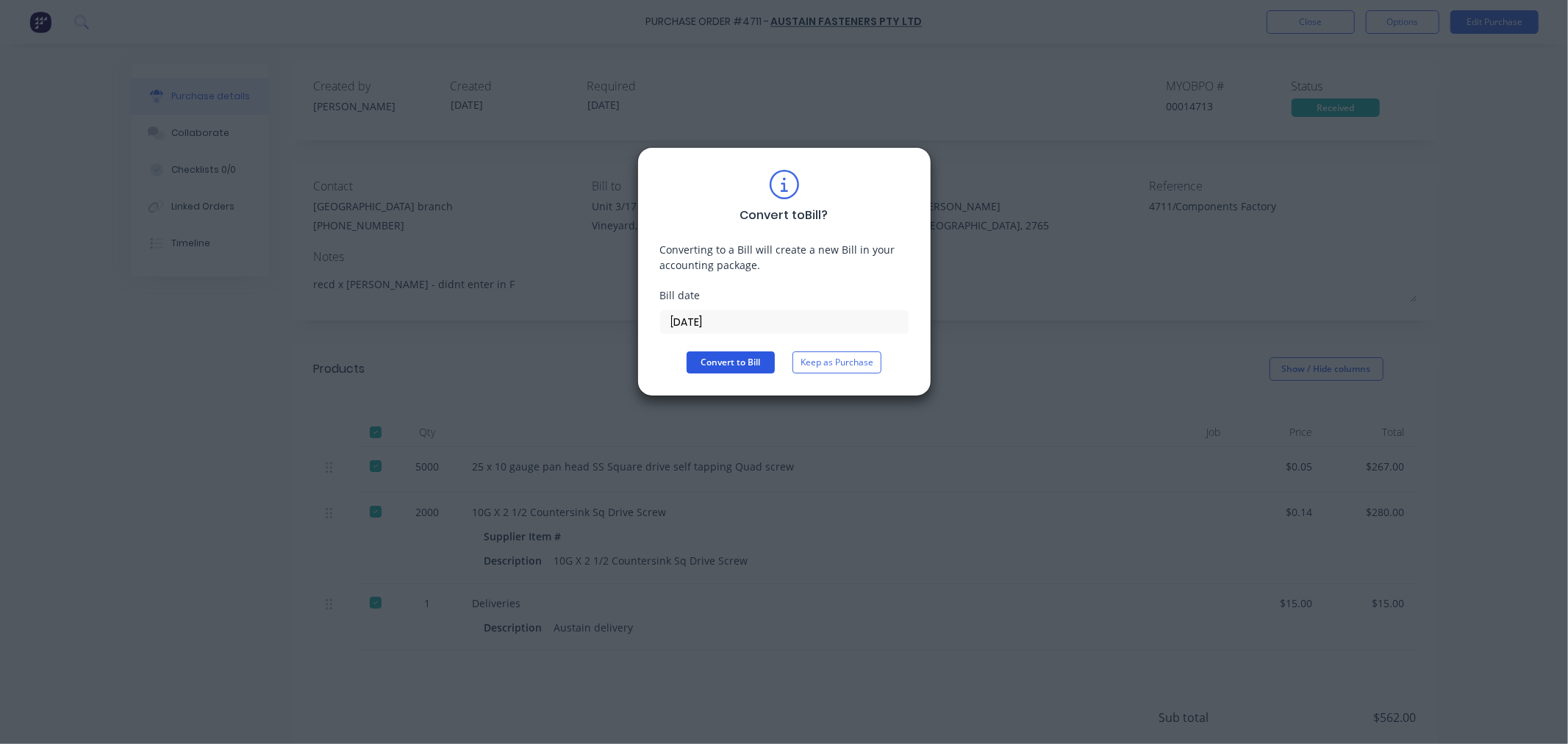
click at [728, 360] on button "Convert to Bill" at bounding box center [730, 362] width 88 height 22
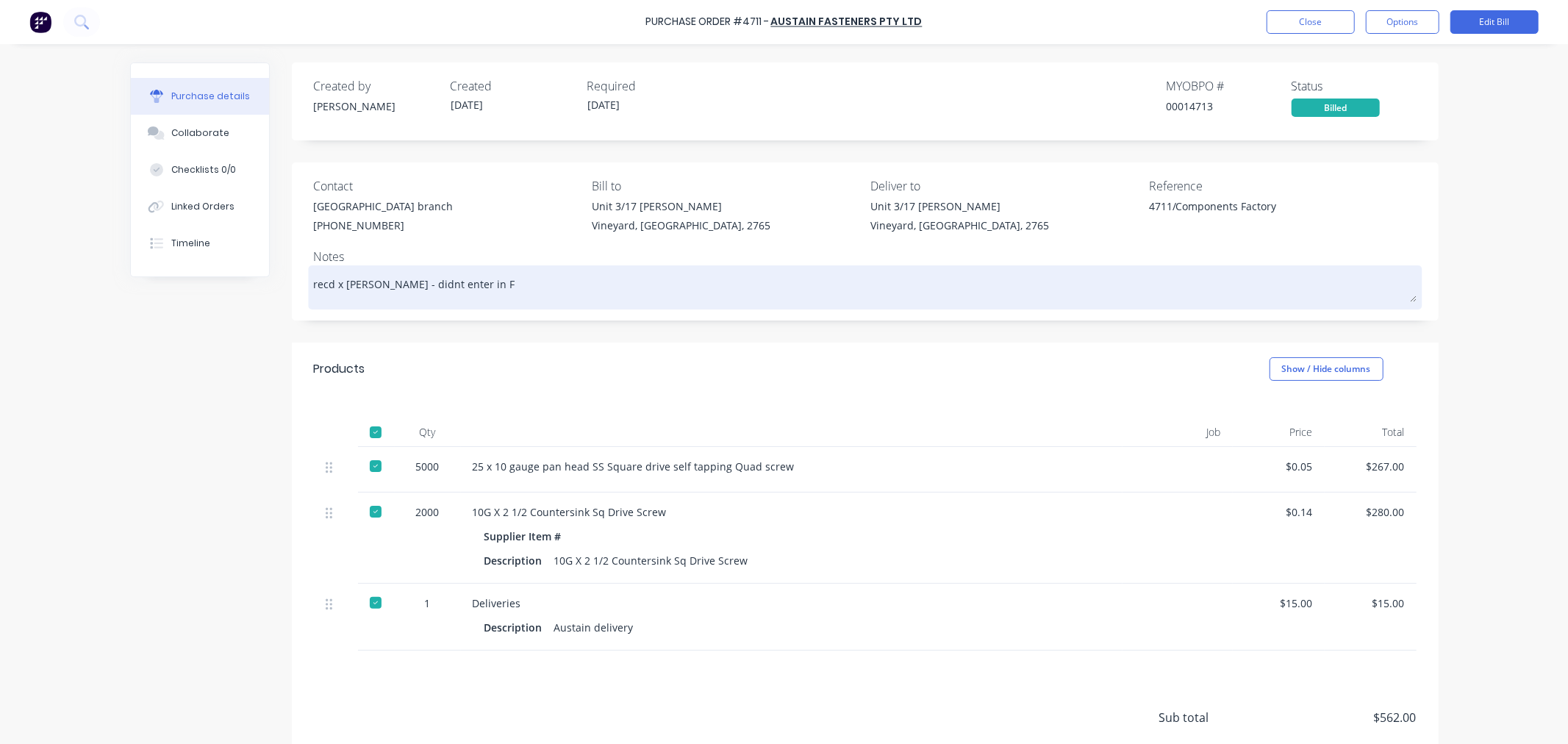
click at [491, 288] on textarea "recd x Josh Roach - didnt enter in F" at bounding box center [865, 285] width 1102 height 33
type textarea "x"
type textarea "recd x Josh Roach - didnt enter in F"
type textarea "x"
type textarea "recd x Josh Roach - didnt enter in F 2"
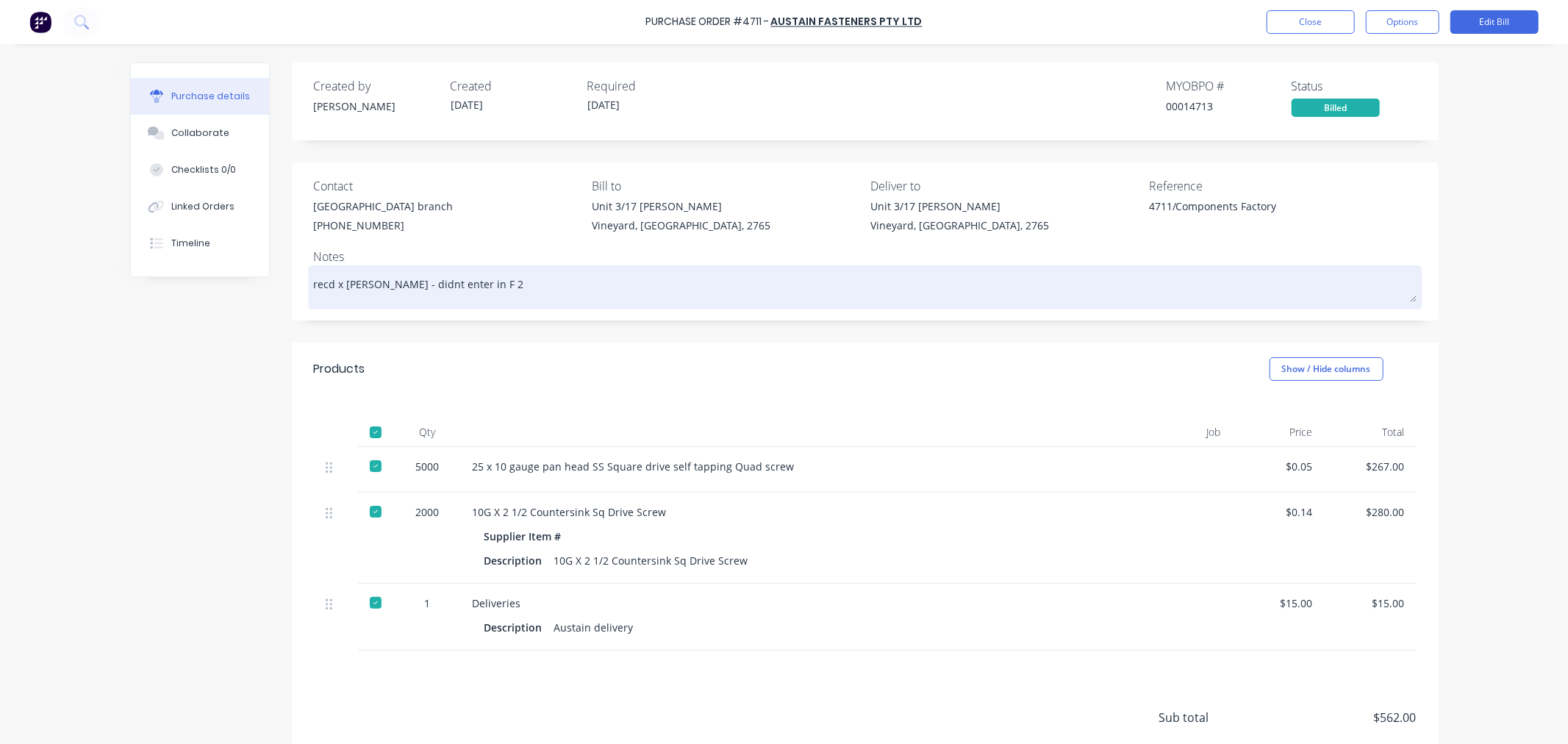
type textarea "x"
type textarea "recd x Josh Roach - didnt enter in F 27"
type textarea "x"
type textarea "recd x Josh Roach - didnt enter in F 27/"
type textarea "x"
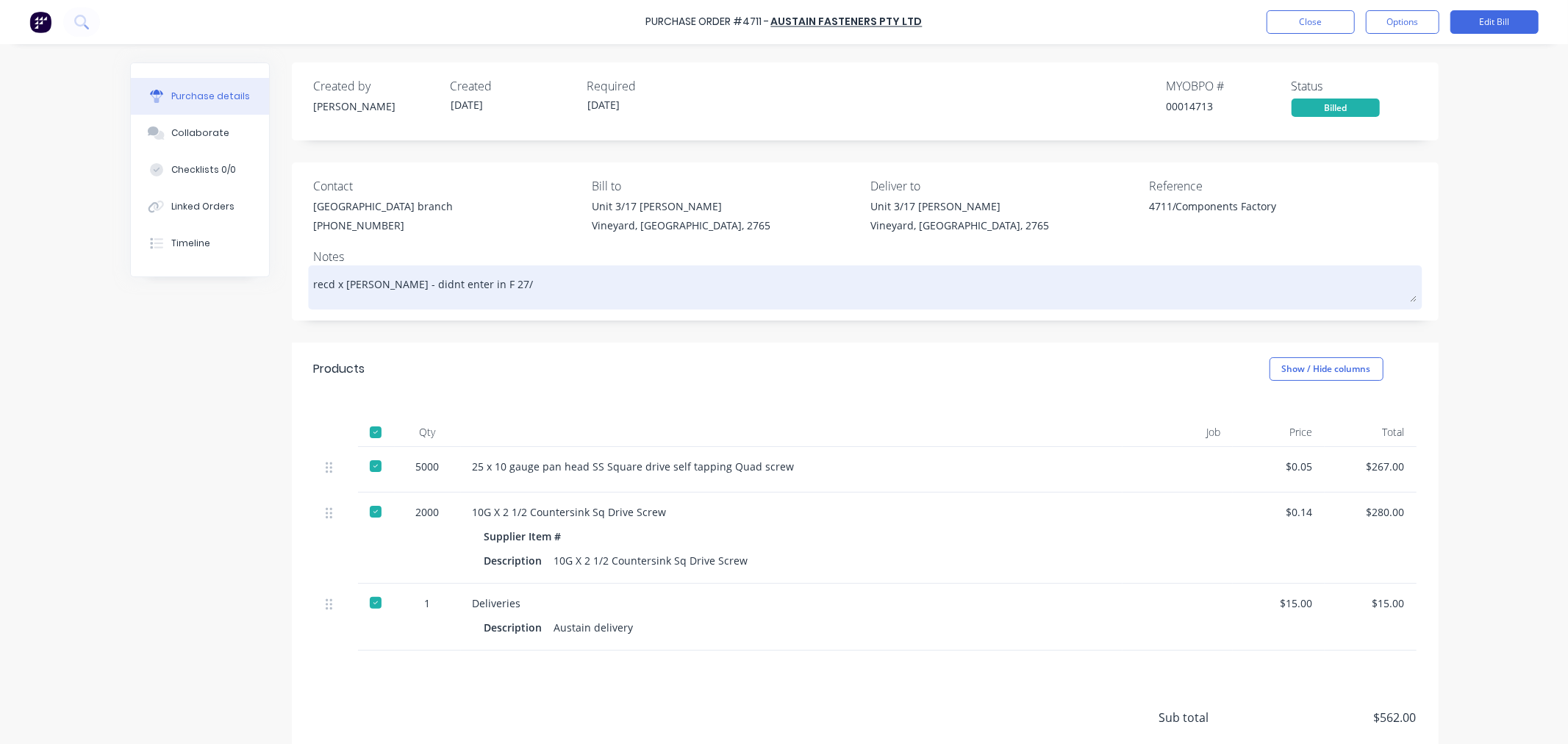
type textarea "recd x Josh Roach - didnt enter in F 27/8"
type textarea "x"
type textarea "recd x Josh Roach - didnt enter in F 27/8/"
type textarea "x"
type textarea "recd x Josh Roach - didnt enter in F 27/8/2"
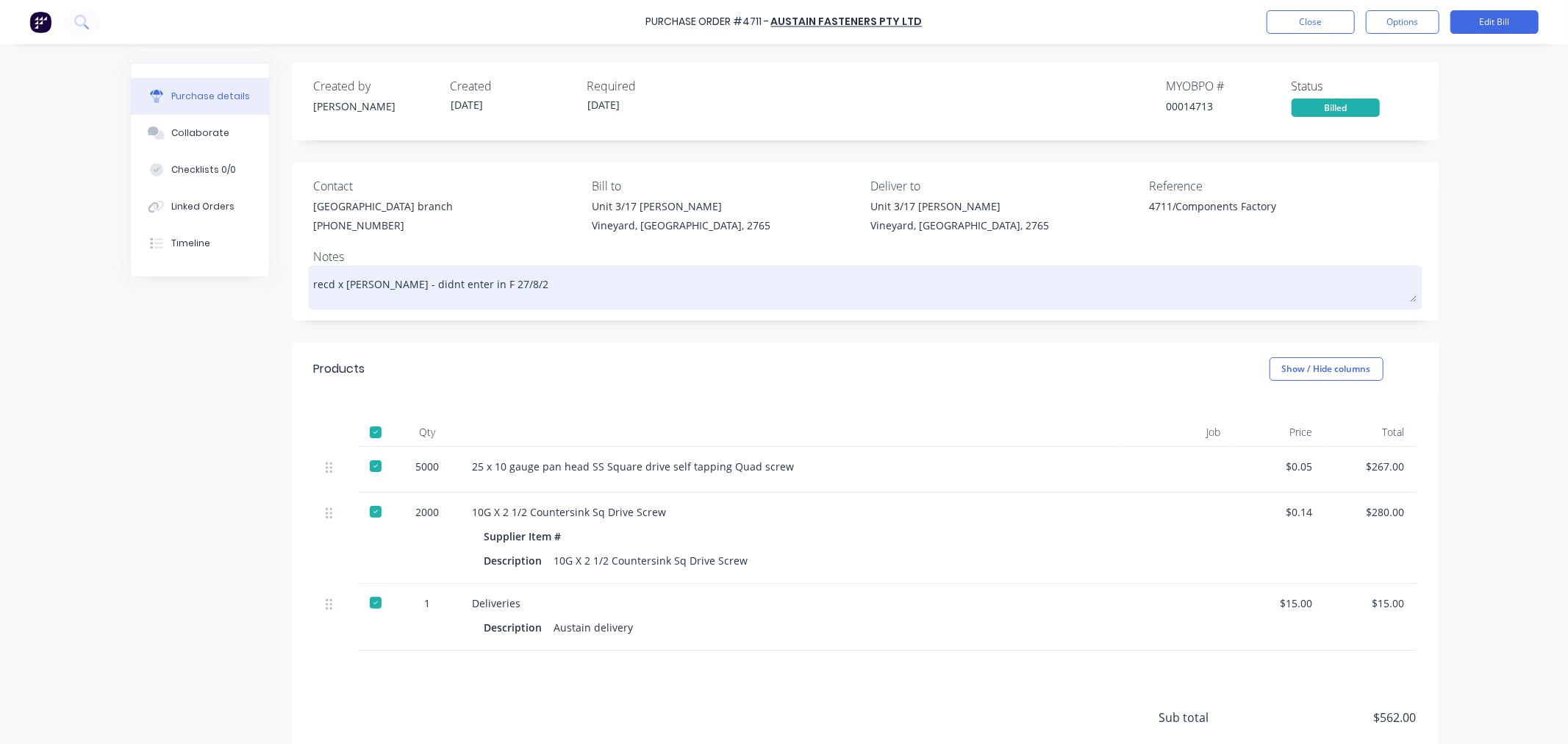
type textarea "x"
type textarea "recd x Josh Roach - didnt enter in F 27/8/25"
type textarea "x"
type textarea "recd x Josh Roach - didnt enter in F 27/8/25"
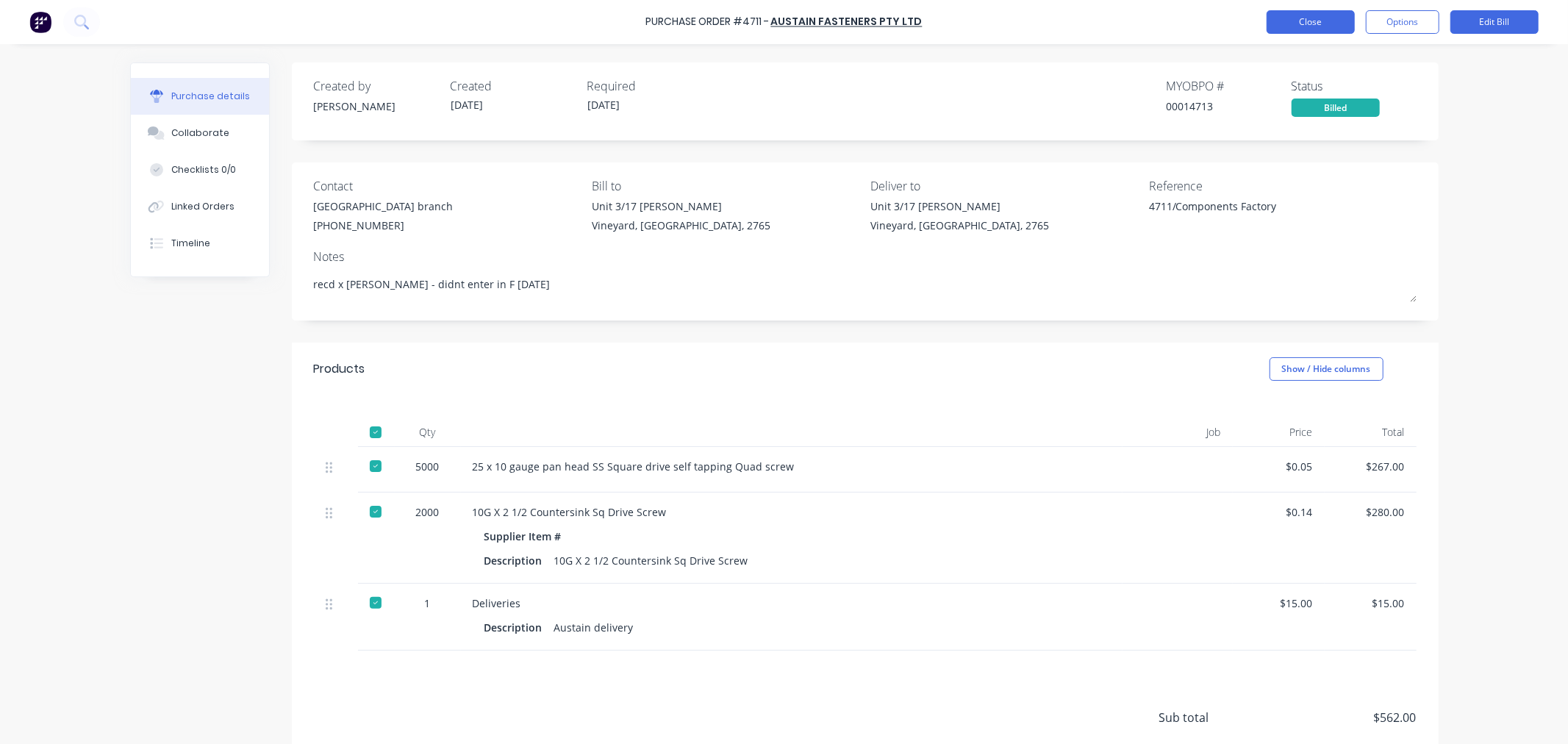
click at [1330, 25] on button "Close" at bounding box center [1310, 22] width 88 height 23
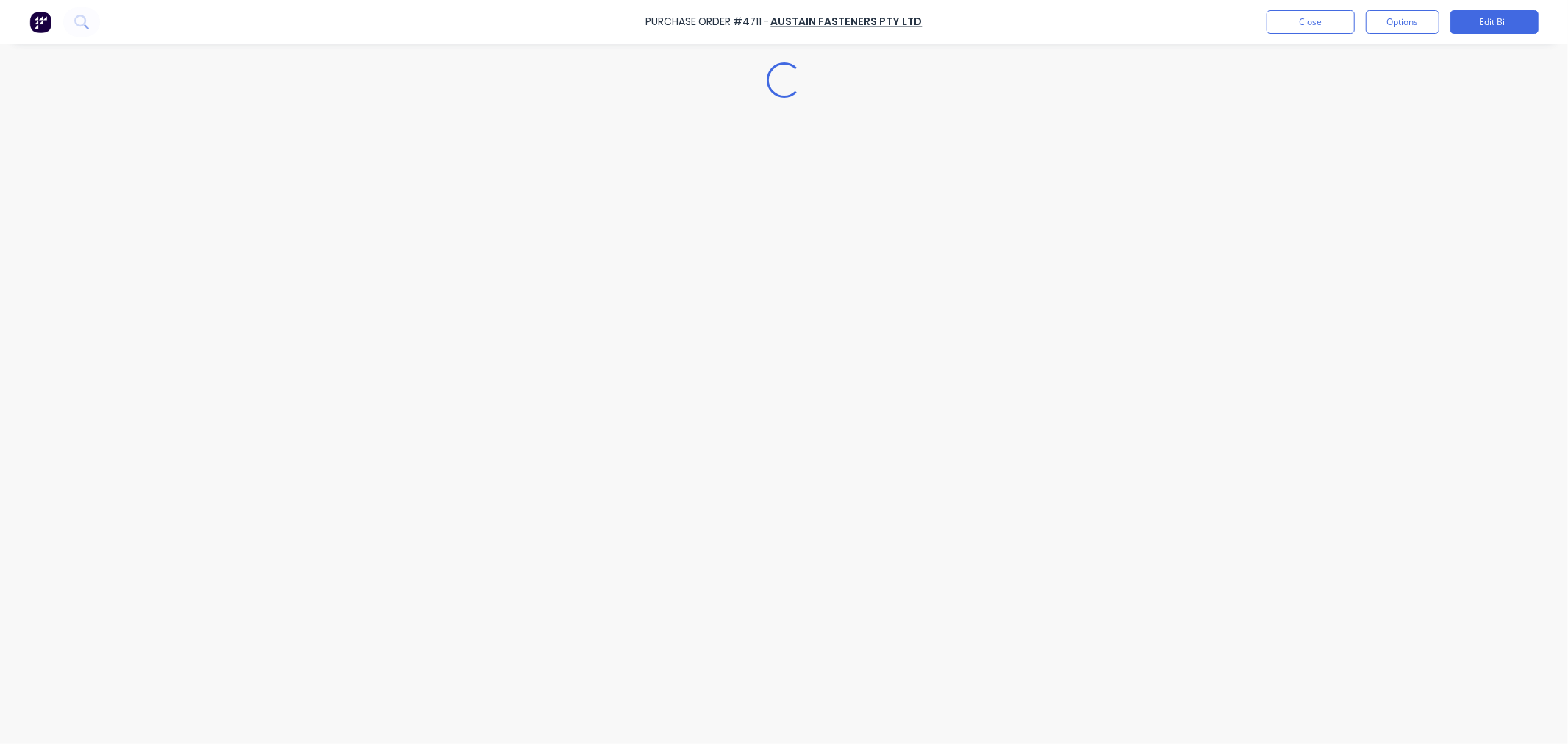
type textarea "x"
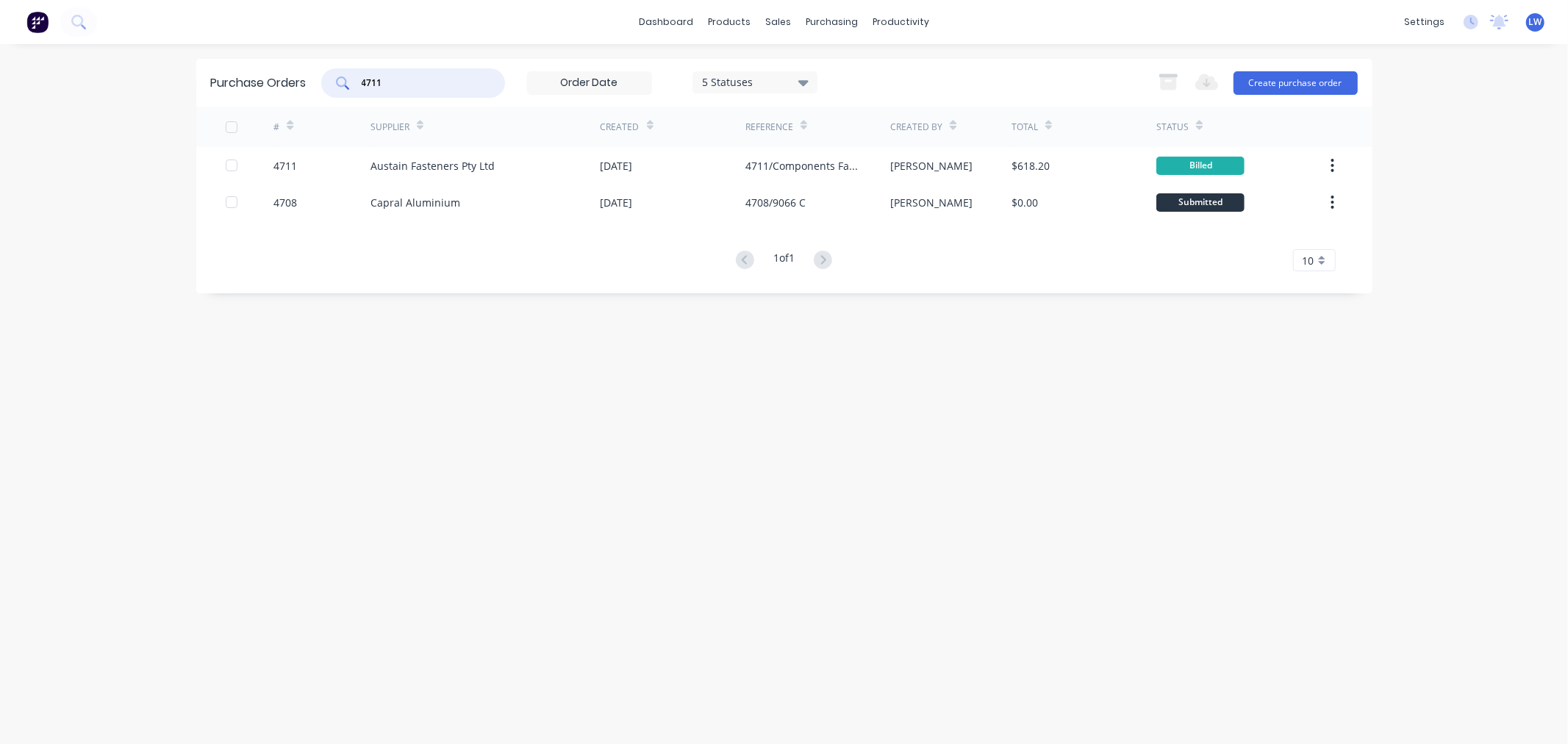
drag, startPoint x: 409, startPoint y: 78, endPoint x: 329, endPoint y: 83, distance: 80.2
click at [329, 83] on div "4711" at bounding box center [412, 84] width 184 height 30
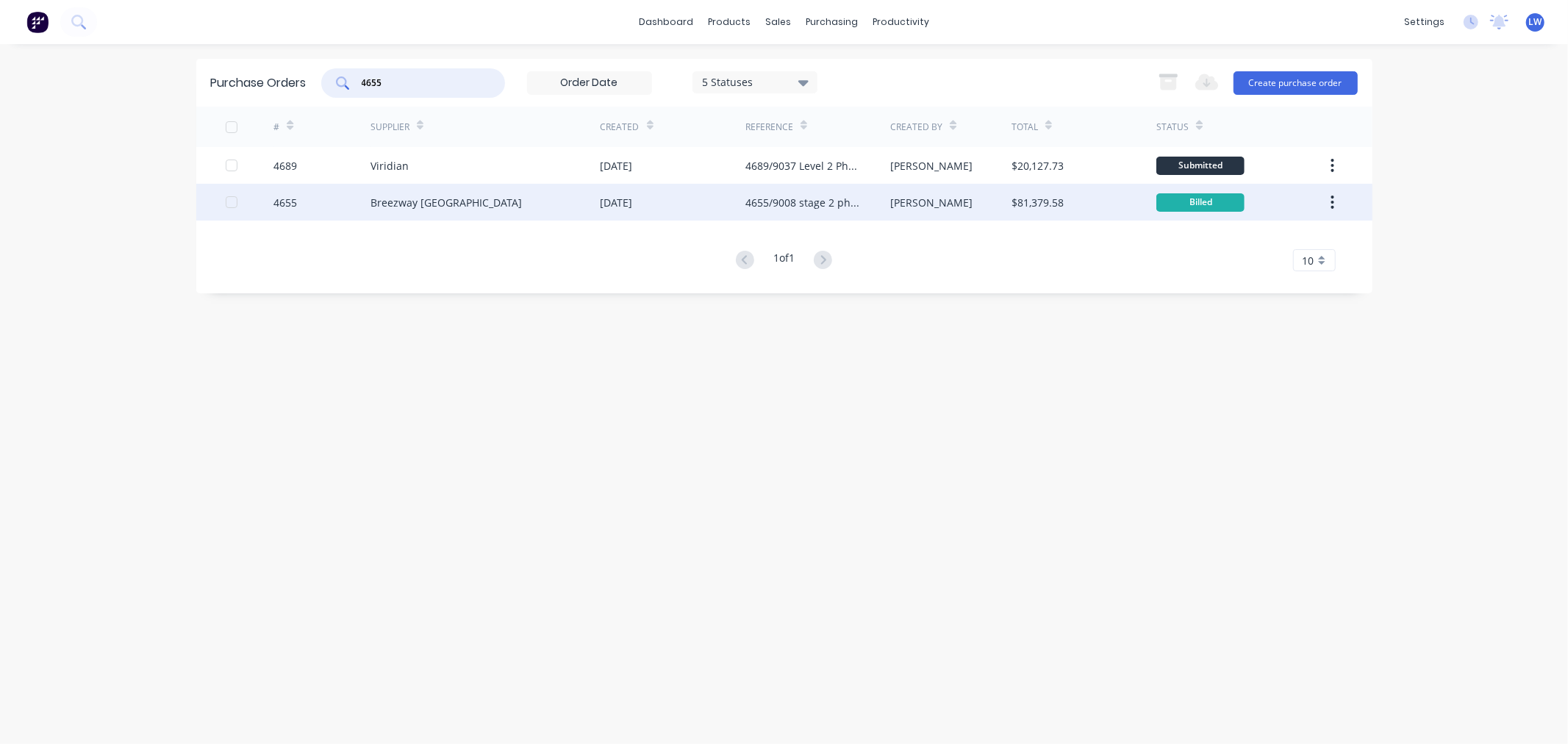
type input "4655"
click at [302, 196] on div "4655" at bounding box center [322, 202] width 97 height 37
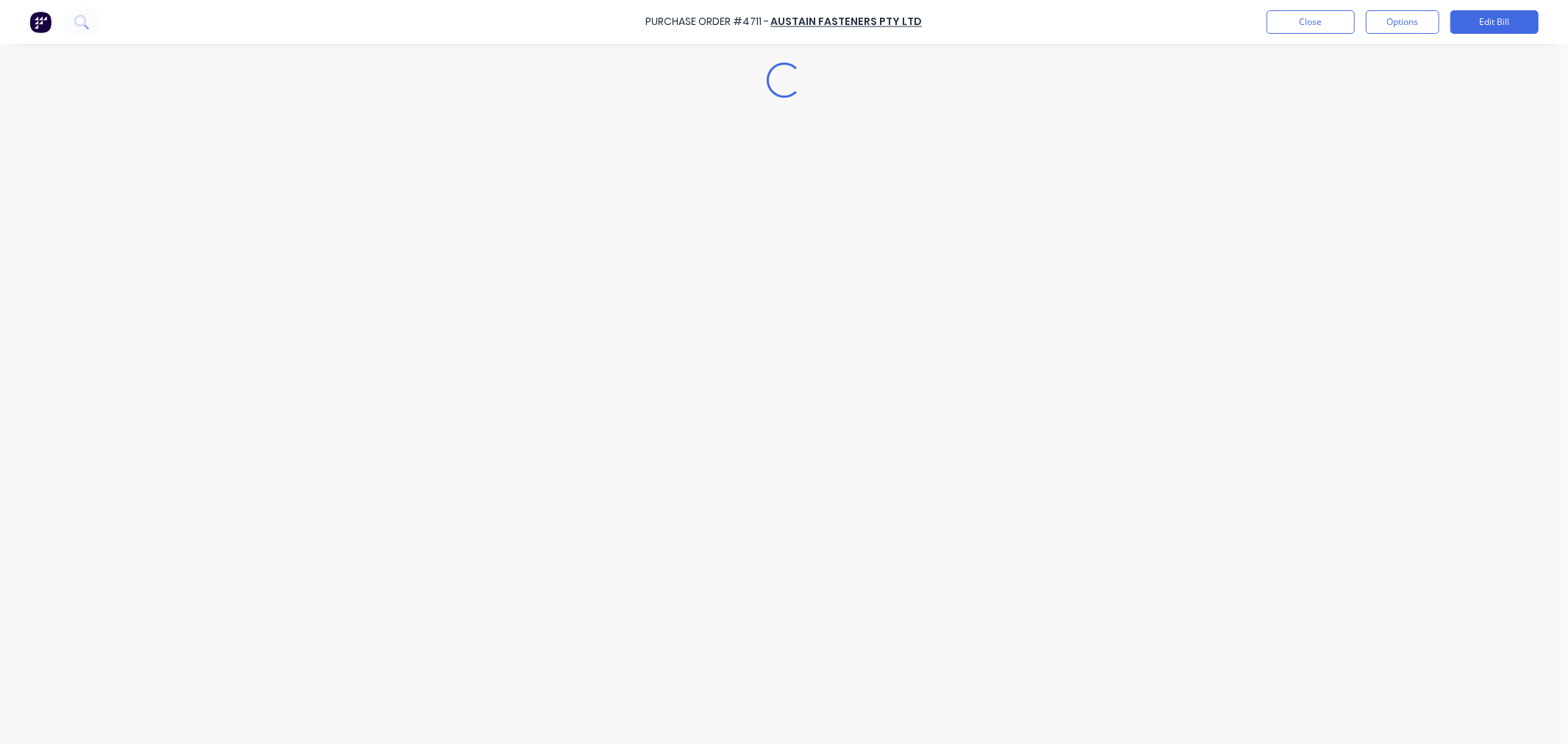
type textarea "x"
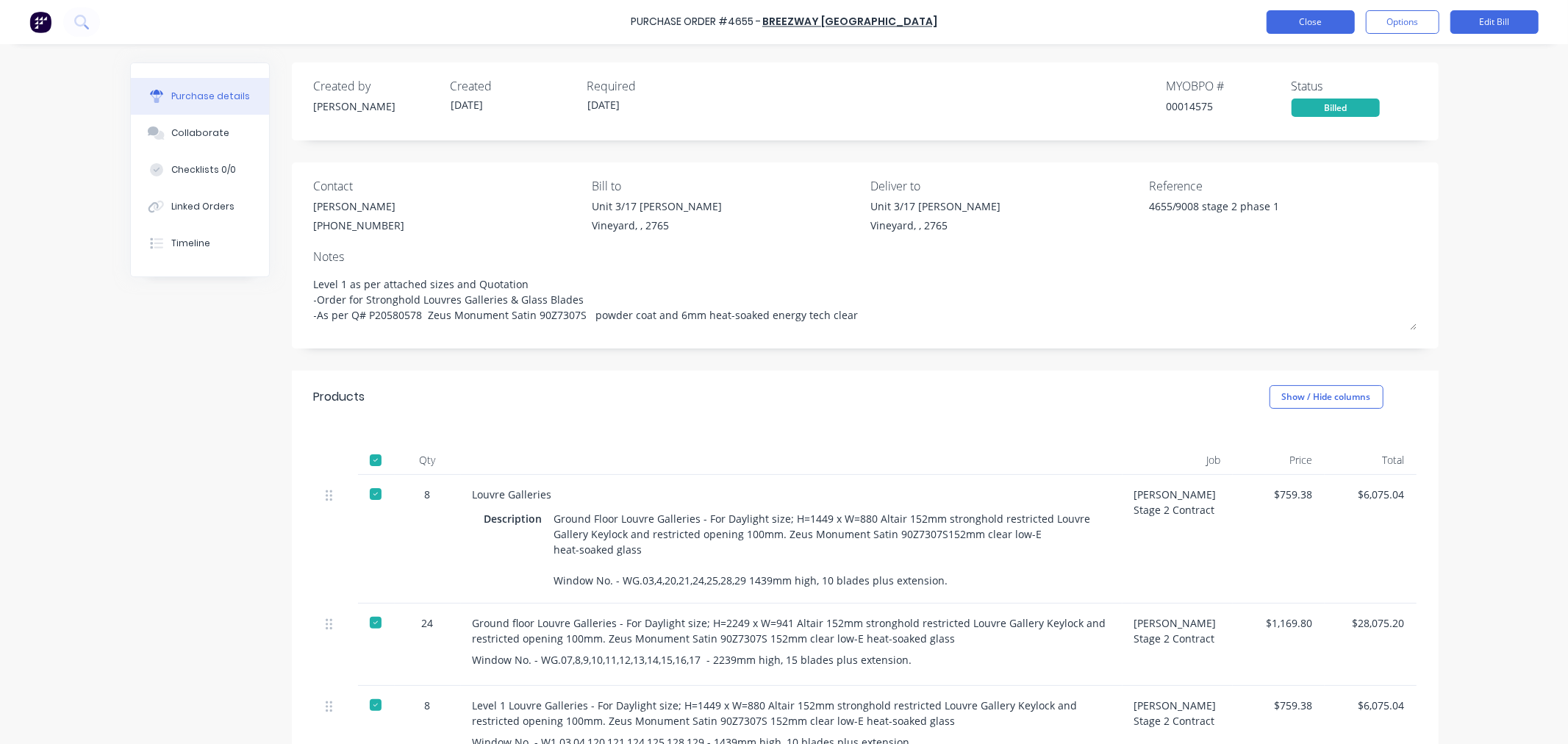
click at [1327, 20] on button "Close" at bounding box center [1310, 22] width 88 height 23
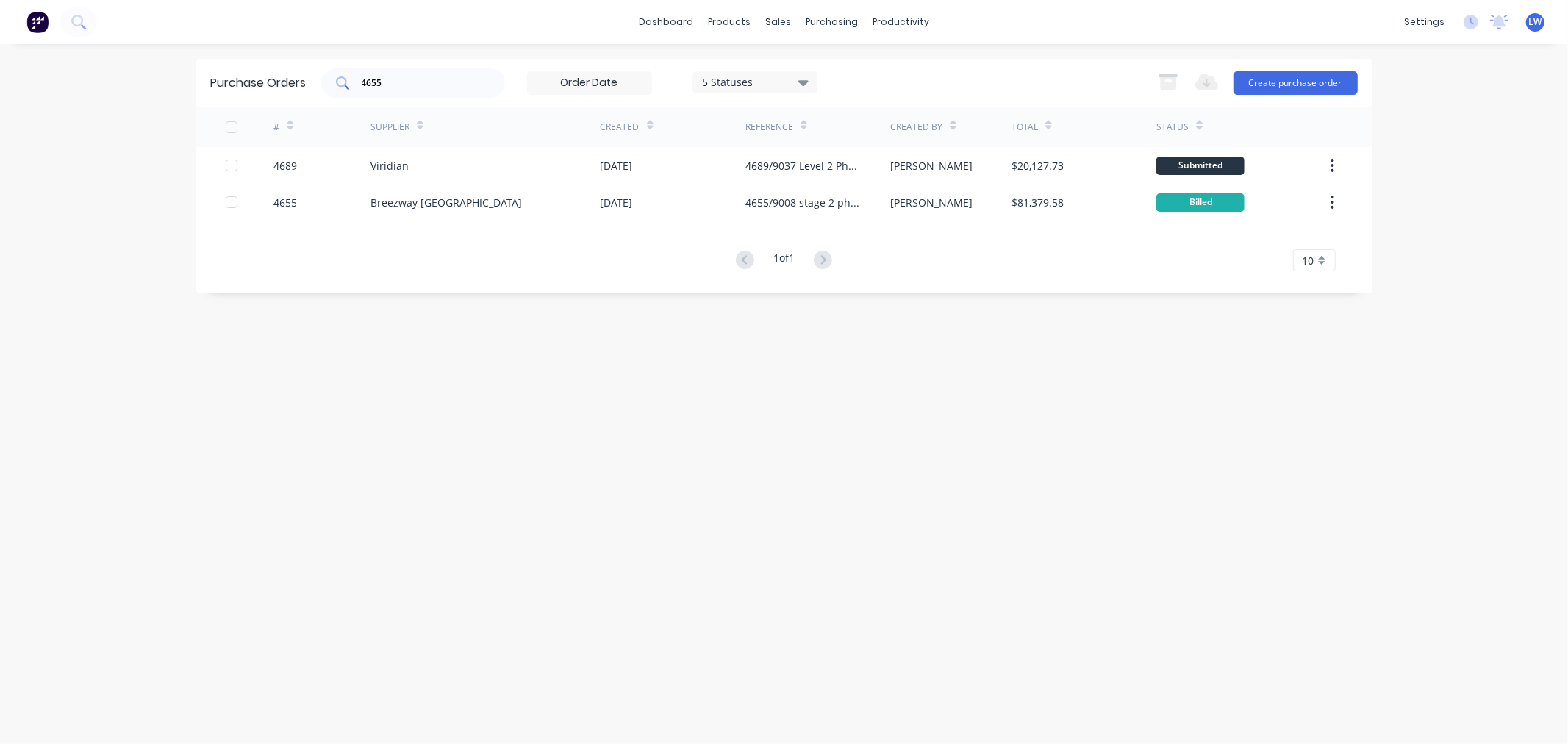
click at [409, 86] on input "4655" at bounding box center [421, 83] width 122 height 15
type input "4"
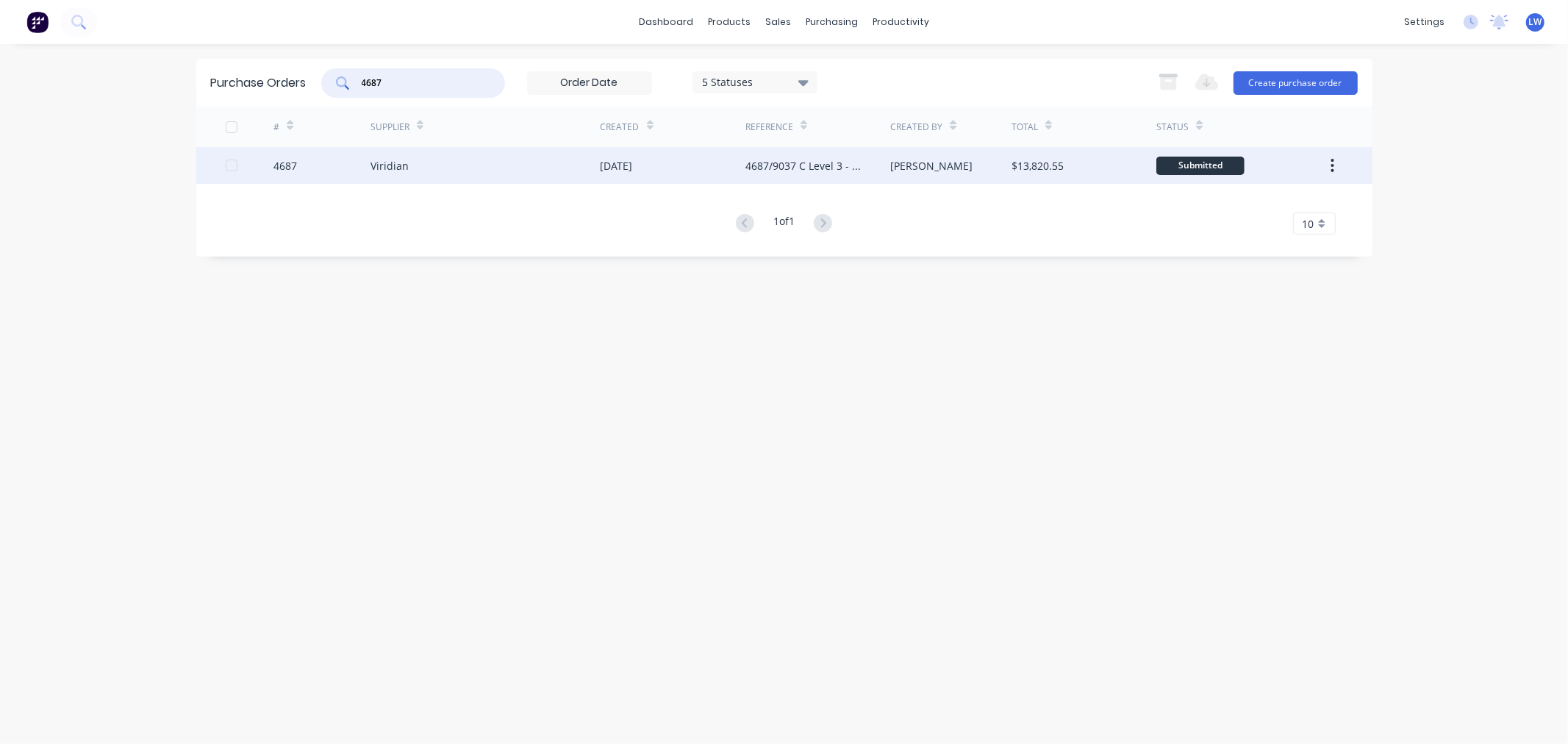
type input "4687"
click at [388, 152] on div "Viridian" at bounding box center [486, 165] width 230 height 37
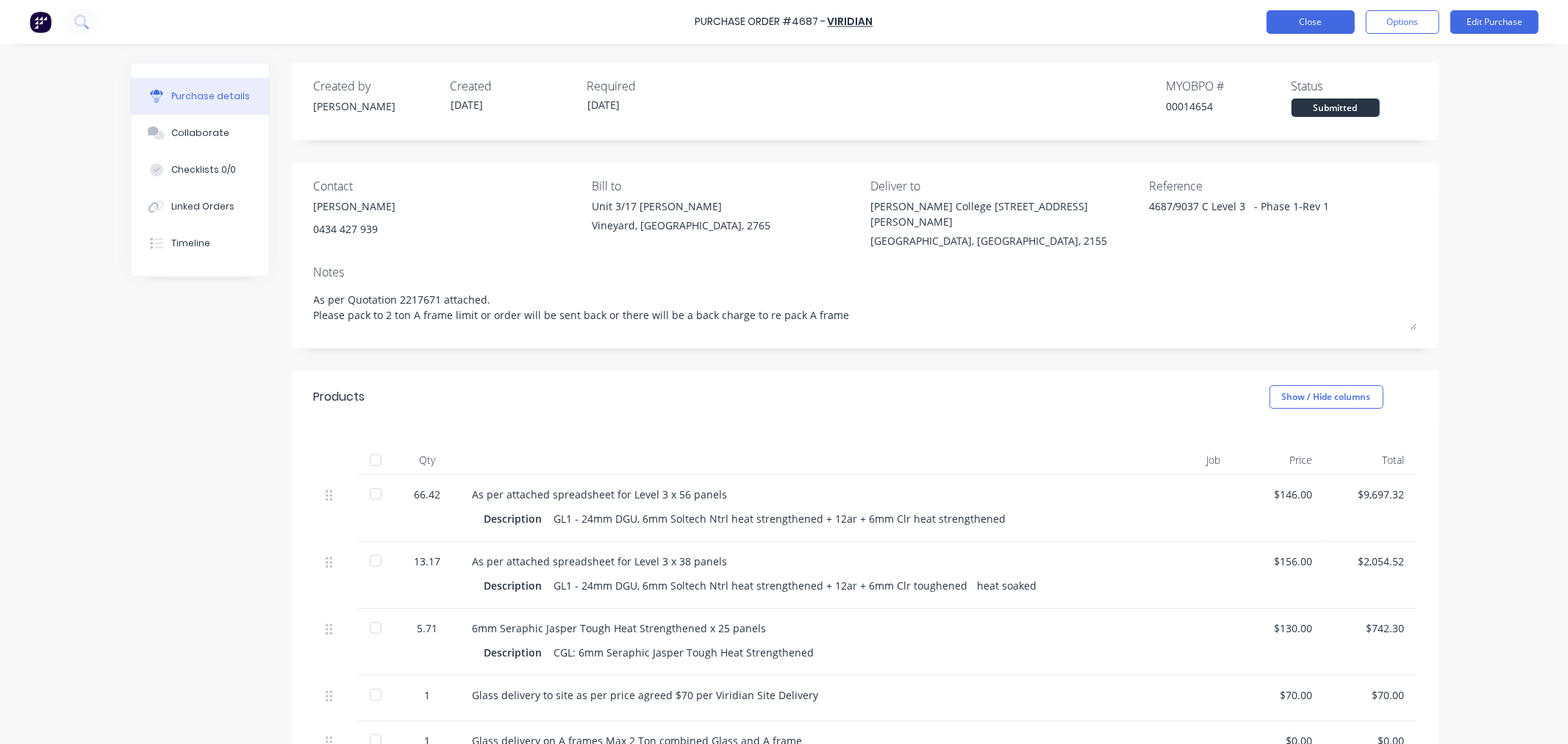
click at [1309, 15] on button "Close" at bounding box center [1310, 22] width 88 height 23
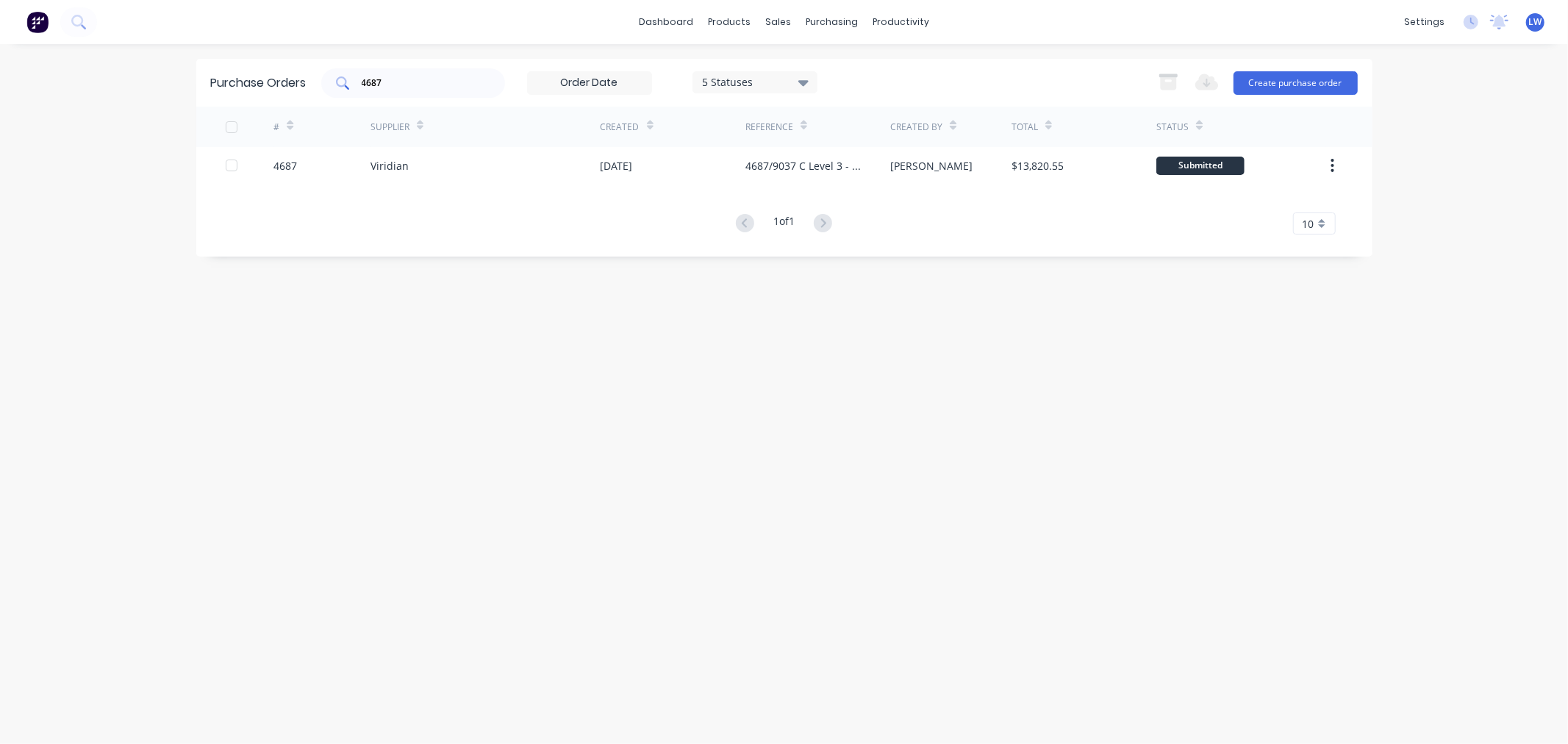
click at [395, 76] on input "4687" at bounding box center [421, 83] width 122 height 15
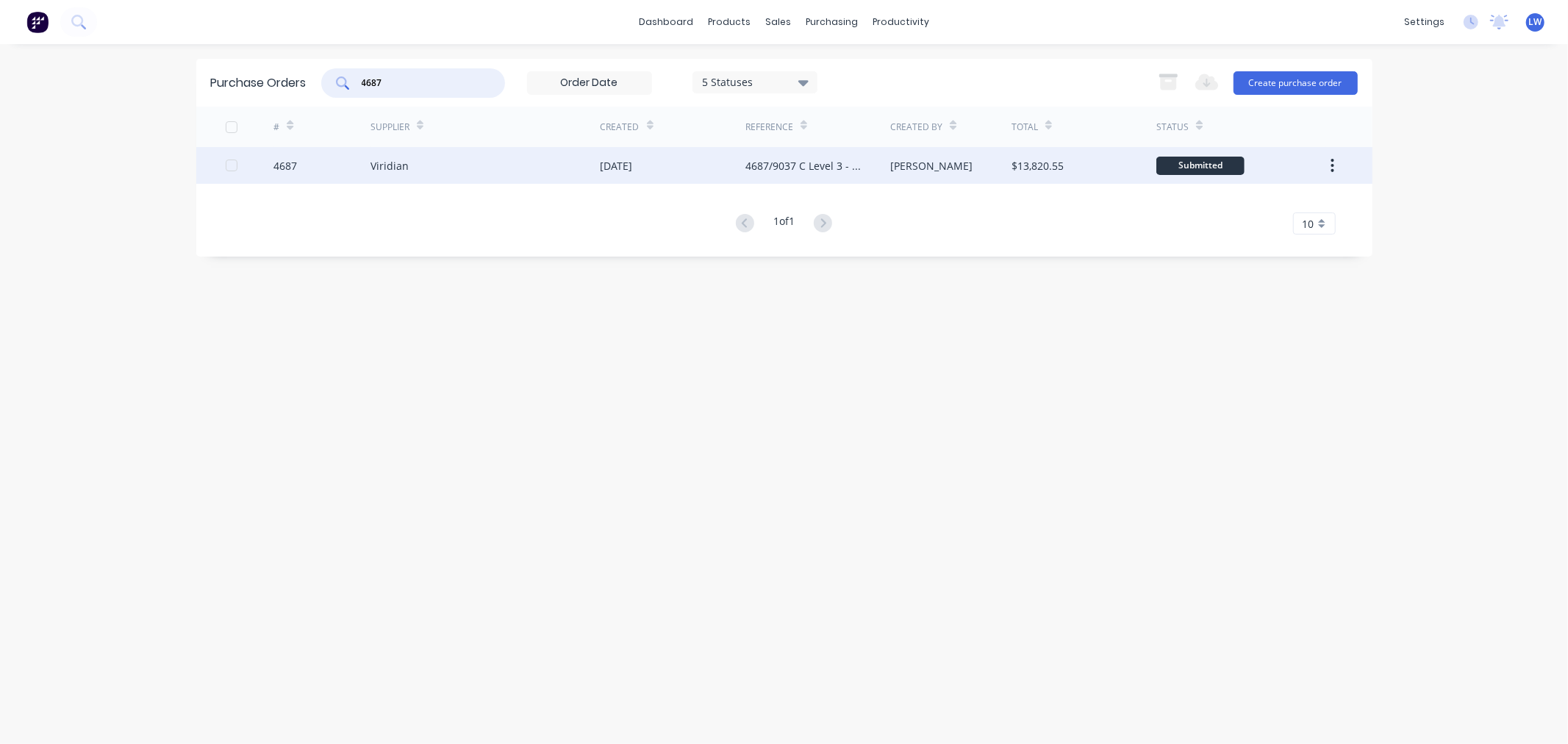
click at [633, 170] on div "[DATE]" at bounding box center [616, 166] width 32 height 16
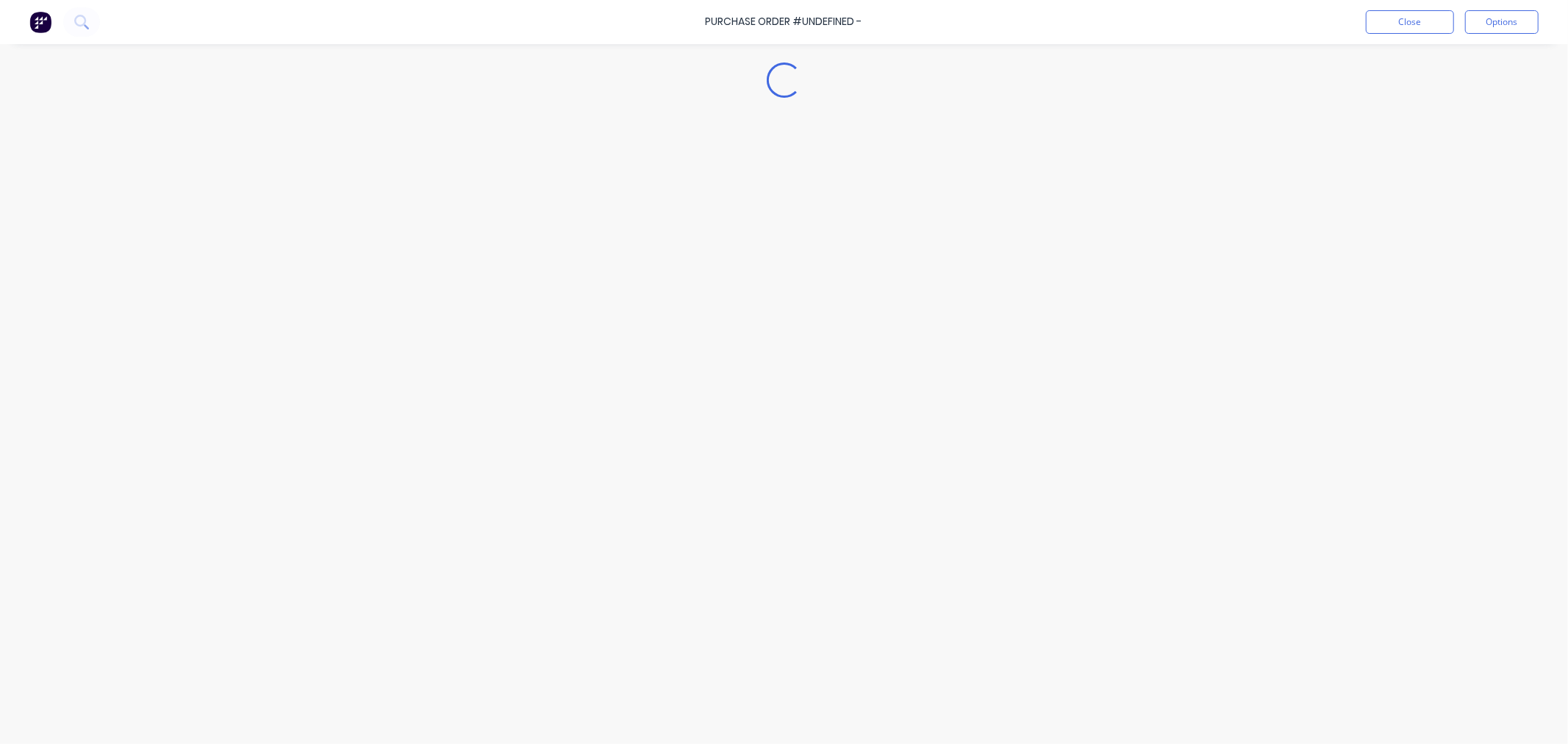
type textarea "x"
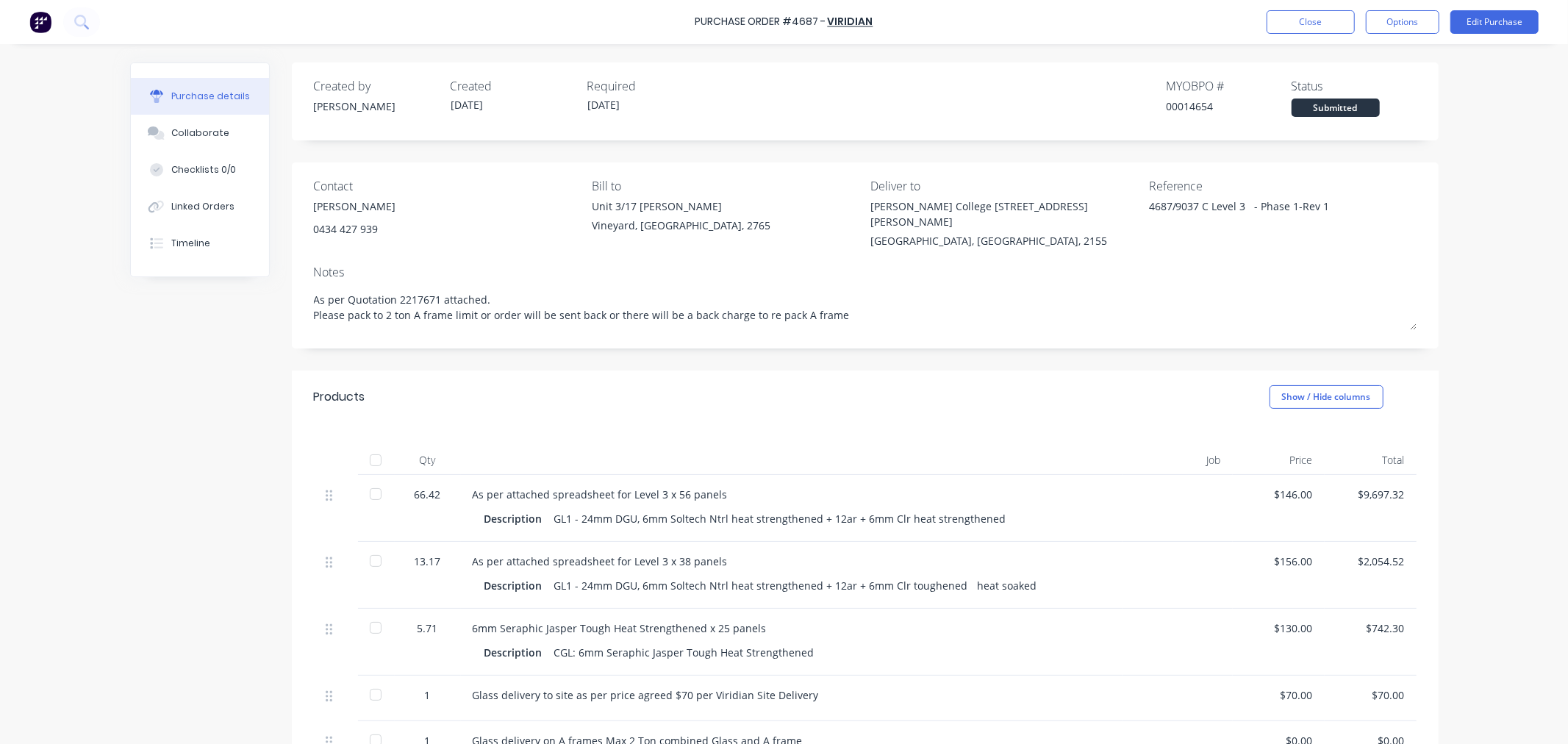
drag, startPoint x: 643, startPoint y: 170, endPoint x: 270, endPoint y: 346, distance: 412.4
click at [157, 357] on div "Created by Craig Created 04/08/25 Required 27/08/25 MYOB PO # 00014654 Status S…" at bounding box center [785, 512] width 1309 height 899
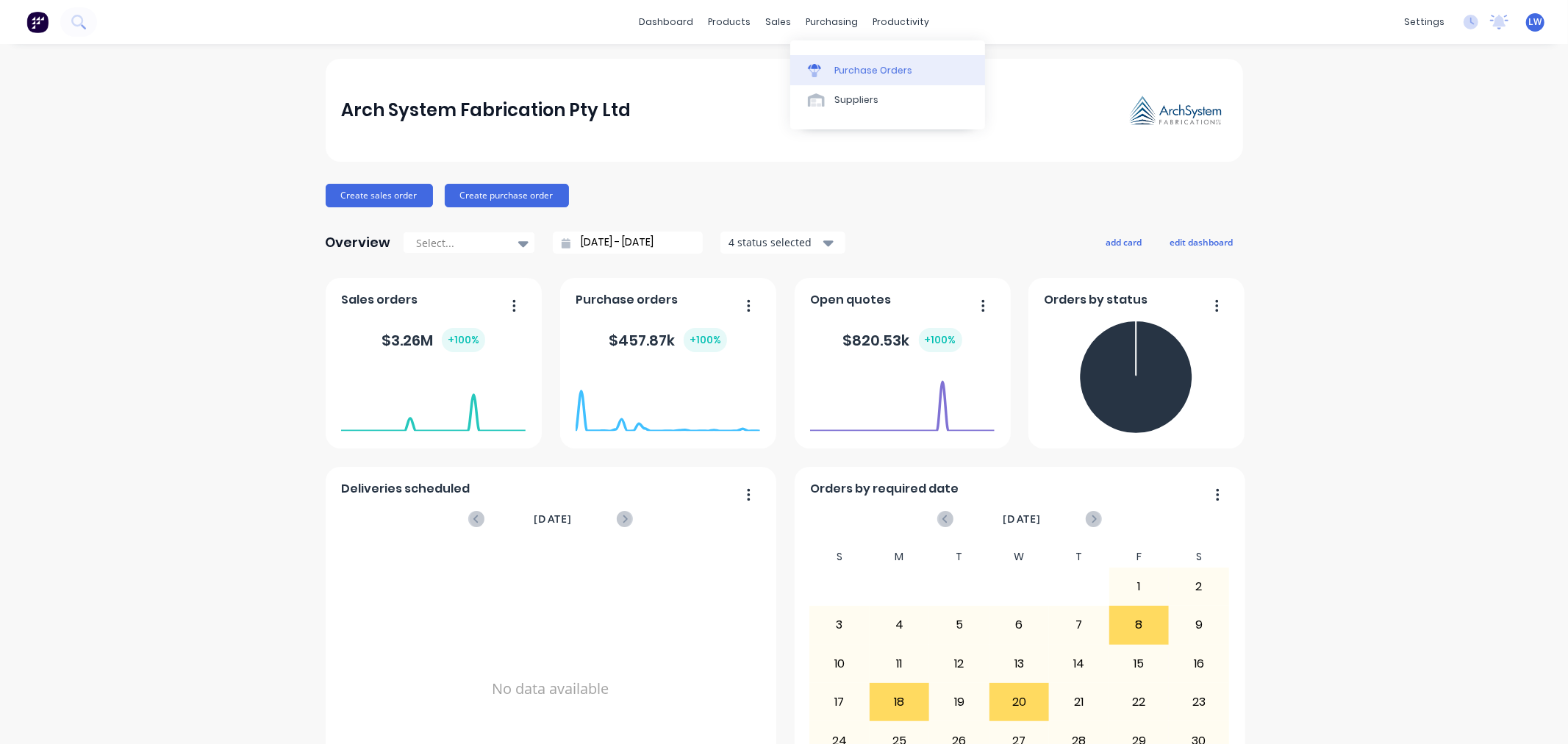
click at [829, 69] on div at bounding box center [818, 70] width 22 height 13
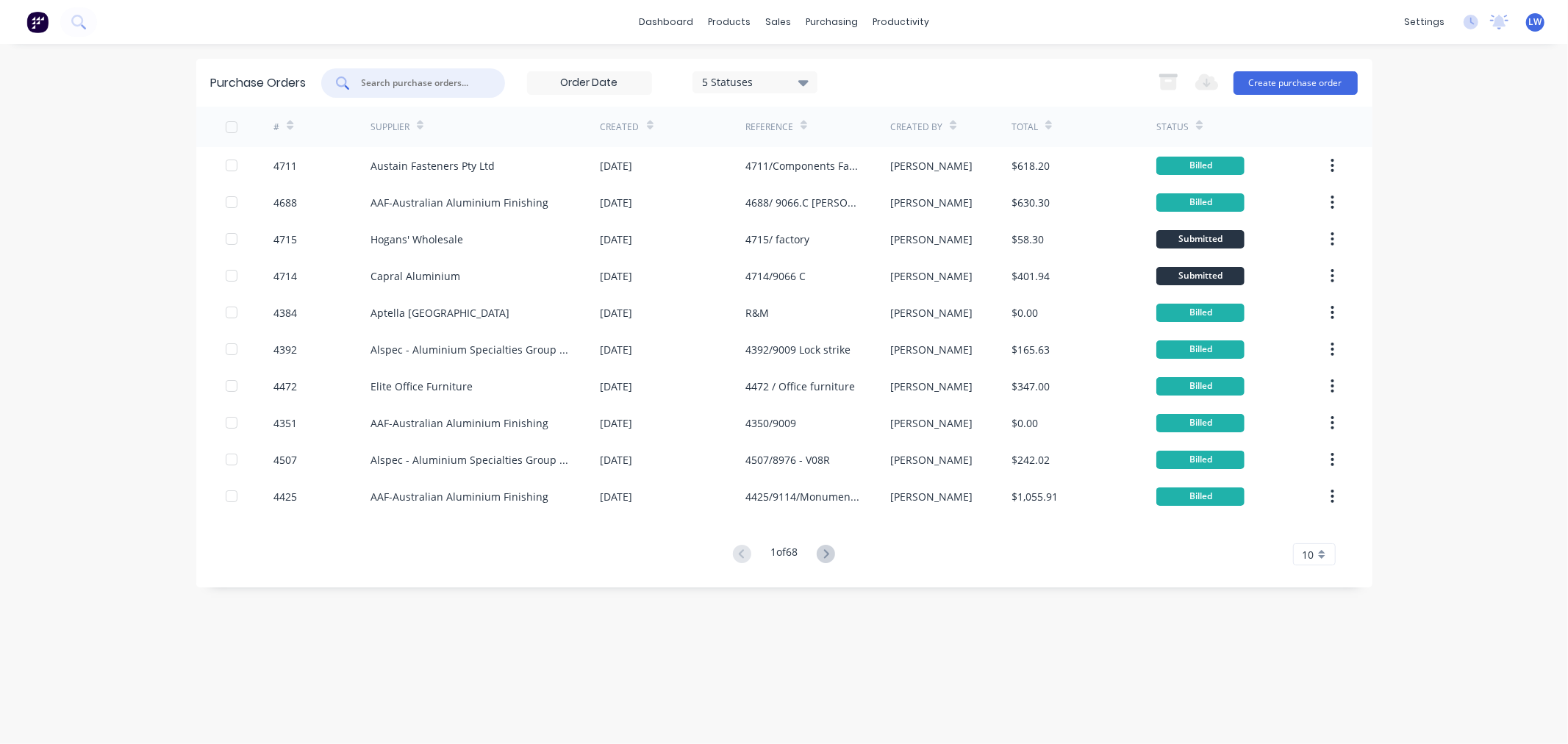
click at [405, 88] on input "text" at bounding box center [421, 83] width 122 height 15
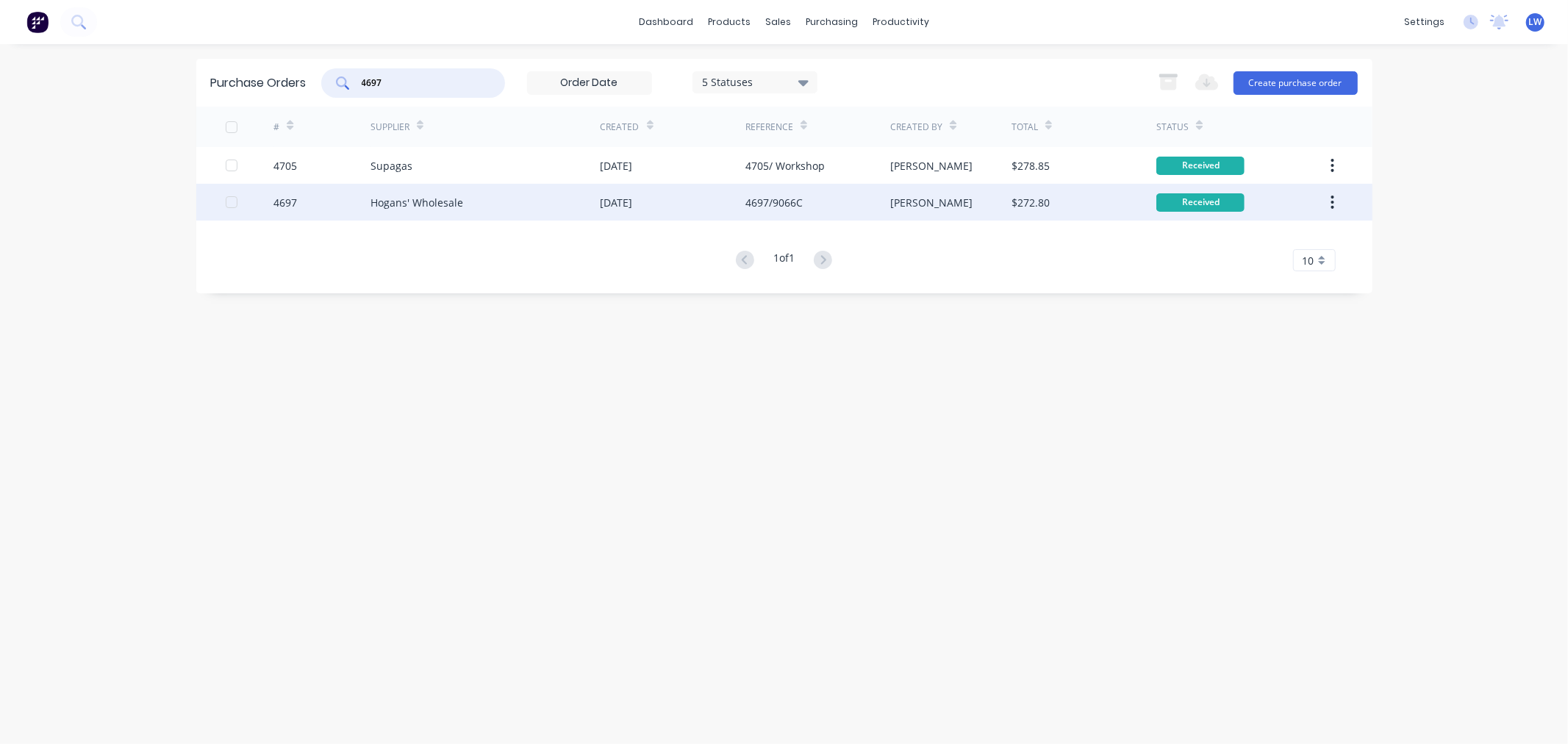
type input "4697"
click at [414, 211] on div "Hogans' Wholesale" at bounding box center [486, 202] width 230 height 37
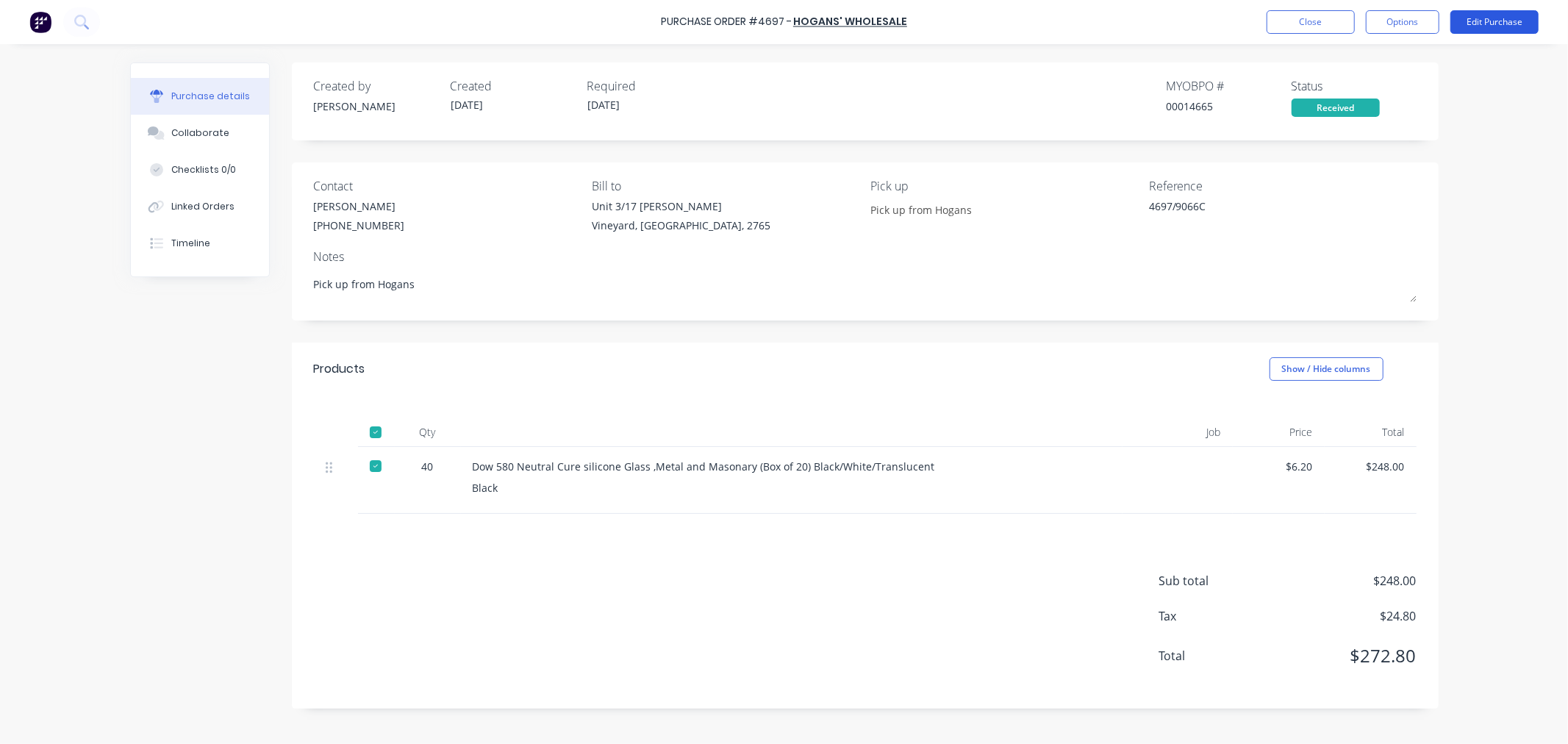
click at [1510, 19] on button "Edit Purchase" at bounding box center [1494, 22] width 88 height 23
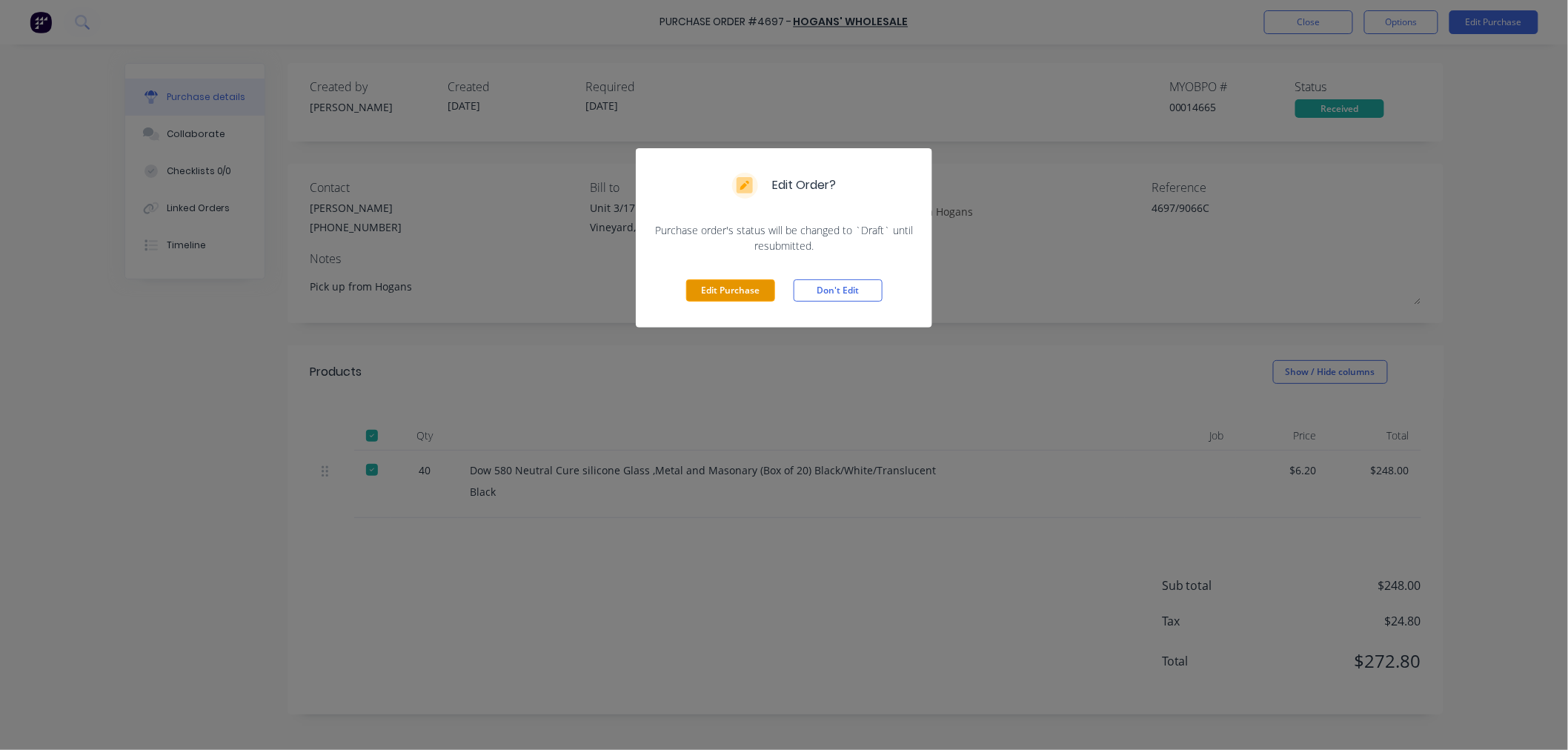
click at [686, 294] on button "Edit Purchase" at bounding box center [730, 289] width 89 height 22
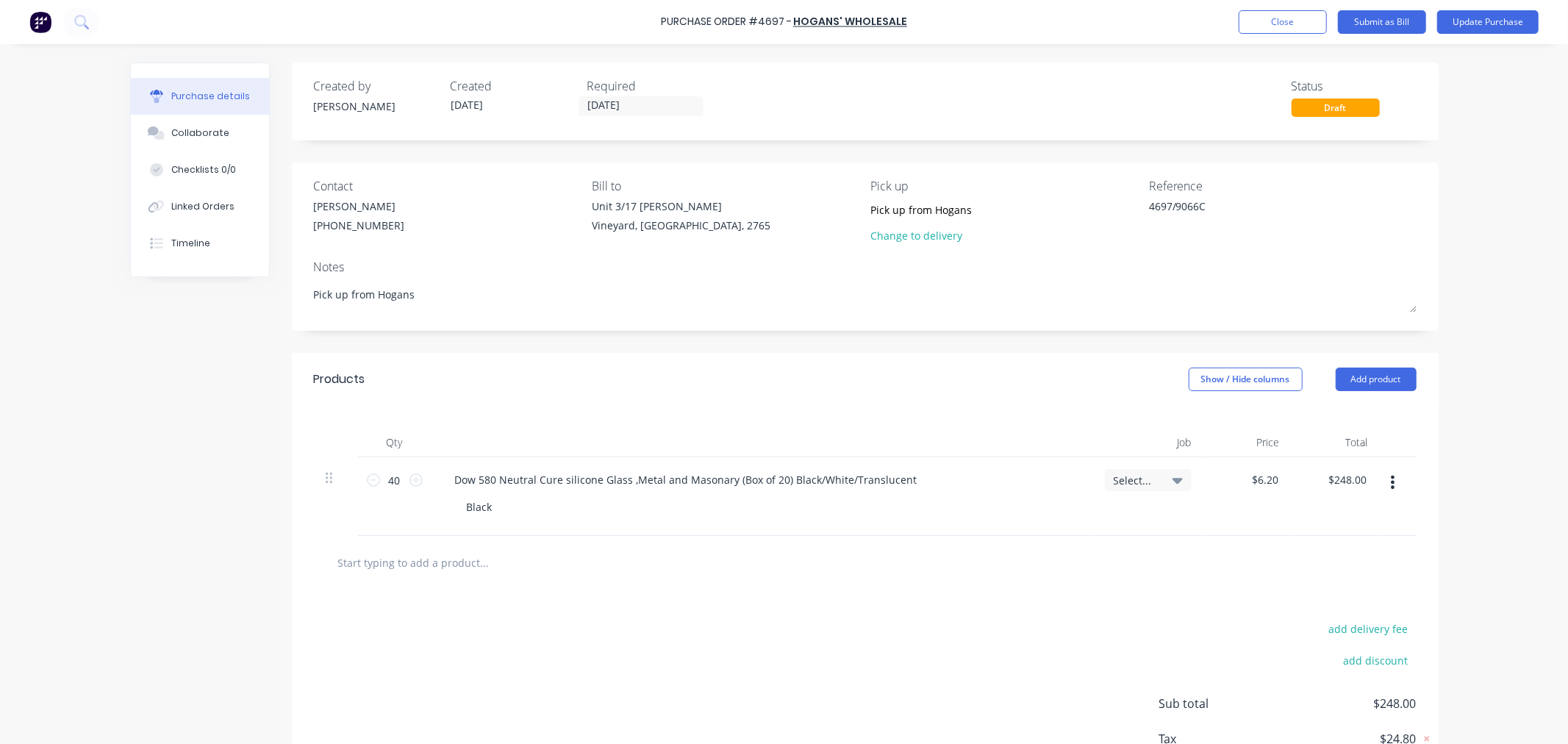
type textarea "x"
click at [1129, 486] on span "Select..." at bounding box center [1136, 480] width 44 height 16
type input "9066.c"
click at [1110, 585] on div "9066.C / [PERSON_NAME] Contract" at bounding box center [1089, 589] width 206 height 30
click at [1485, 16] on button "Update Purchase" at bounding box center [1487, 22] width 102 height 23
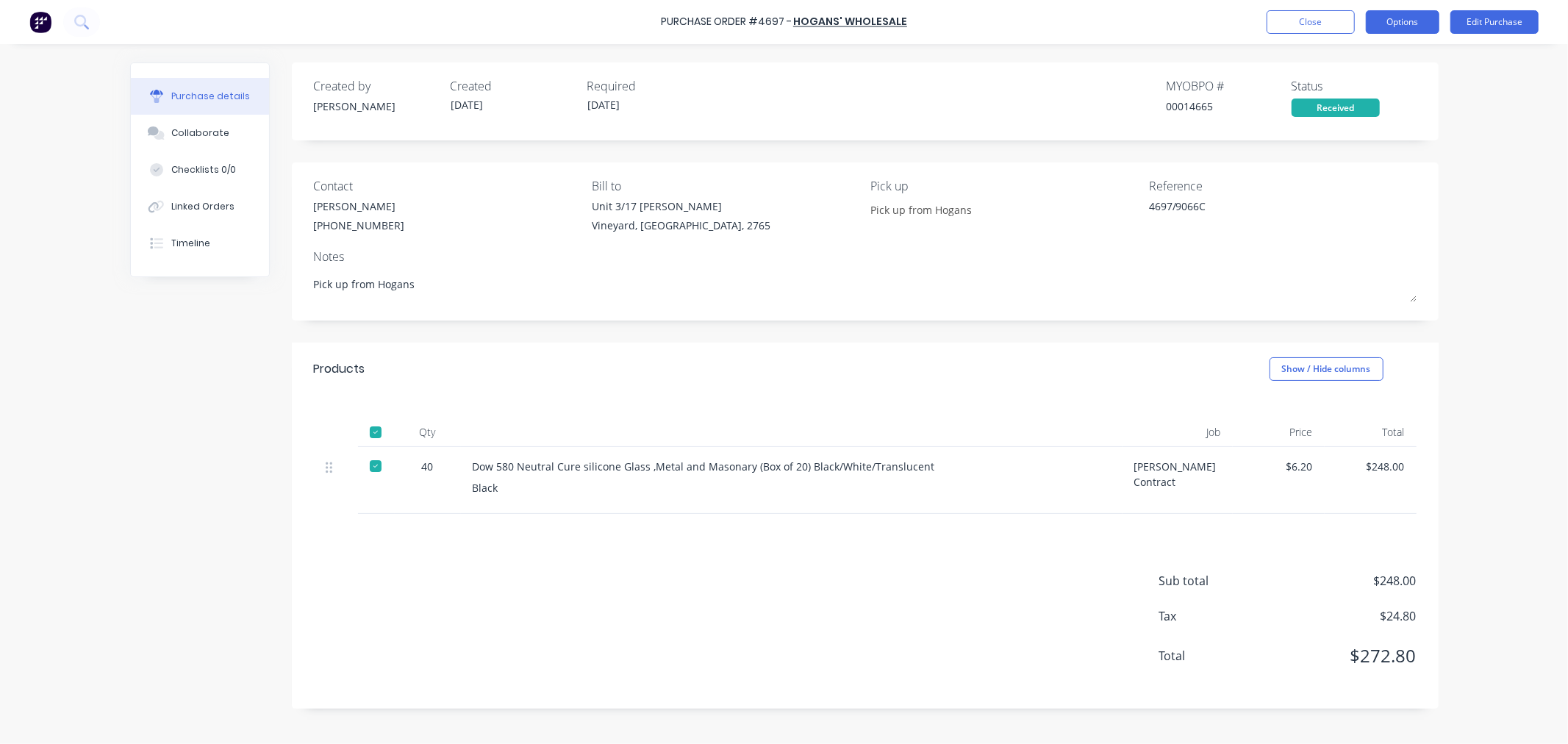
click at [1385, 10] on button "Options" at bounding box center [1403, 22] width 73 height 23
click at [1348, 89] on div "Convert to Bill" at bounding box center [1370, 89] width 113 height 21
type textarea "x"
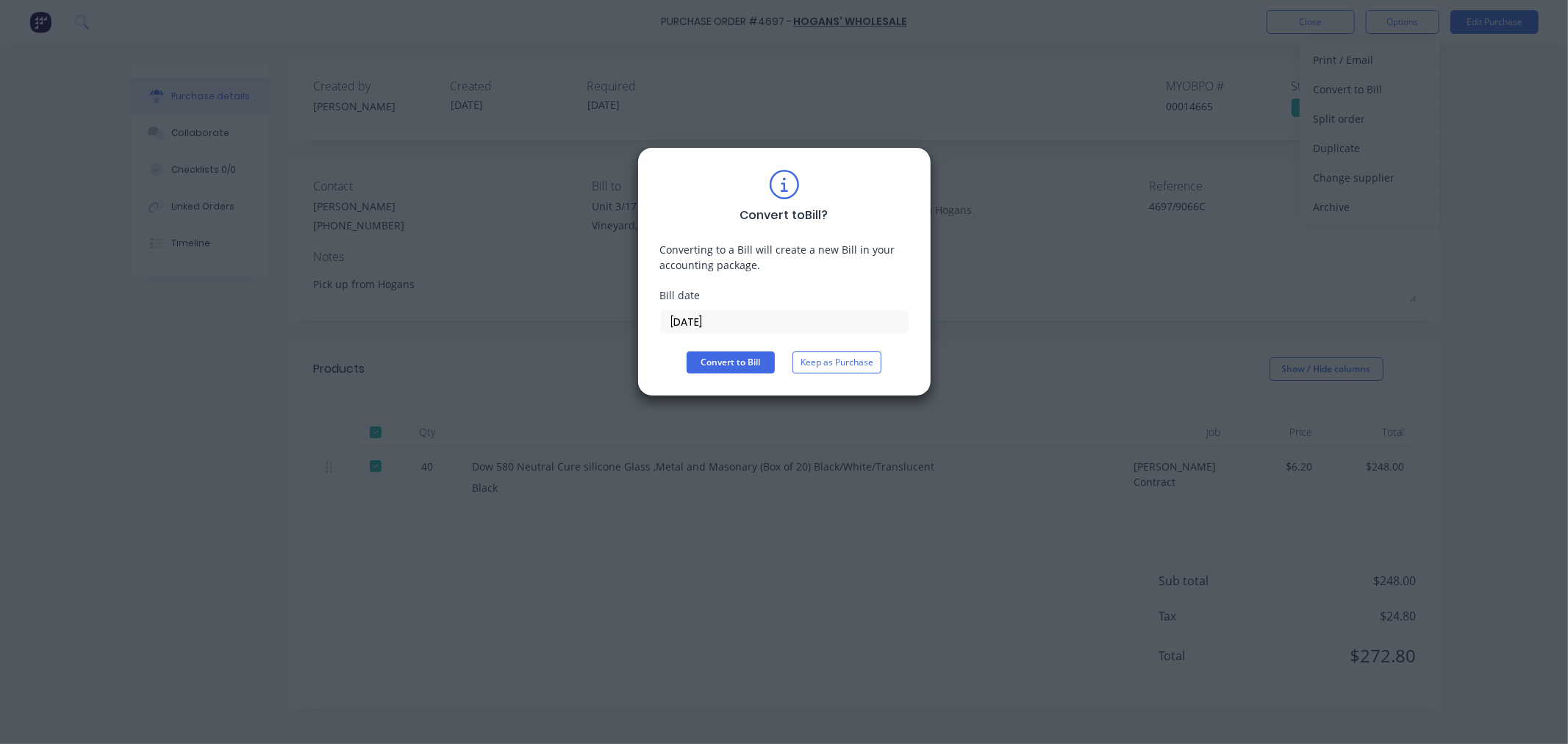
click at [677, 322] on input "[DATE]" at bounding box center [784, 321] width 247 height 22
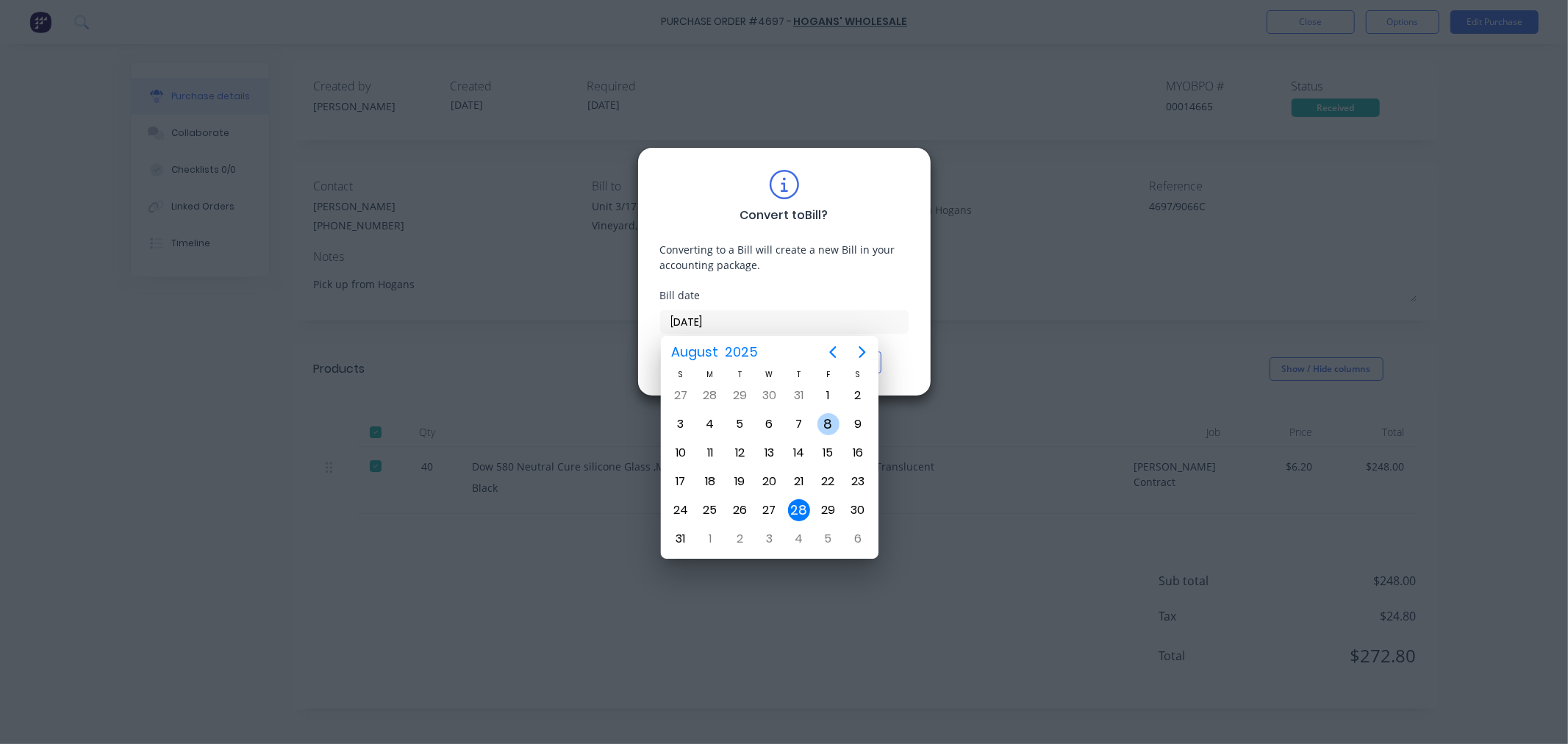
type input "[DATE]"
click at [828, 426] on div "8" at bounding box center [828, 424] width 22 height 22
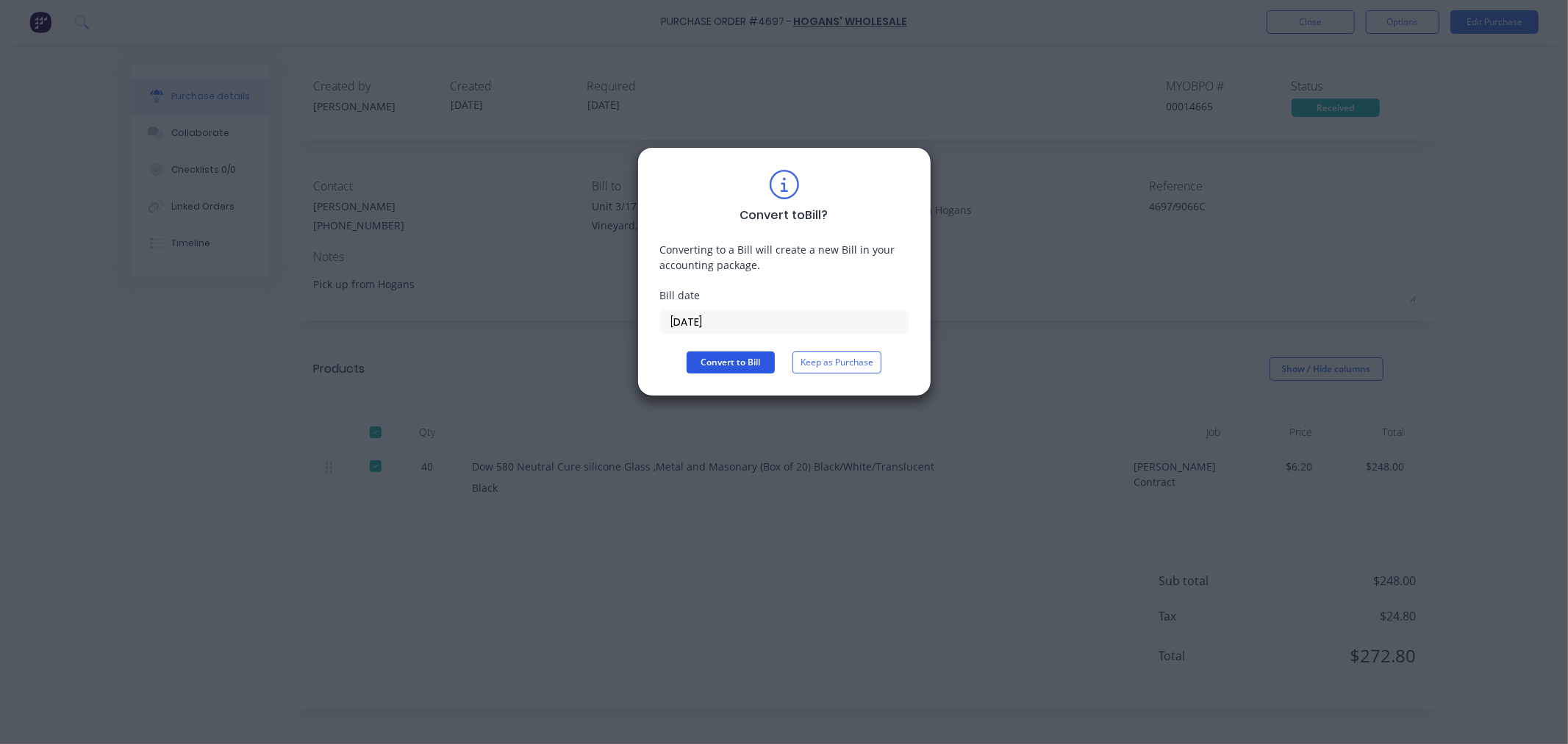
click at [737, 356] on button "Convert to Bill" at bounding box center [730, 362] width 88 height 22
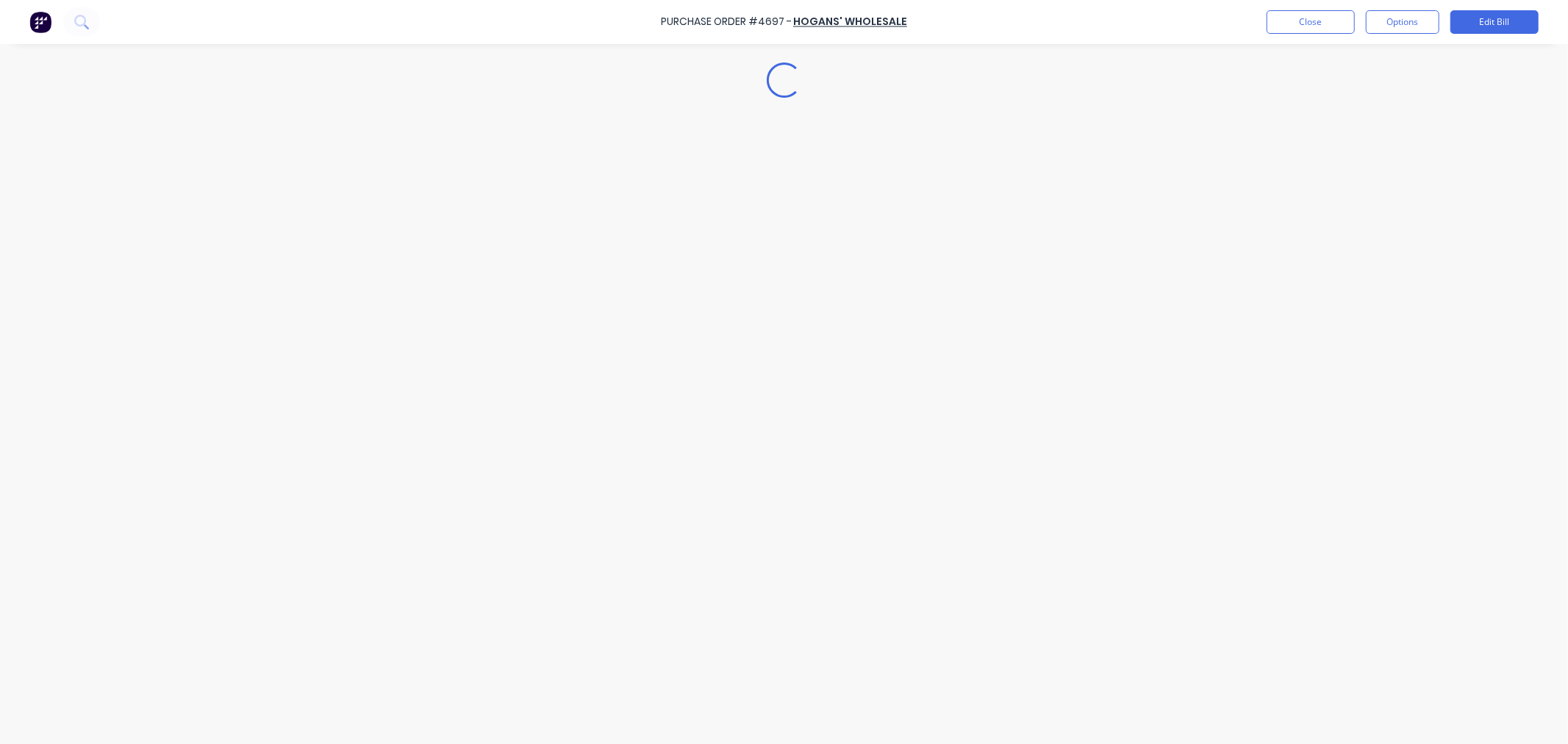
type textarea "x"
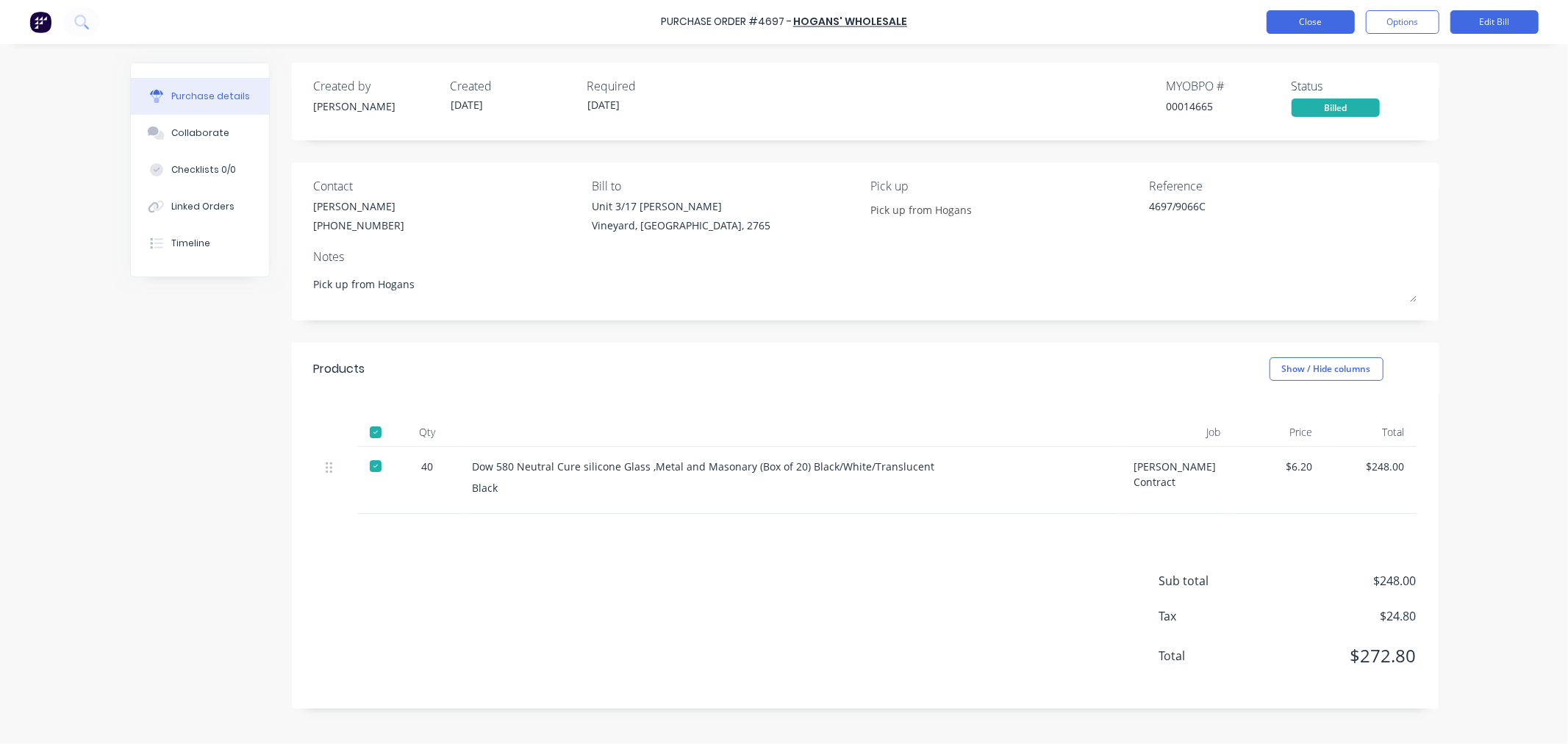
click at [1319, 25] on button "Close" at bounding box center [1310, 22] width 88 height 23
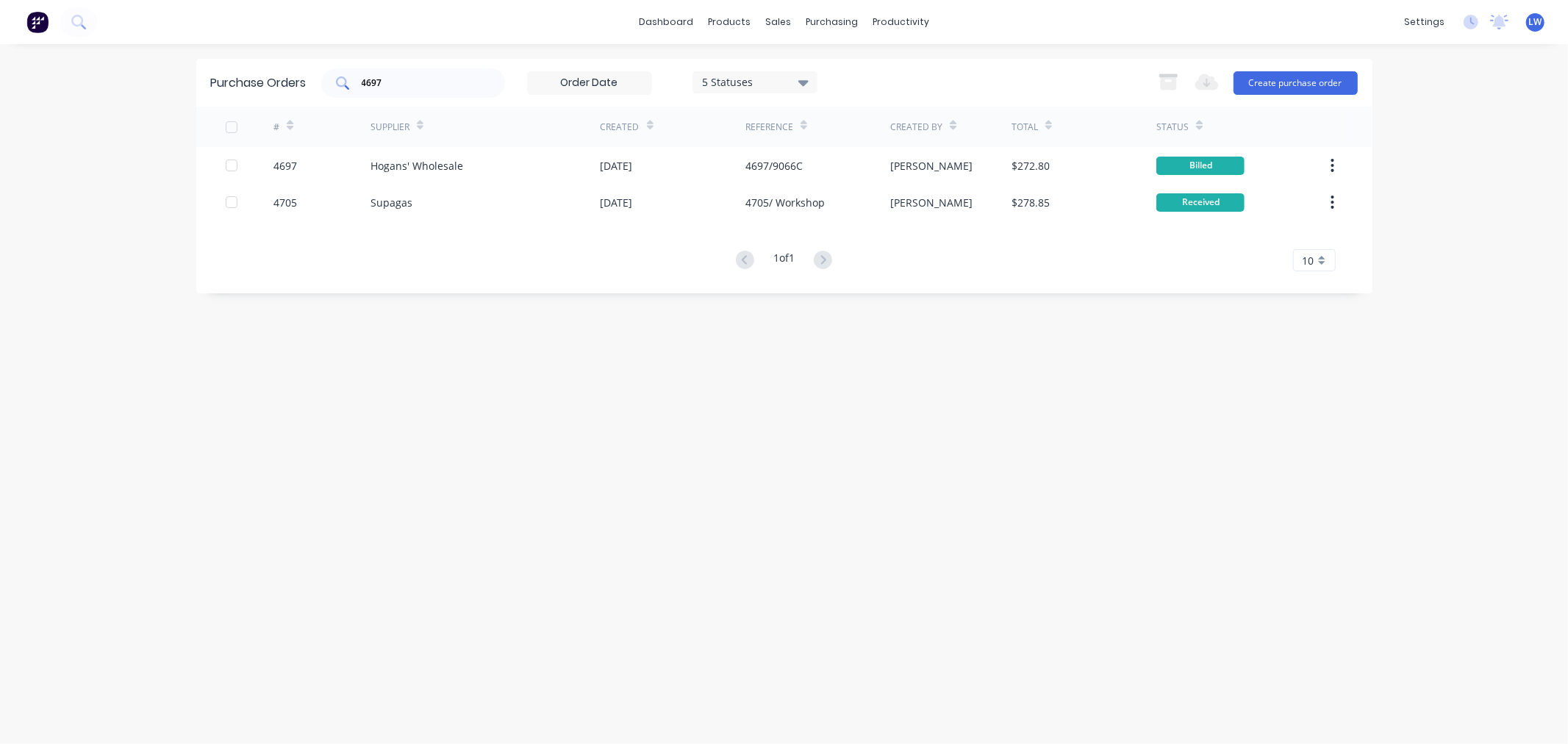
click at [482, 82] on div "4697" at bounding box center [412, 84] width 184 height 30
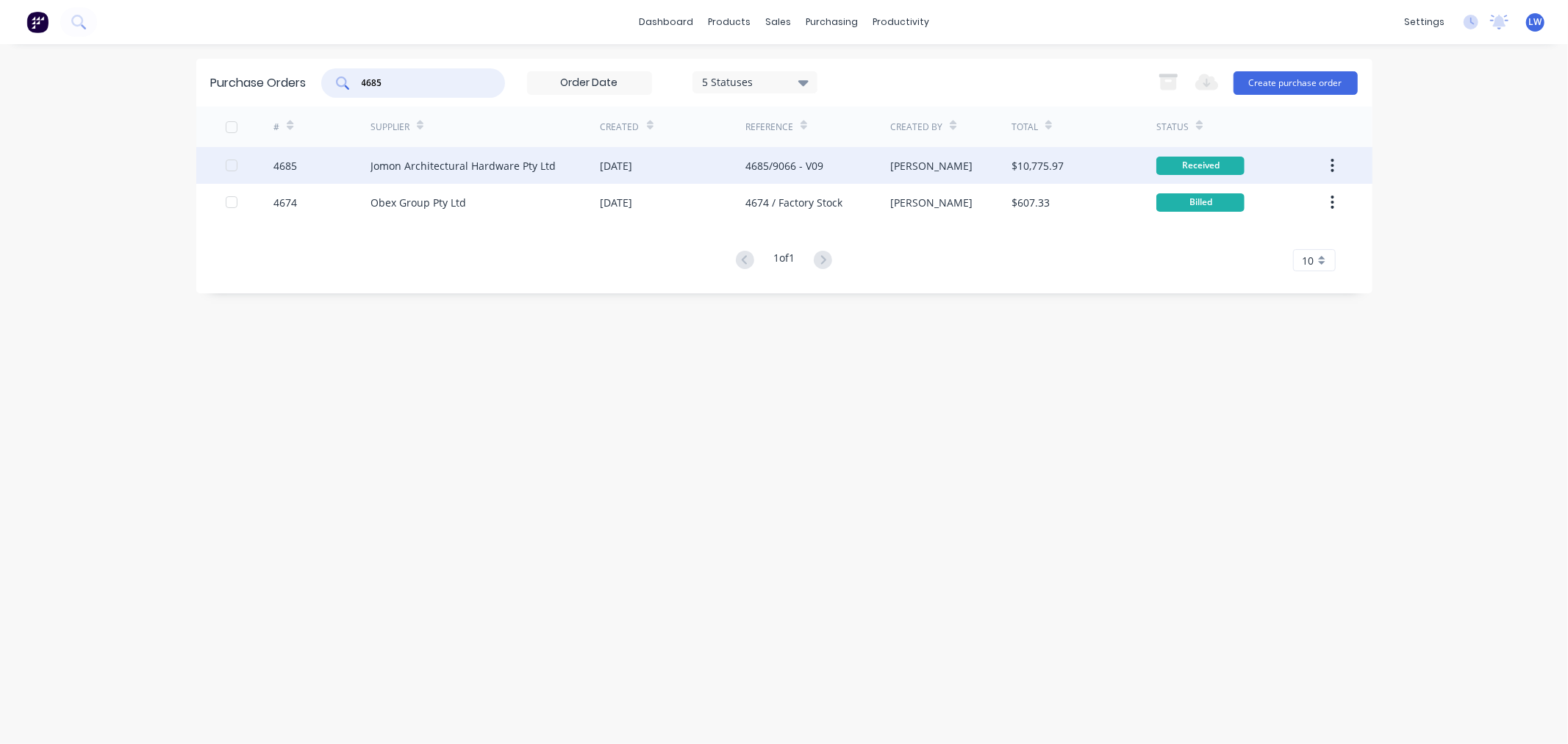
type input "4685"
click at [403, 171] on div "Jomon Architectural Hardware Pty Ltd" at bounding box center [463, 166] width 185 height 16
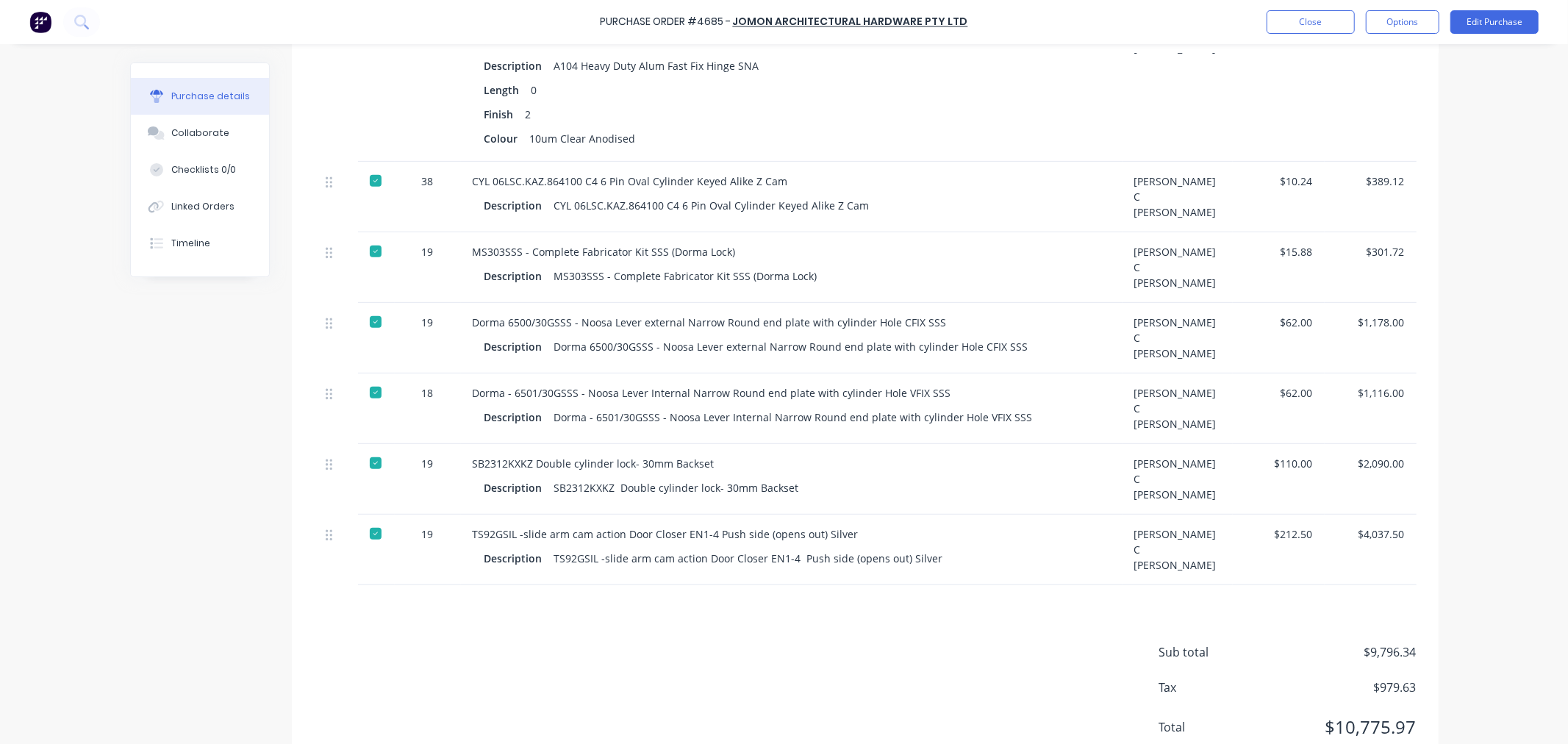
scroll to position [506, 0]
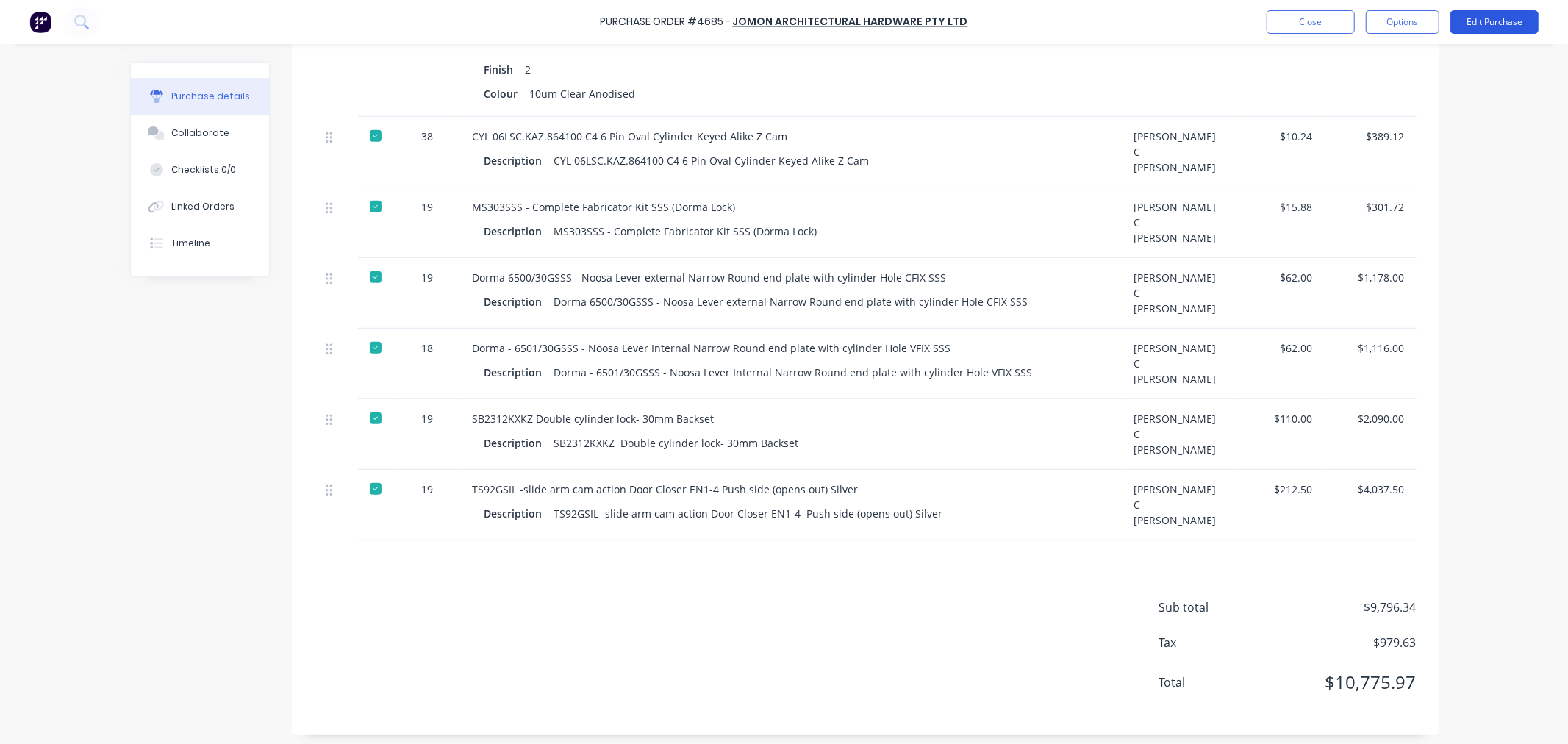
click at [1485, 28] on button "Edit Purchase" at bounding box center [1494, 22] width 88 height 23
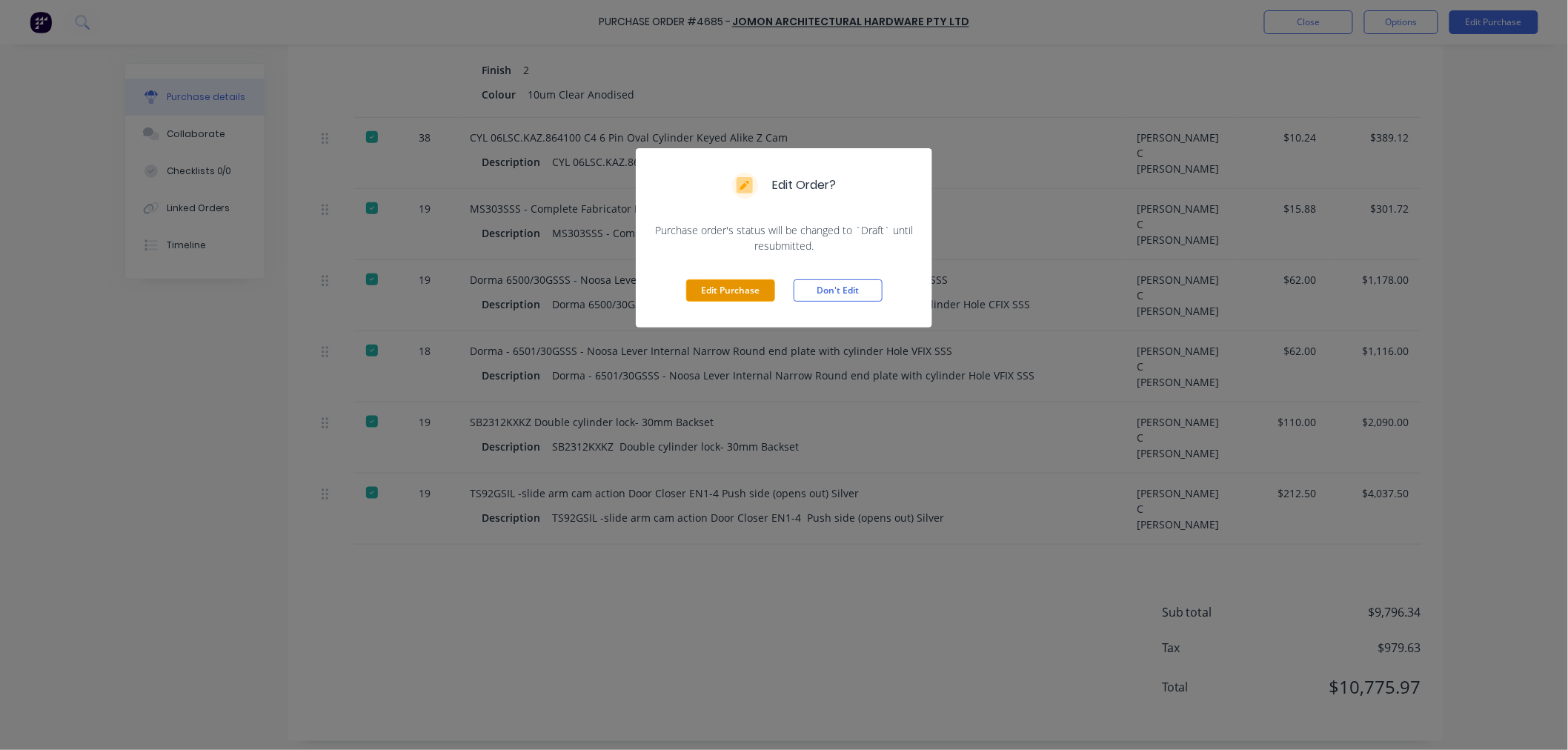
click at [720, 294] on button "Edit Purchase" at bounding box center [730, 289] width 89 height 22
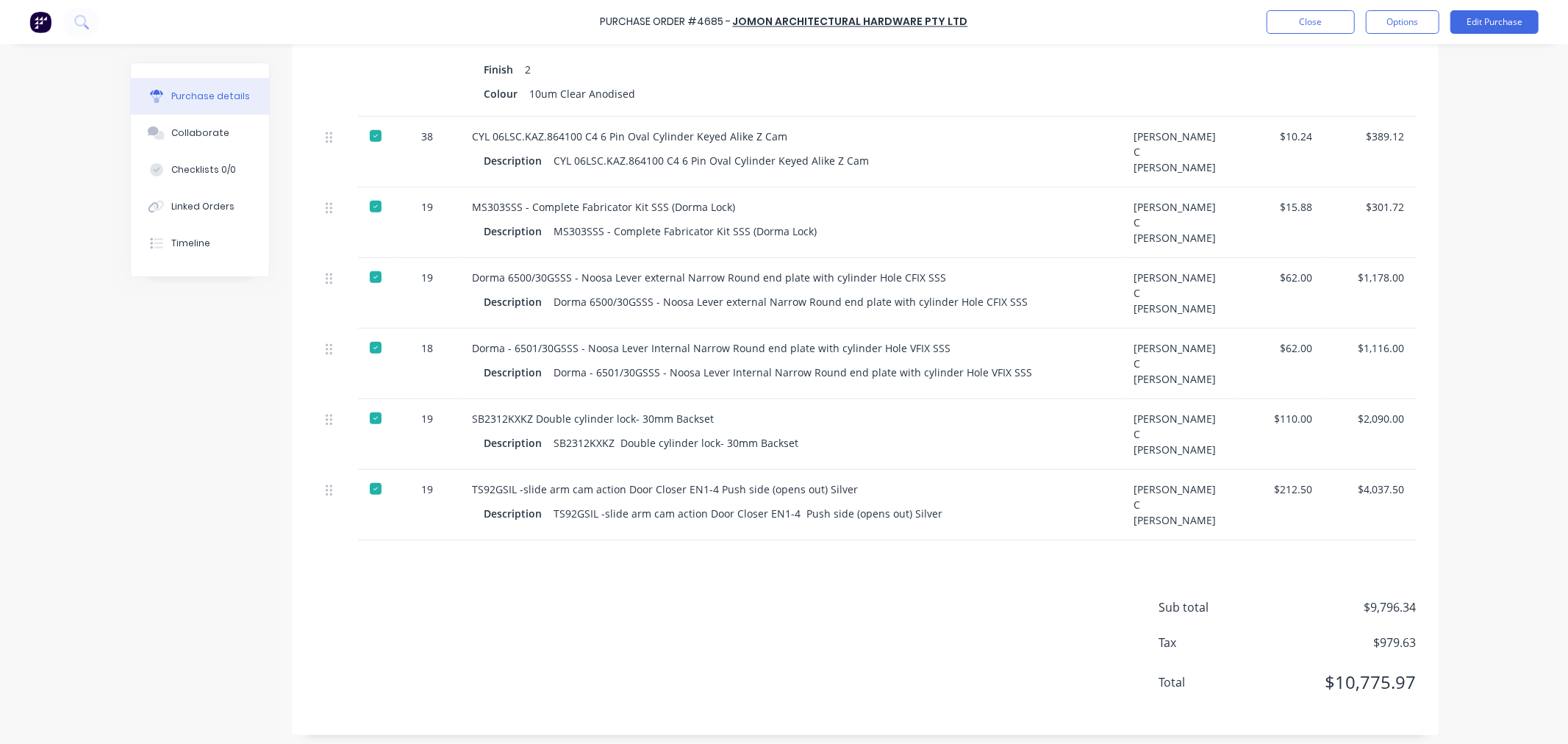
scroll to position [518, 0]
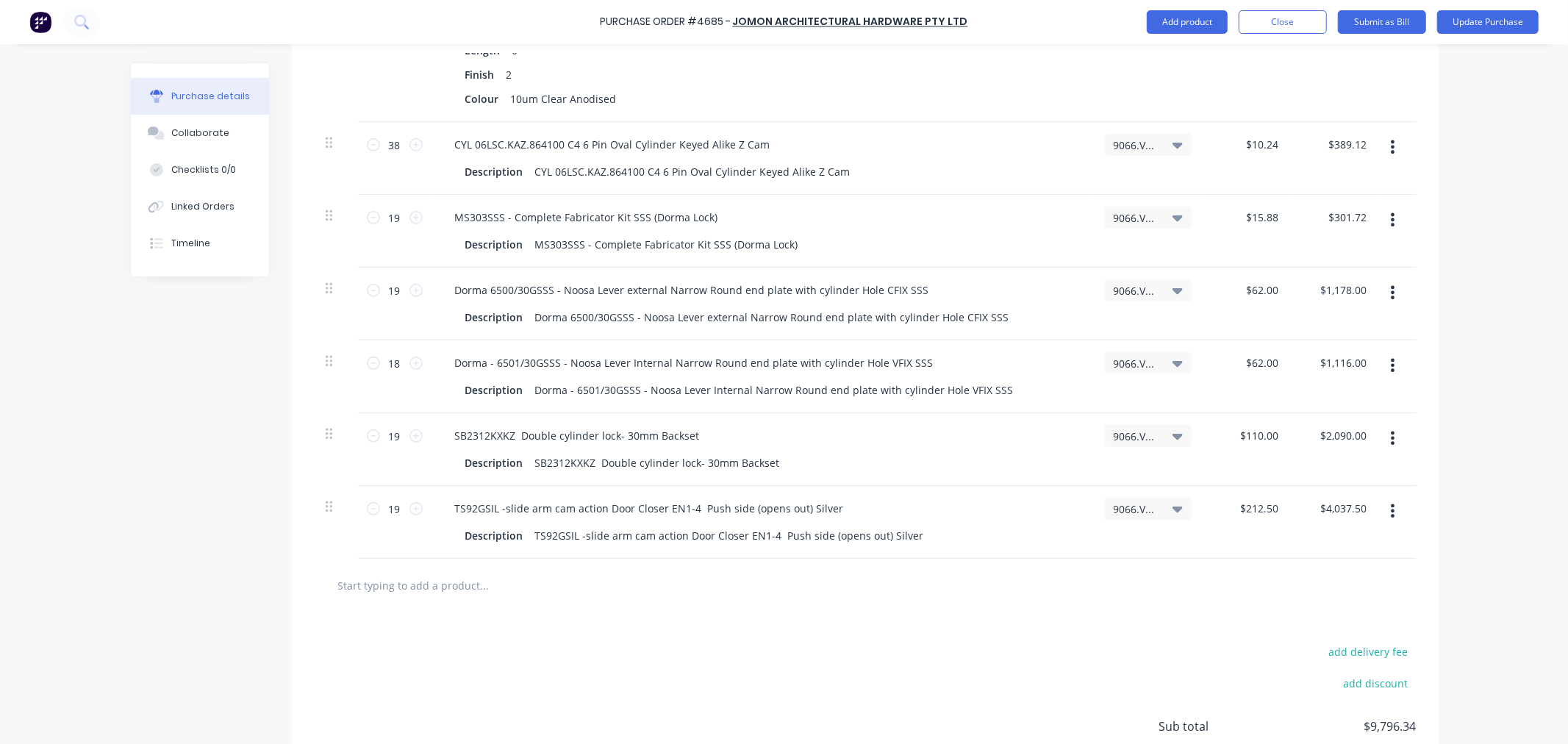
click at [405, 600] on input "text" at bounding box center [485, 586] width 294 height 30
type textarea "x"
type input "h"
type textarea "x"
type input "ha"
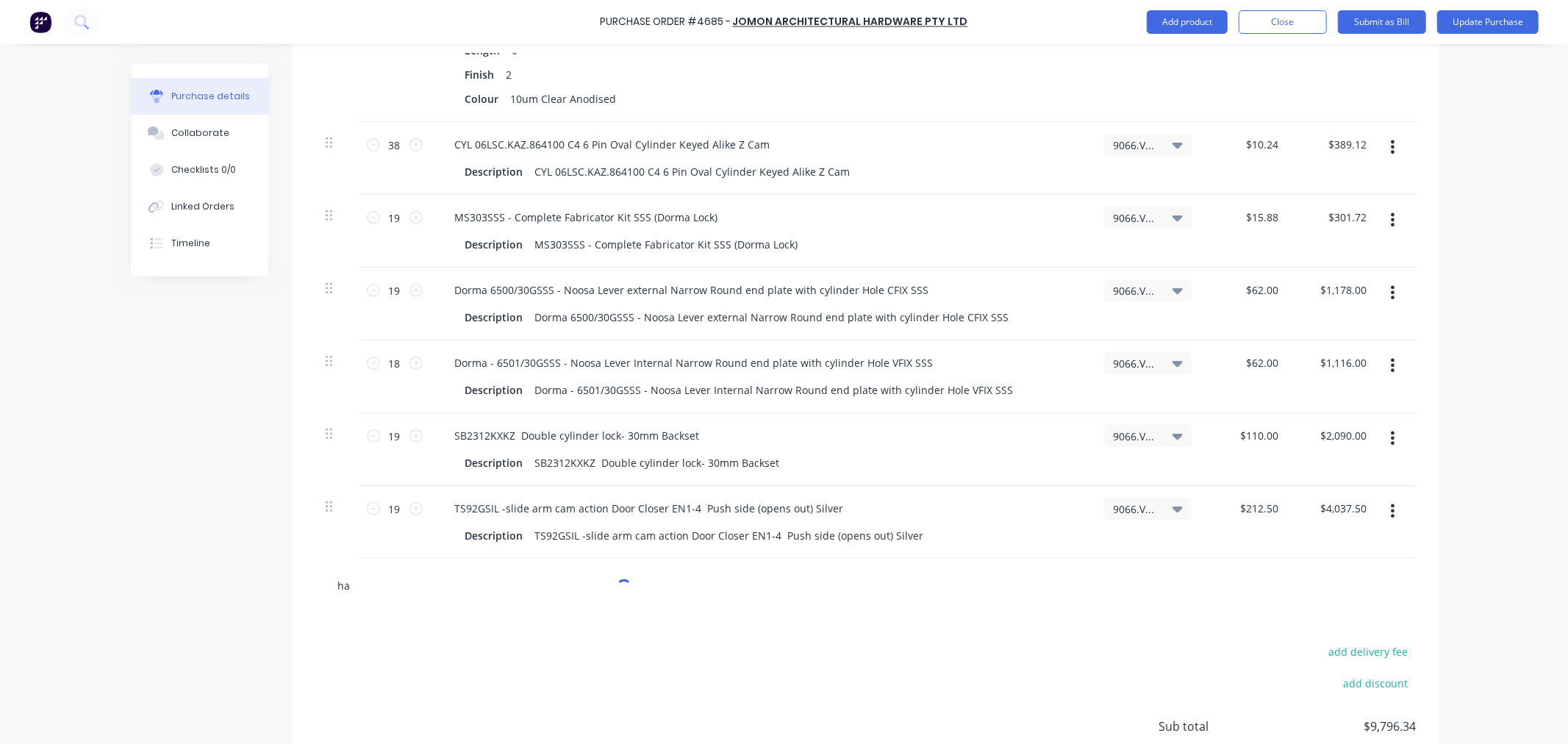
type textarea "x"
type input "har"
type textarea "x"
type input "hard"
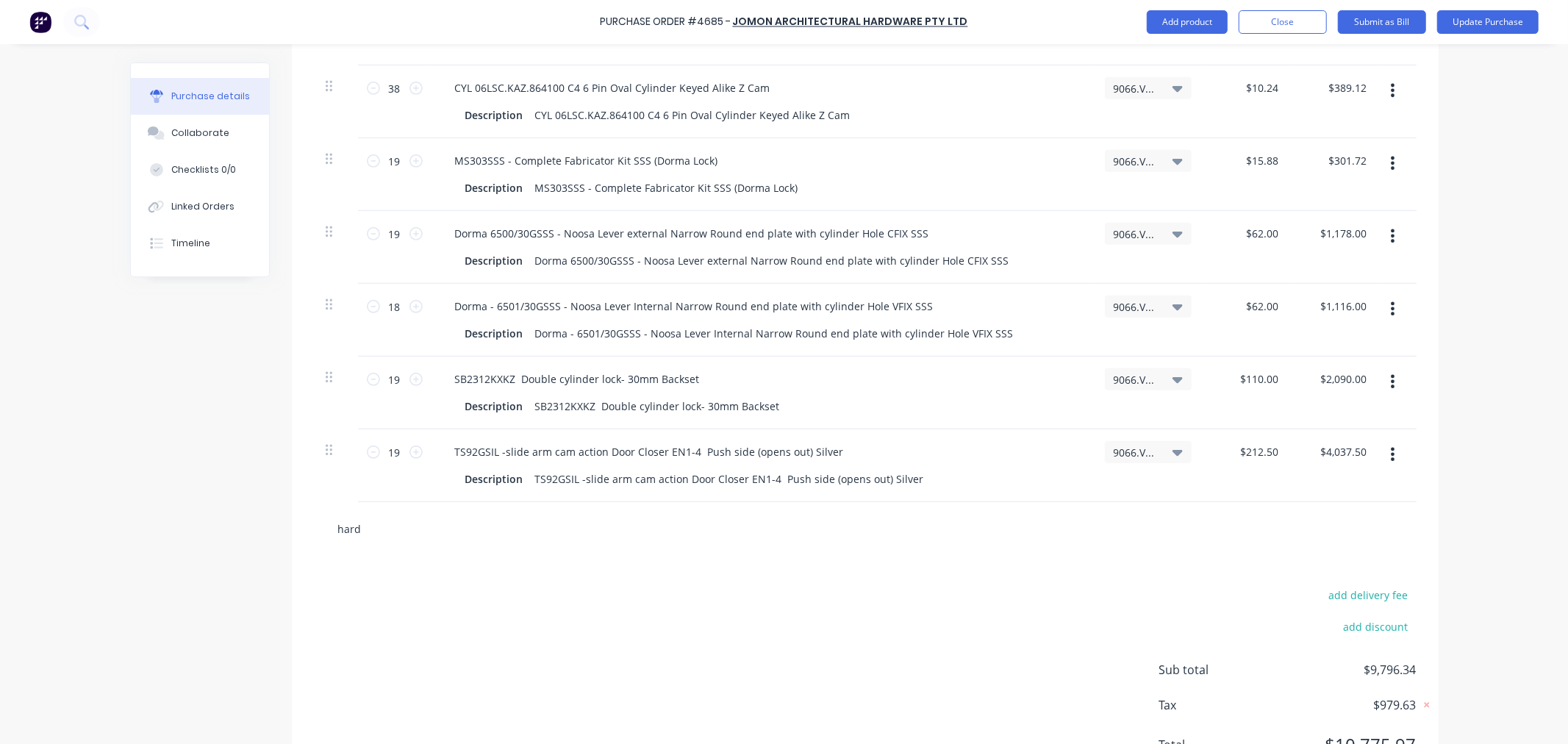
scroll to position [660, 0]
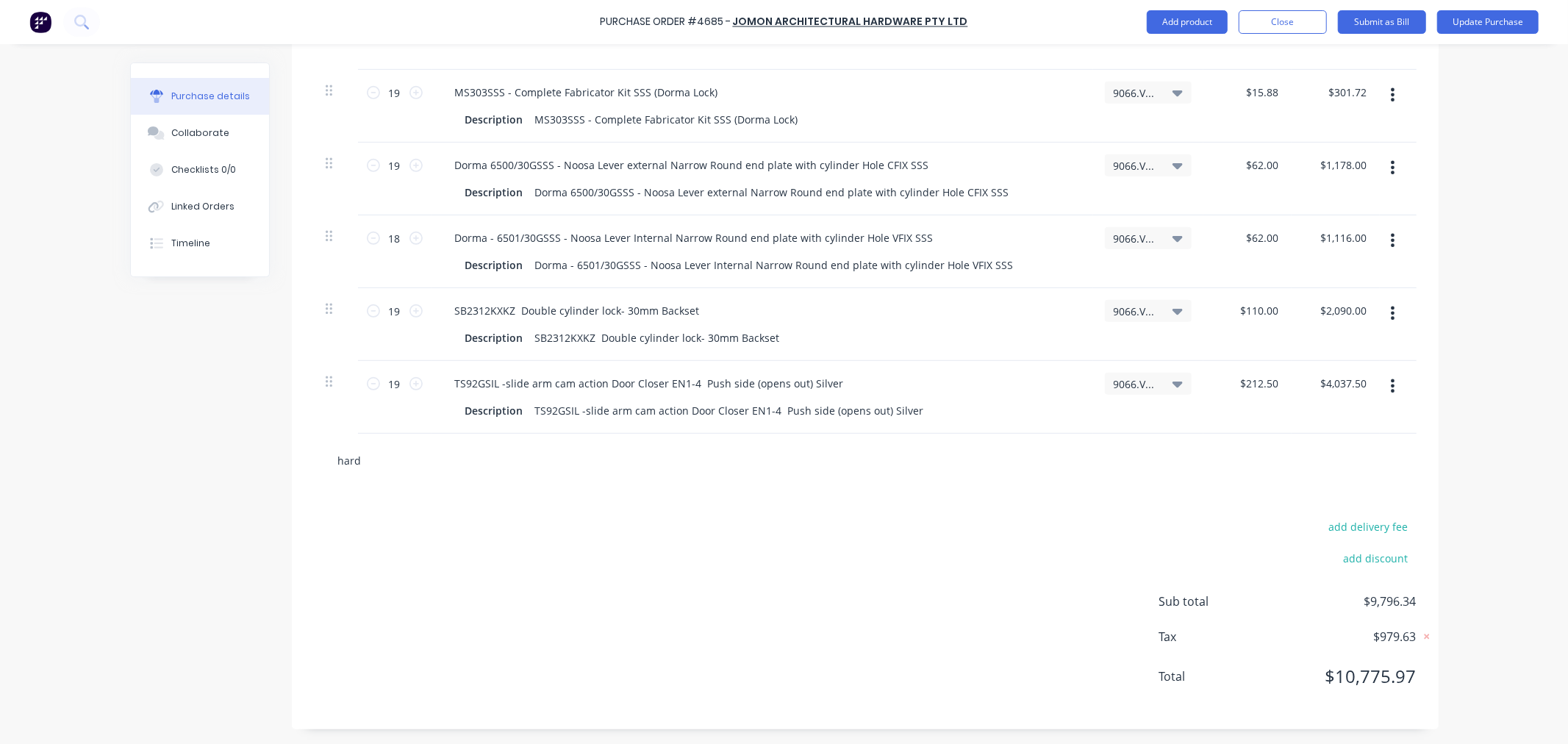
type textarea "x"
type input "hardw"
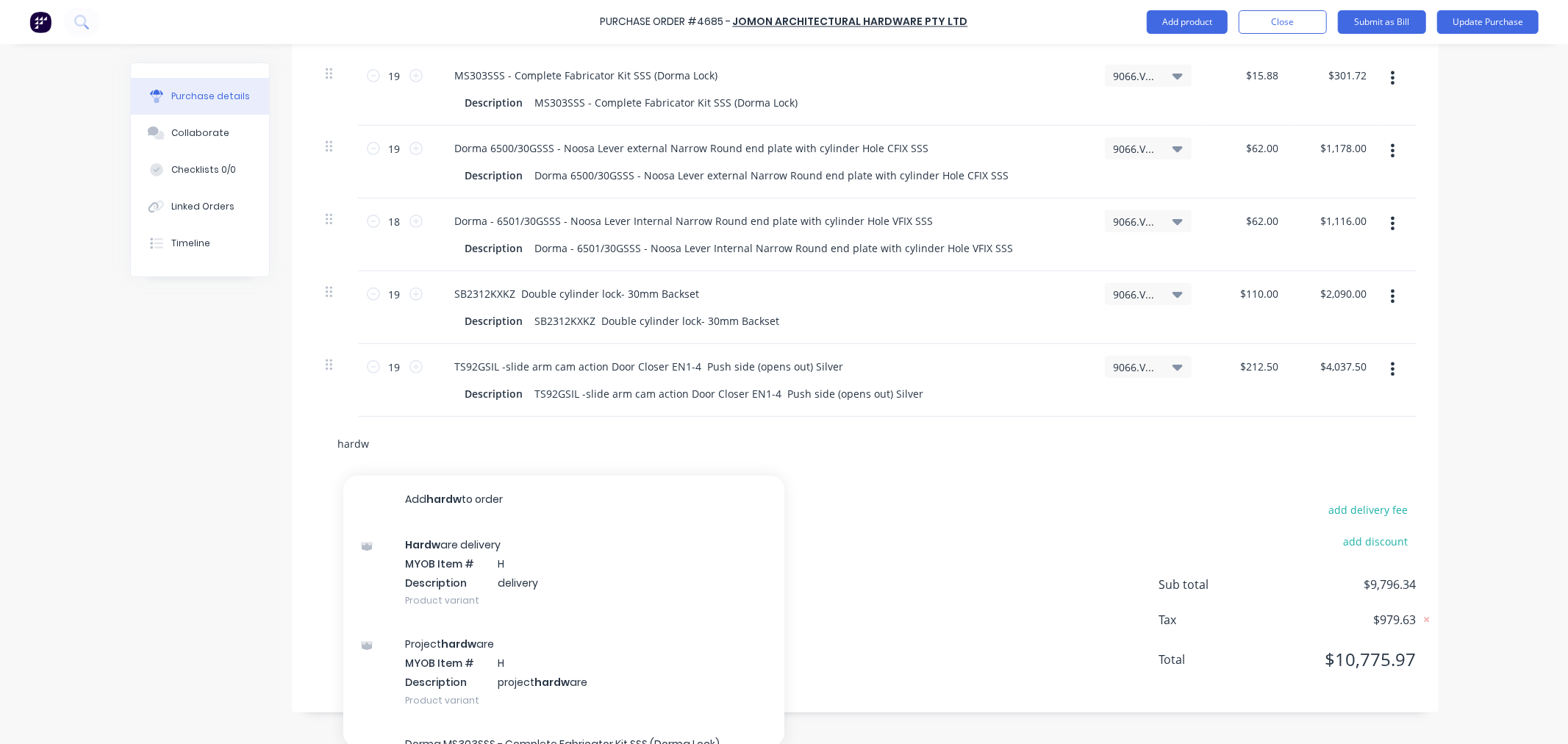
type textarea "x"
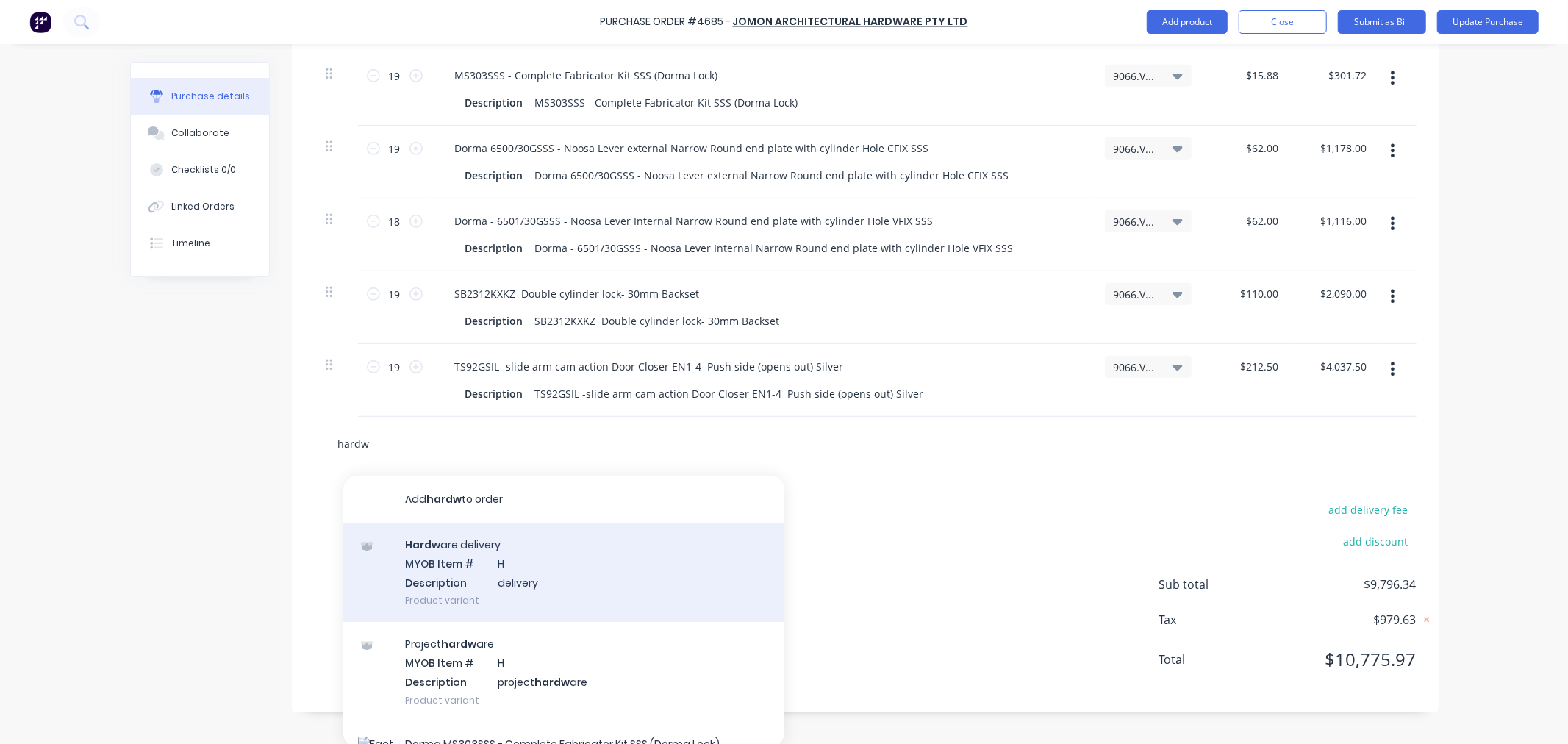
type input "hardw"
click at [443, 581] on div "Hardw are delivery MYOB Item # H Description delivery Product variant" at bounding box center [563, 573] width 441 height 99
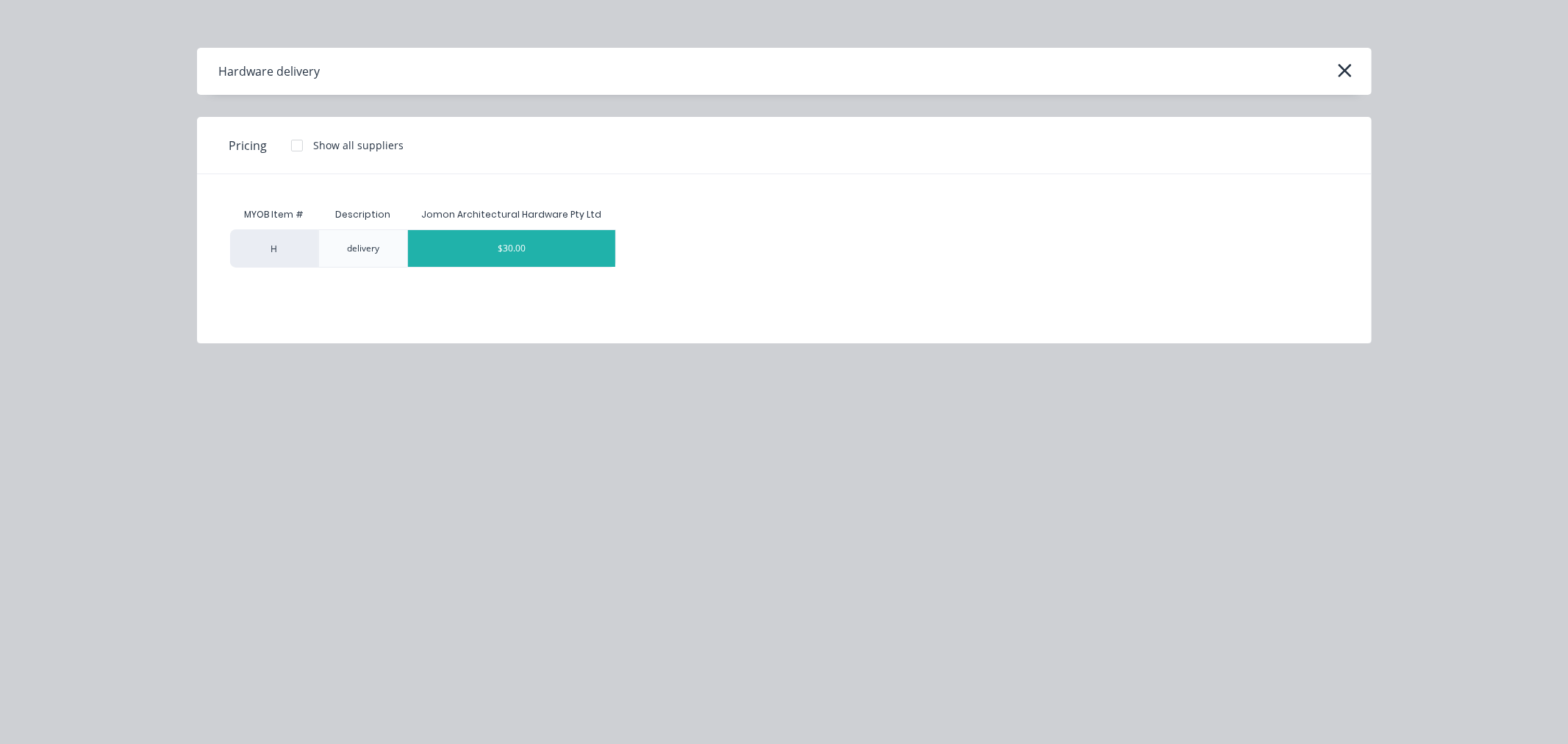
click at [459, 252] on div "$30.00" at bounding box center [512, 248] width 207 height 37
type textarea "x"
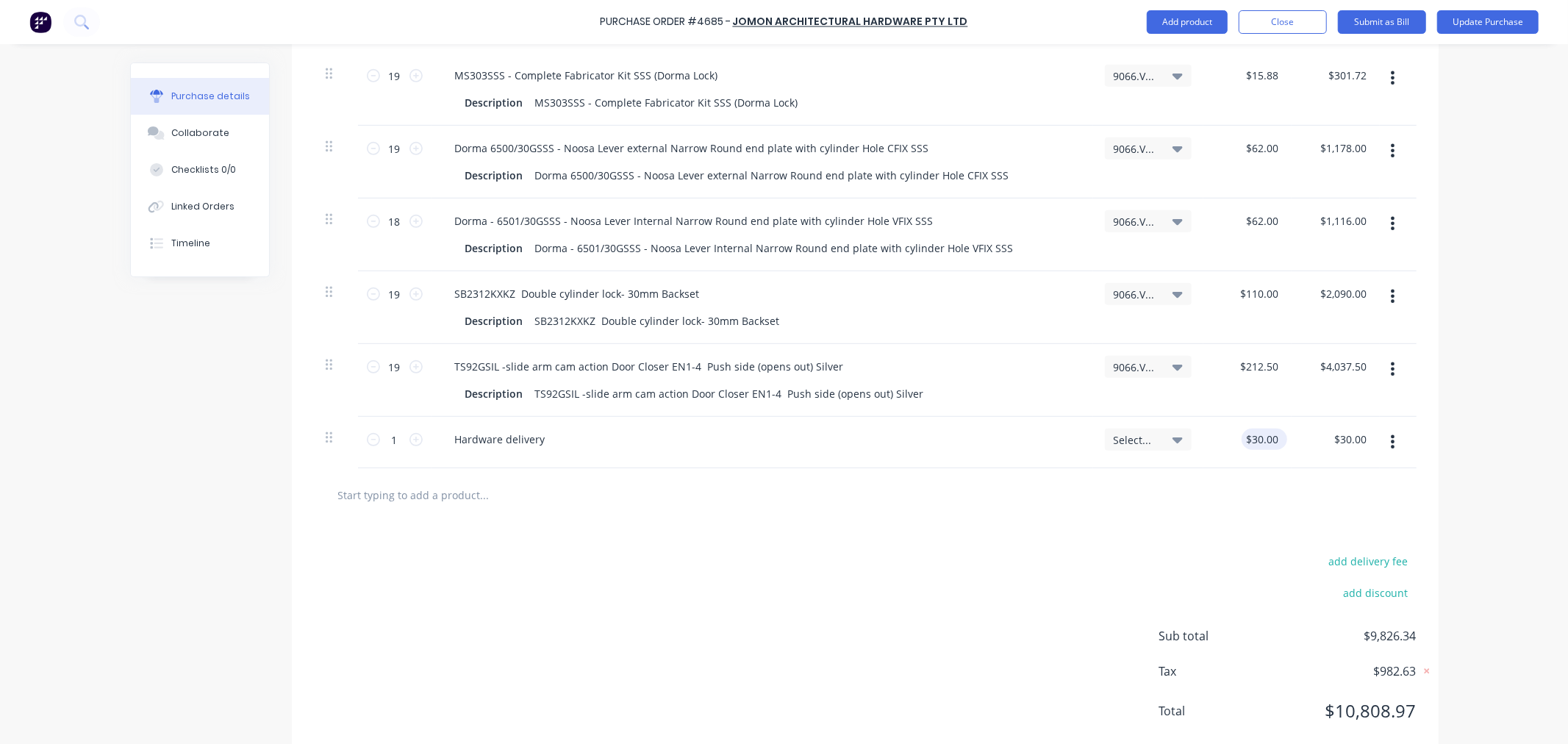
type textarea "x"
drag, startPoint x: 1246, startPoint y: 459, endPoint x: 1317, endPoint y: 446, distance: 72.2
click at [1317, 446] on div "1 1 Hardware delivery Select... 30 30 $30.00 $30.00" at bounding box center [865, 442] width 1102 height 51
type input "65"
type textarea "x"
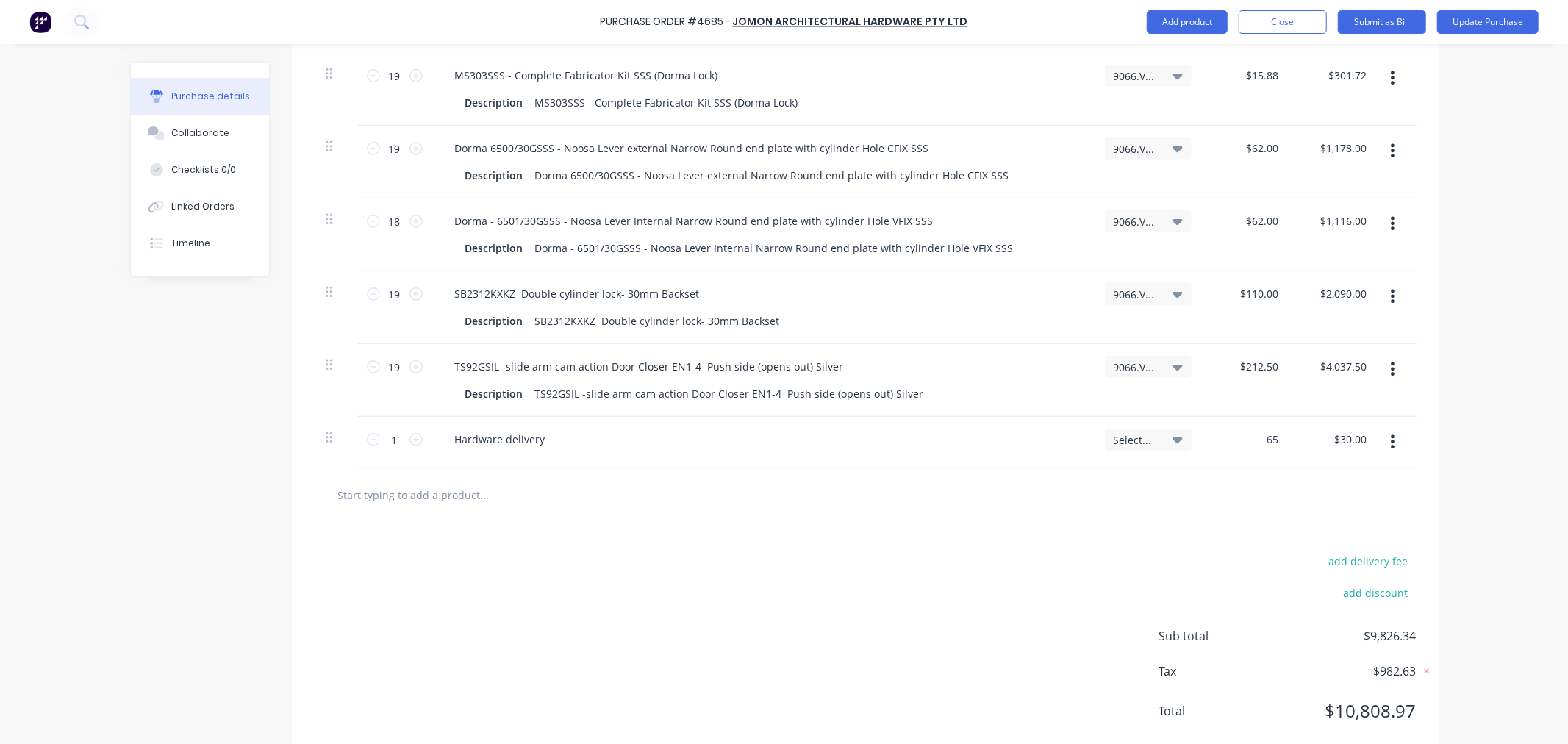
type input "$65.00"
type input "65.00"
type textarea "x"
type input "$65.00"
click at [1479, 22] on button "Update Purchase" at bounding box center [1487, 22] width 102 height 23
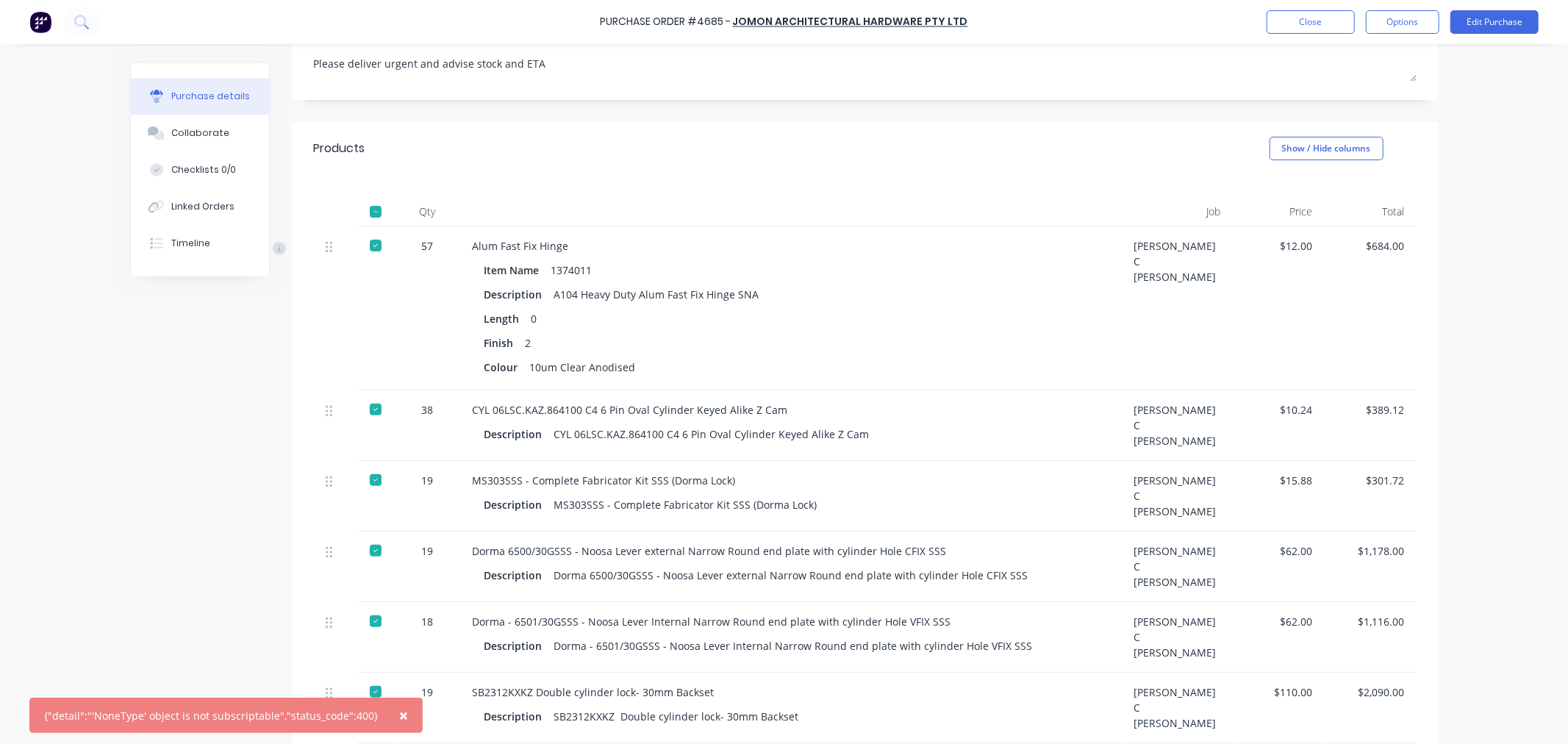
scroll to position [552, 0]
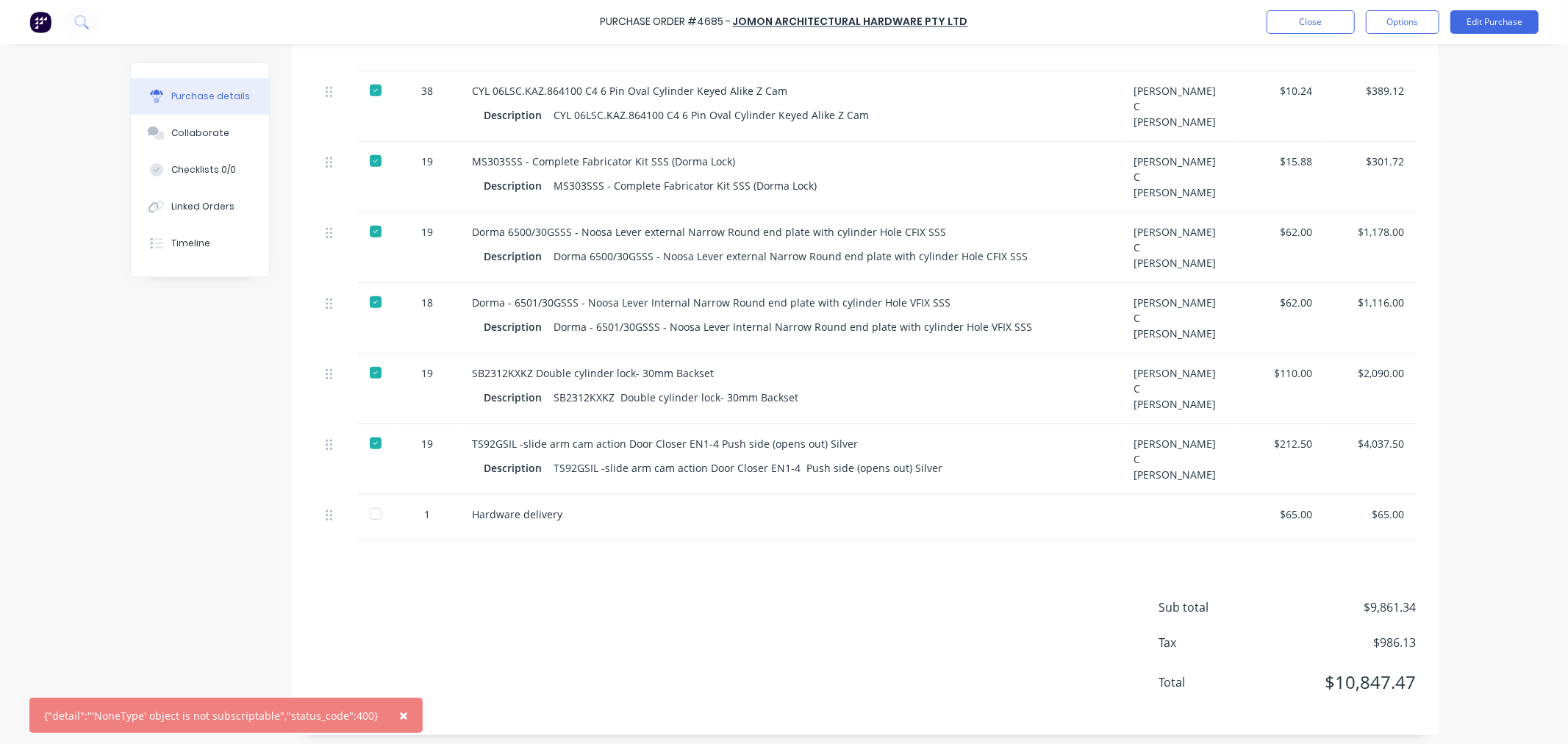
drag, startPoint x: 371, startPoint y: 509, endPoint x: 362, endPoint y: 510, distance: 9.1
click at [367, 512] on div at bounding box center [376, 514] width 30 height 30
click at [1414, 30] on button "Options" at bounding box center [1403, 22] width 73 height 23
click at [1370, 83] on div "Convert to Bill" at bounding box center [1370, 89] width 113 height 21
type textarea "x"
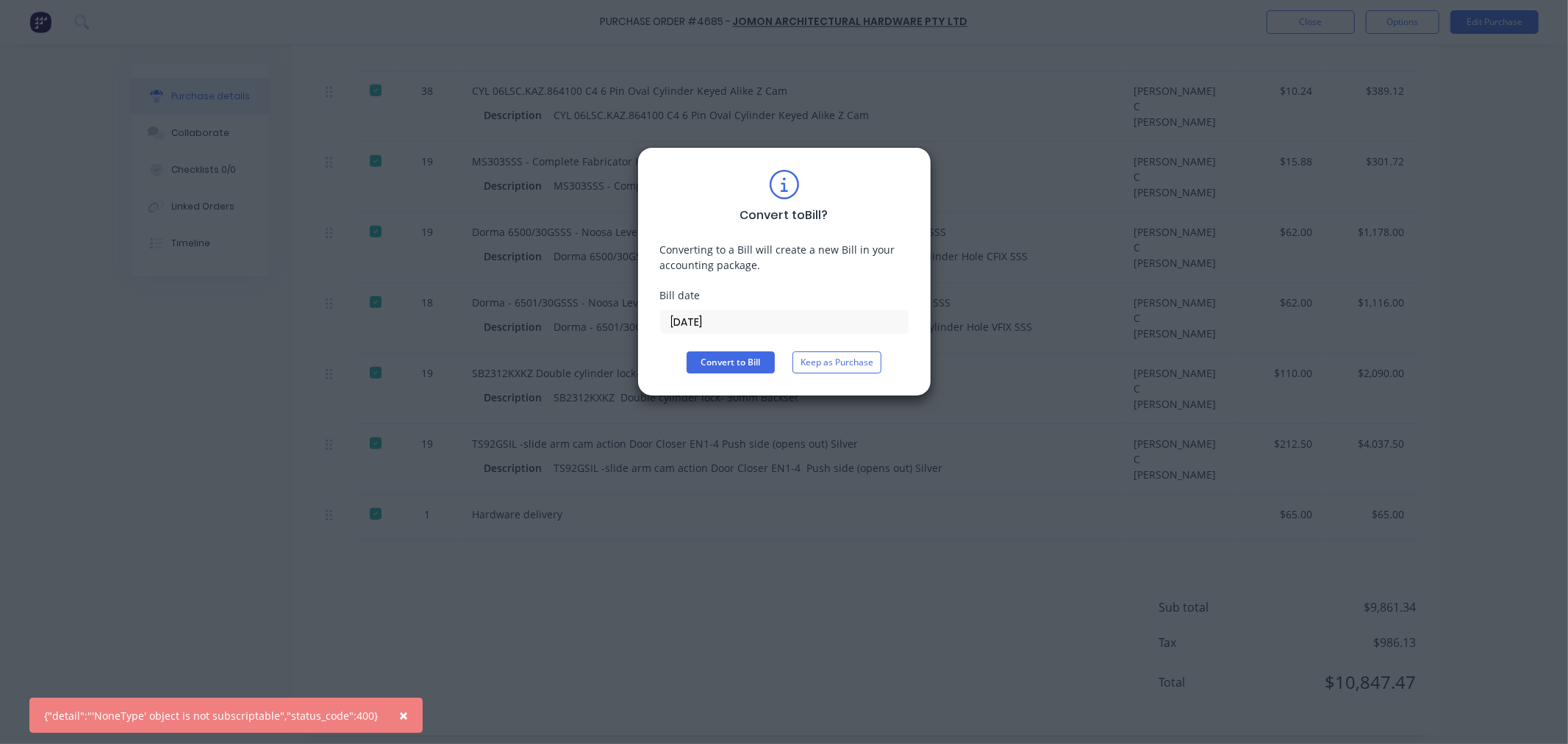
click at [738, 318] on input "[DATE]" at bounding box center [784, 321] width 247 height 22
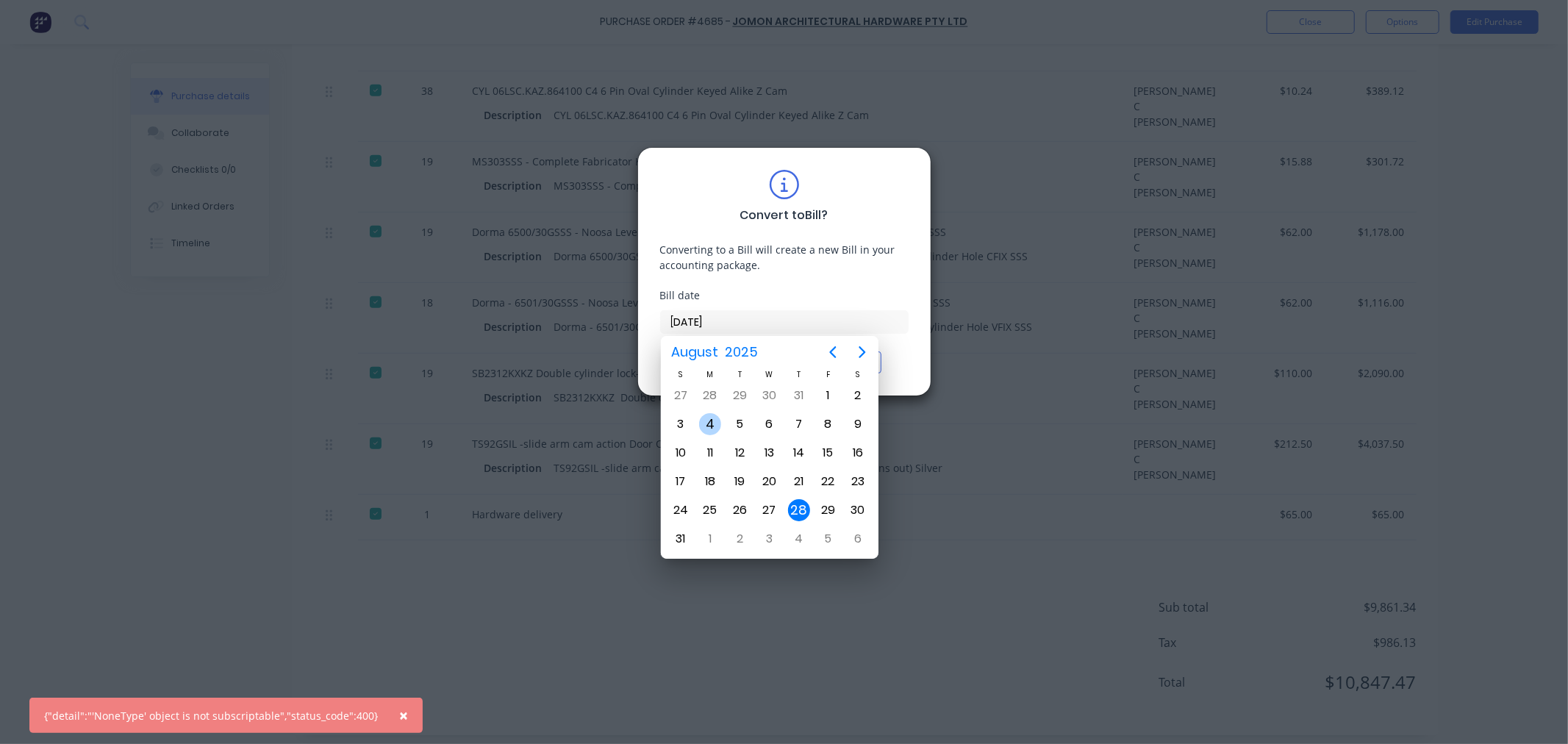
click at [703, 424] on div "4" at bounding box center [709, 424] width 22 height 22
type input "[DATE]"
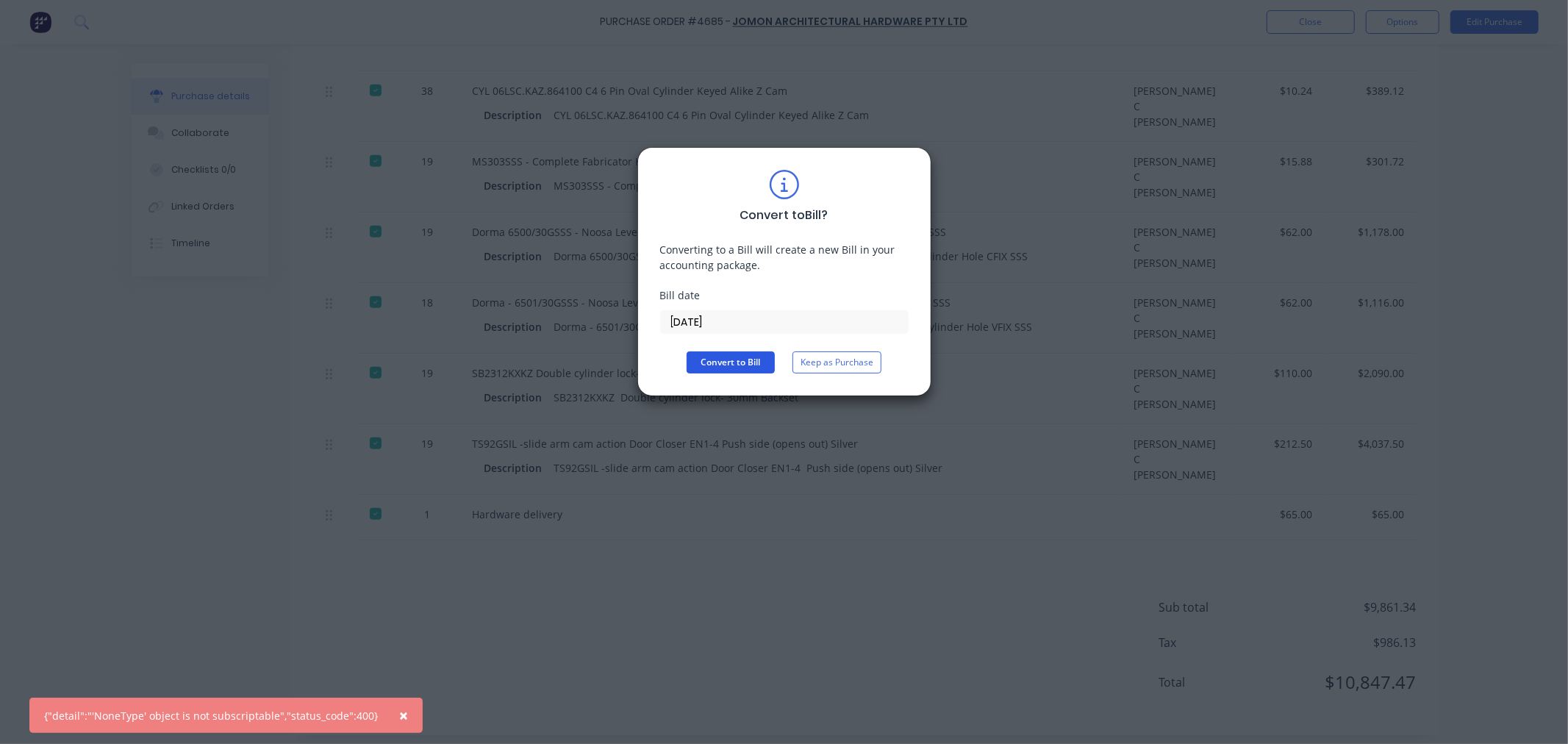
click at [728, 361] on button "Convert to Bill" at bounding box center [730, 362] width 88 height 22
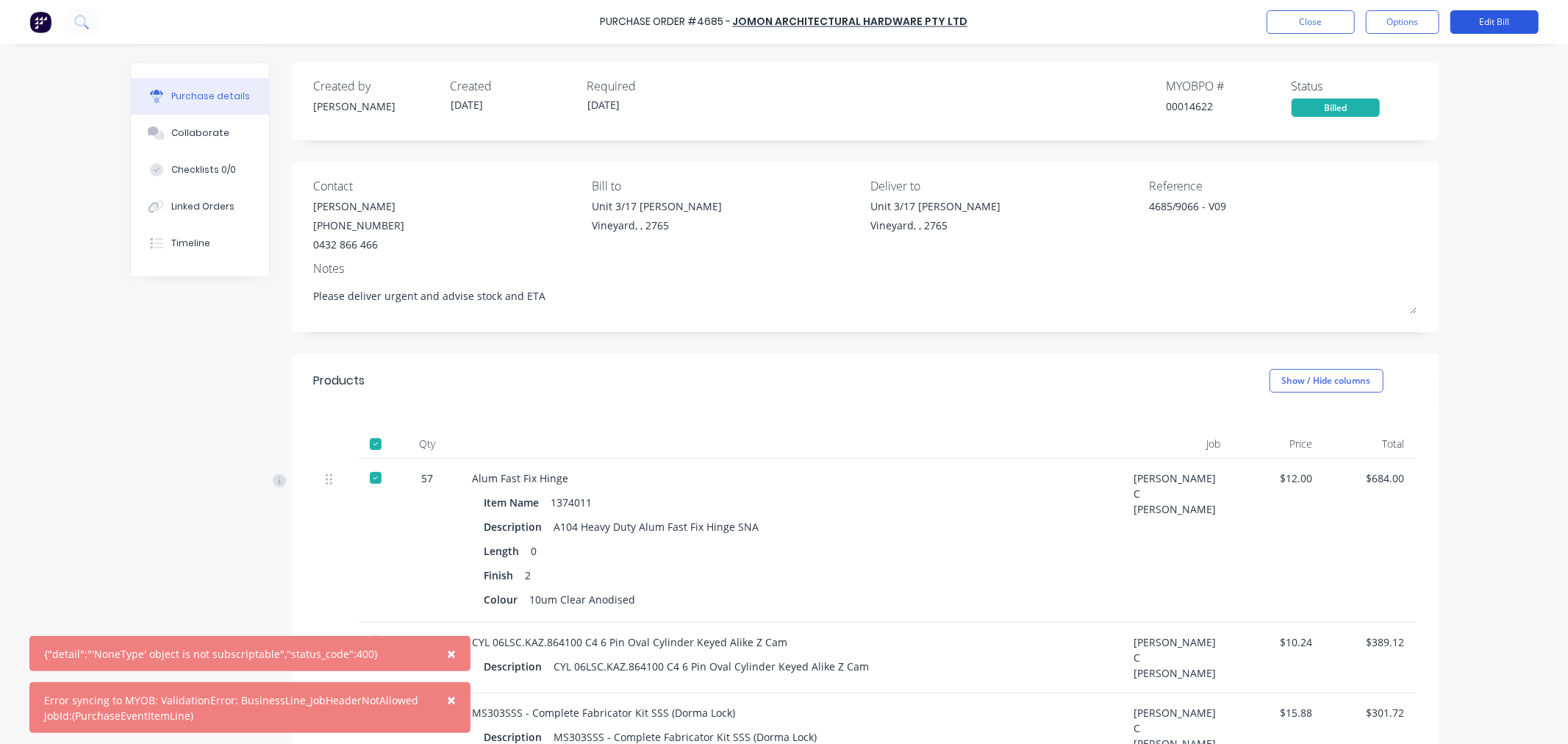
click at [1493, 17] on button "Edit Bill" at bounding box center [1494, 22] width 88 height 23
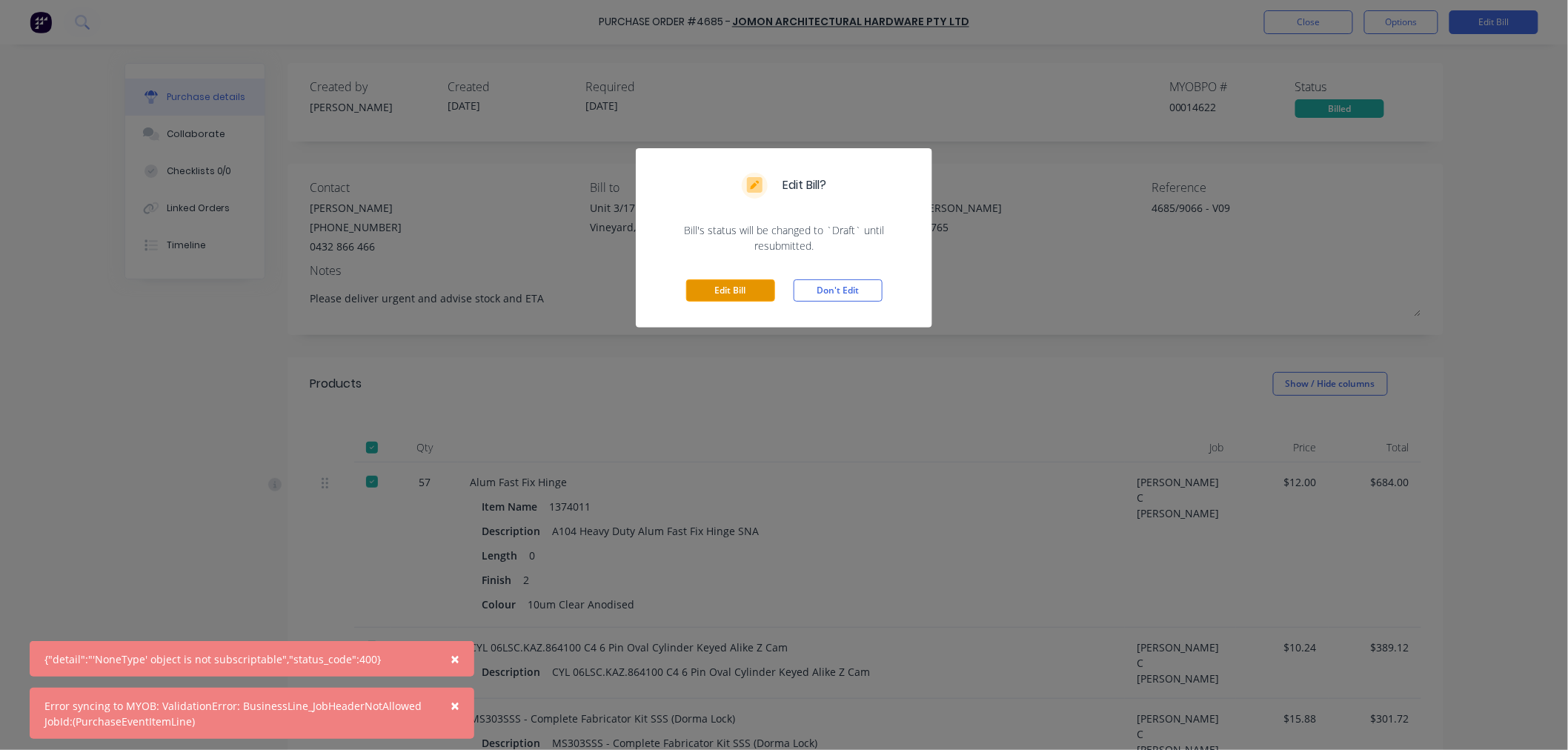
click at [731, 284] on button "Edit Bill" at bounding box center [730, 289] width 89 height 22
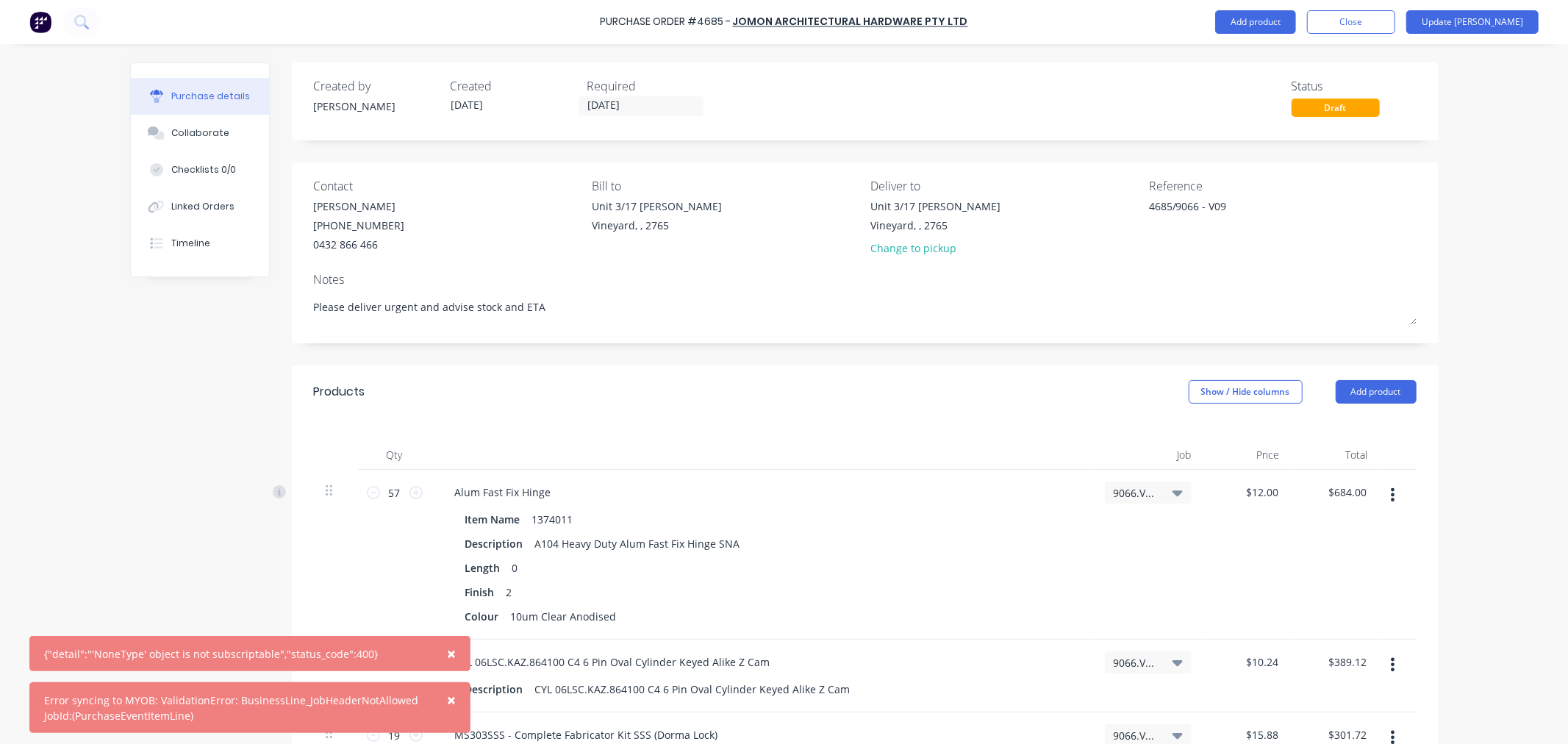
click at [1147, 488] on span "9066.VO / [PERSON_NAME] C [PERSON_NAME]" at bounding box center [1136, 493] width 44 height 16
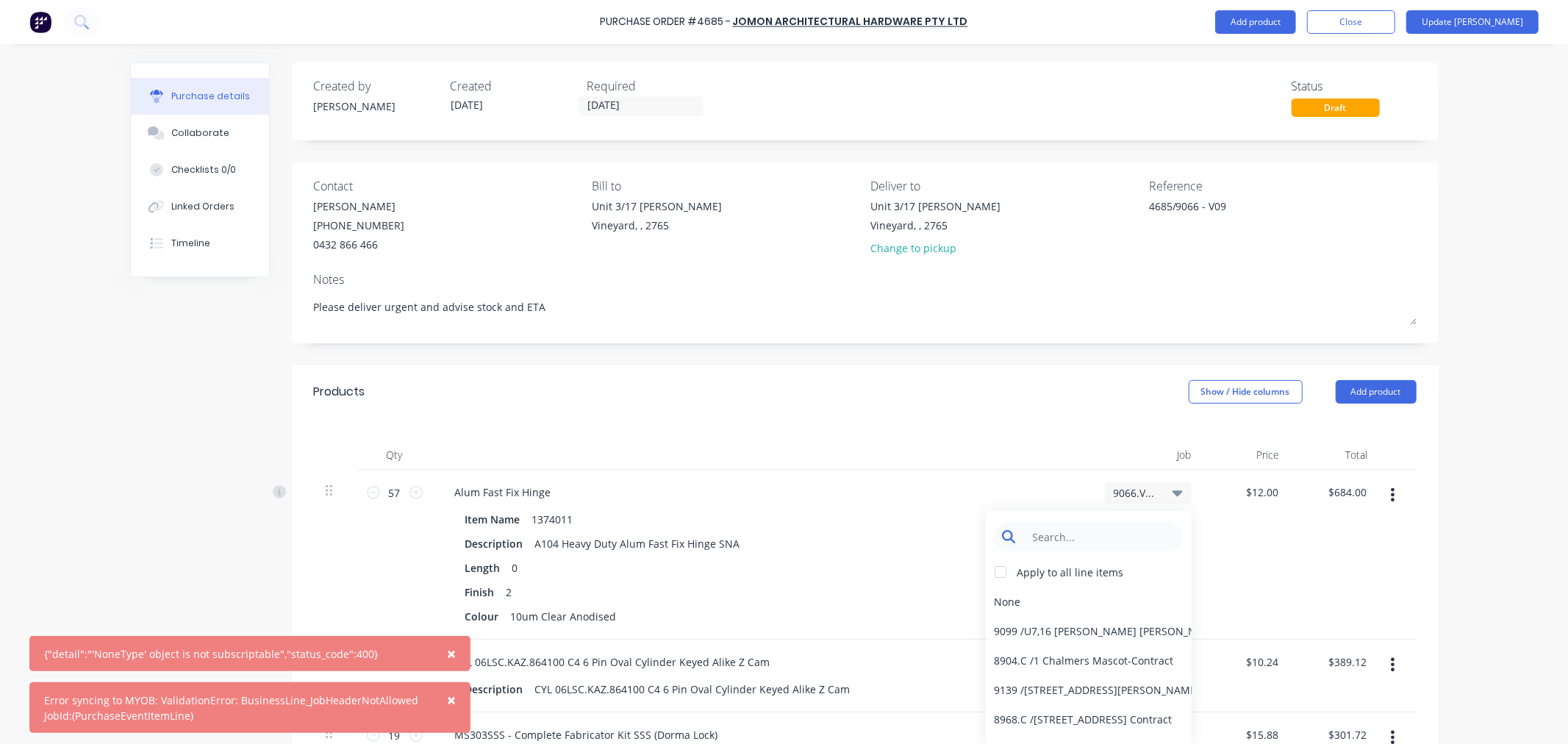
type textarea "x"
click at [1063, 529] on input at bounding box center [1100, 537] width 151 height 30
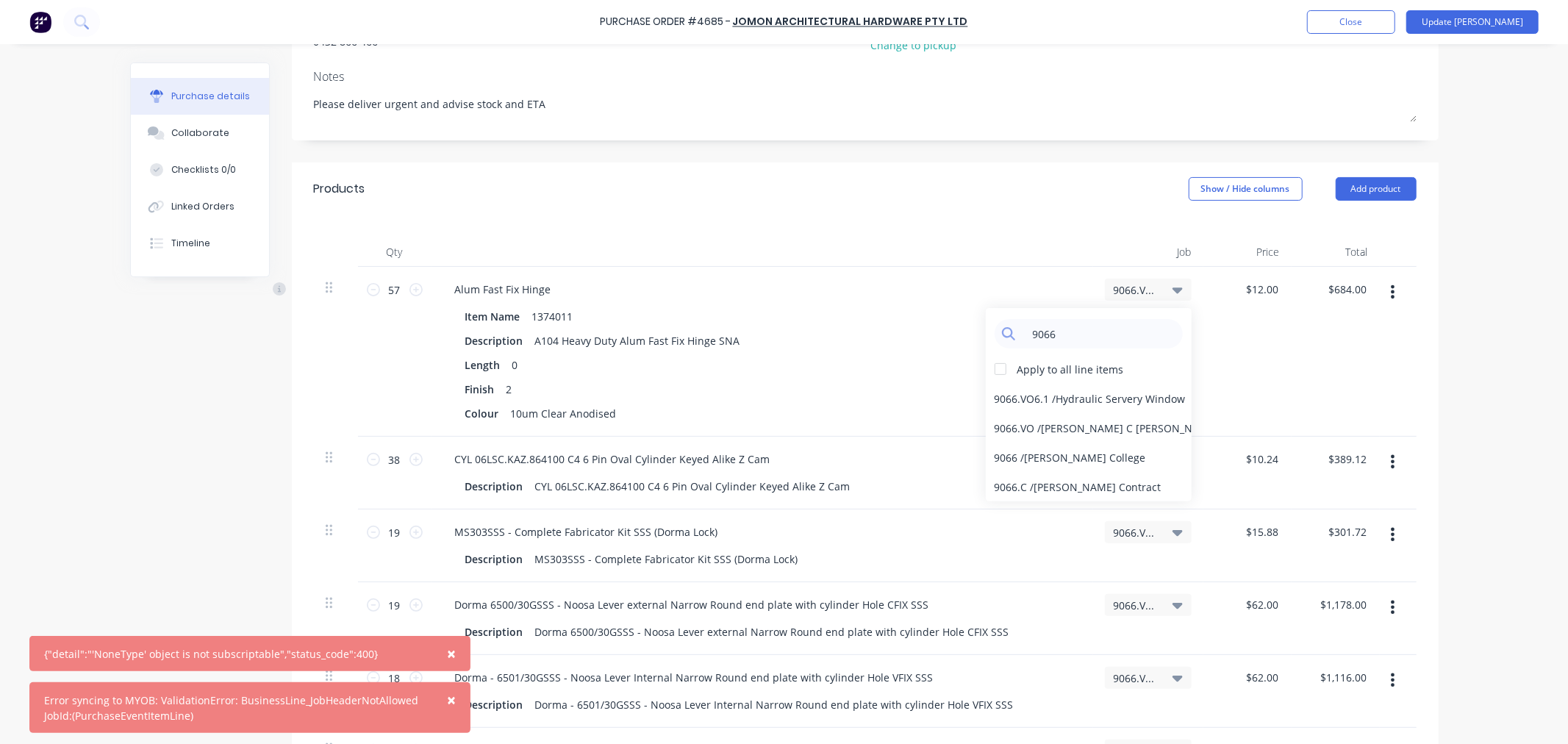
scroll to position [164, 0]
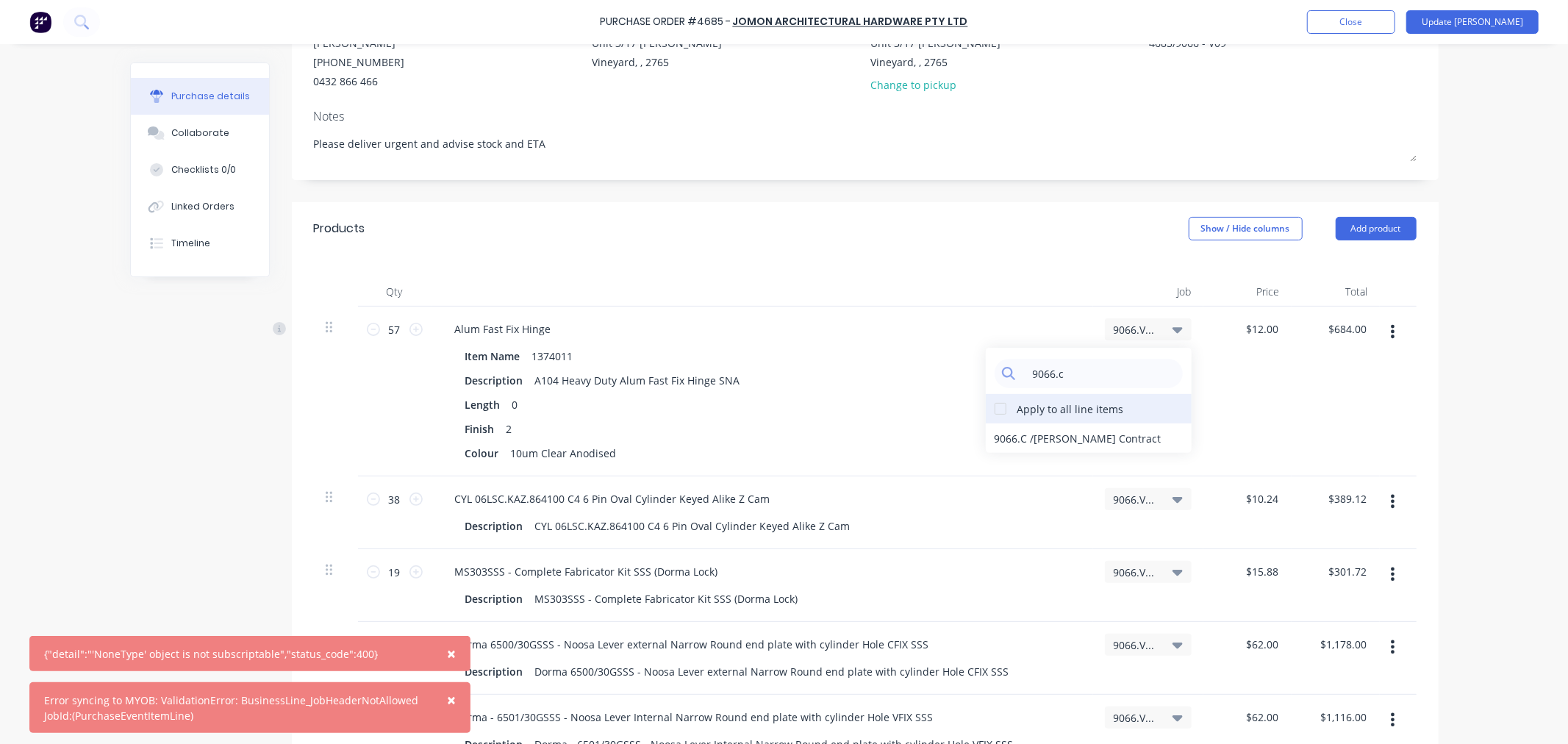
type input "9066.c"
click at [994, 412] on div at bounding box center [1001, 409] width 30 height 30
click at [1035, 435] on div "9066.C / [PERSON_NAME] Contract" at bounding box center [1089, 439] width 206 height 30
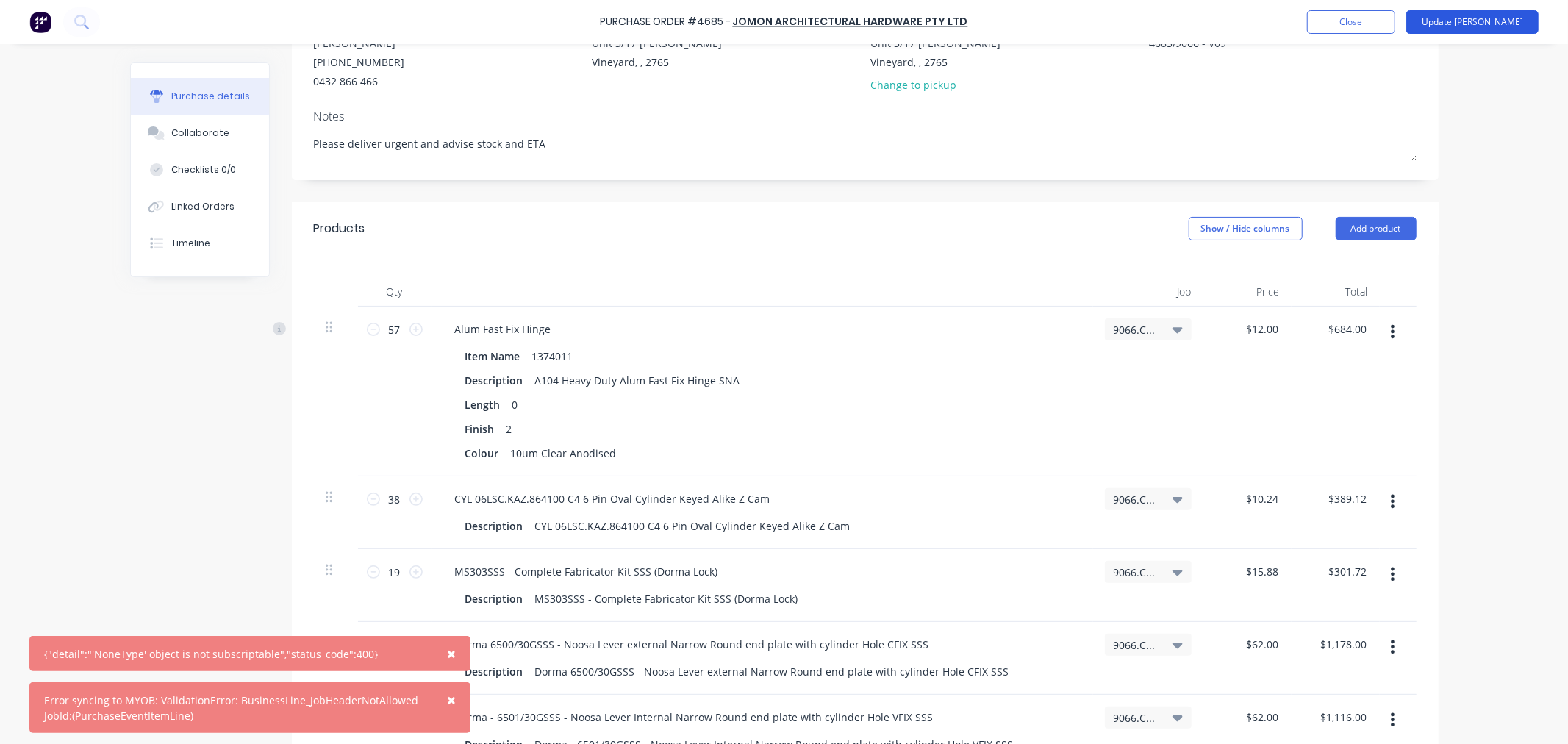
click at [1497, 24] on button "Update [PERSON_NAME]" at bounding box center [1472, 22] width 132 height 23
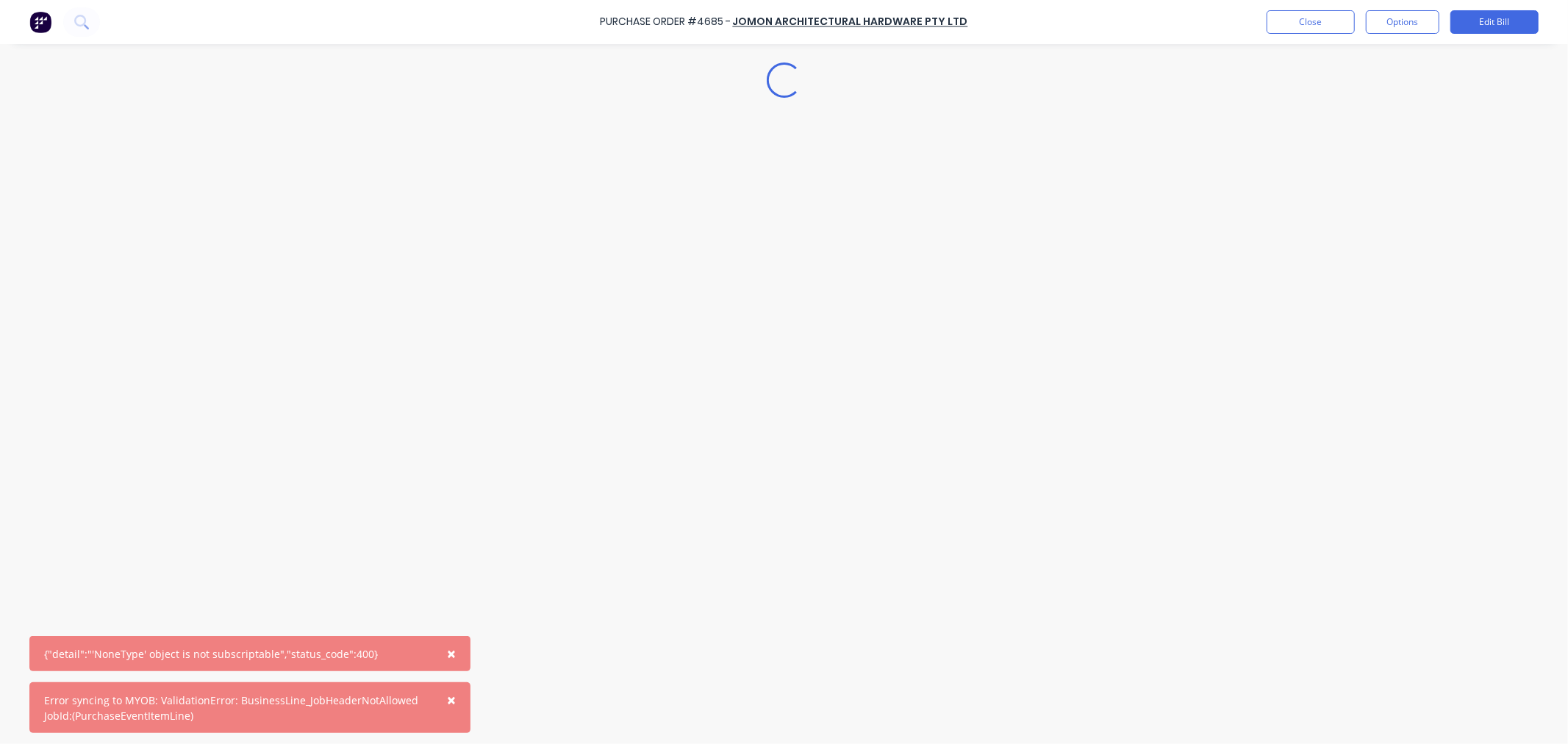
scroll to position [0, 0]
type textarea "x"
